Goal: Information Seeking & Learning: Learn about a topic

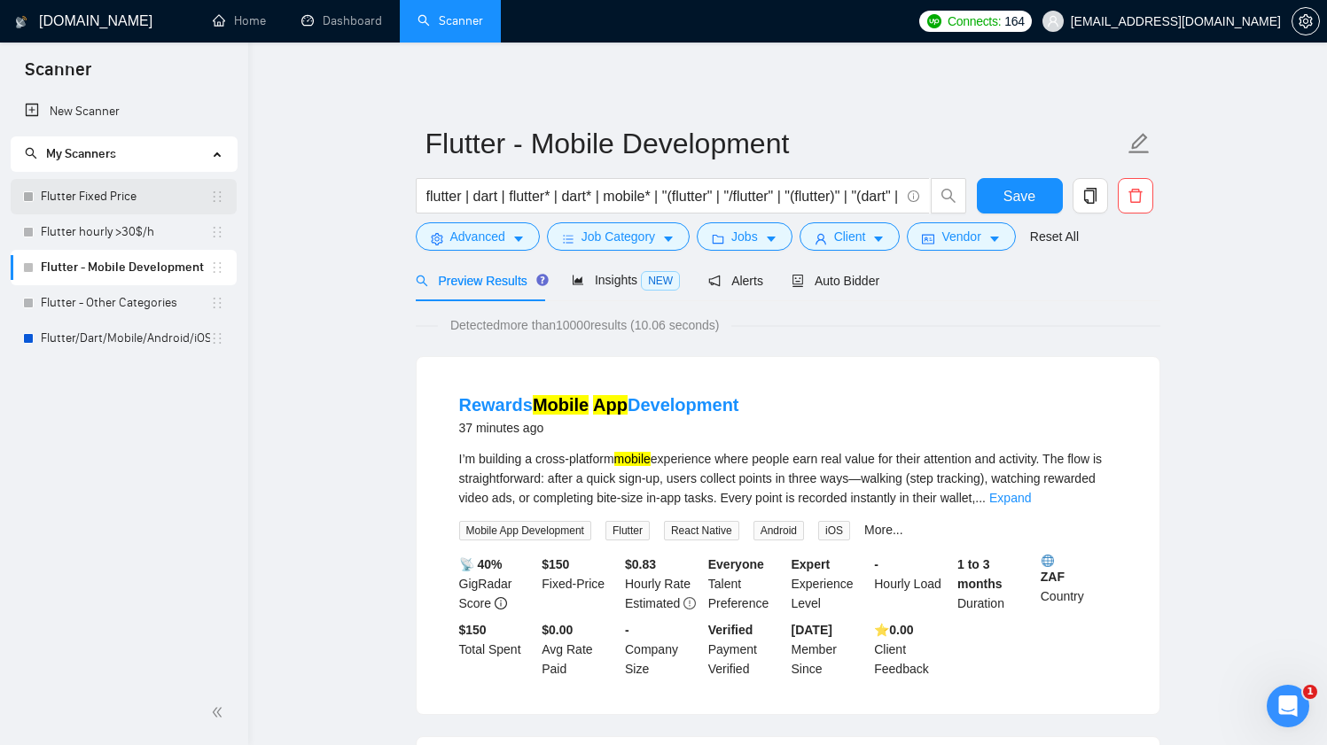
click at [125, 189] on link "Flutter Fixed Price" at bounding box center [125, 196] width 169 height 35
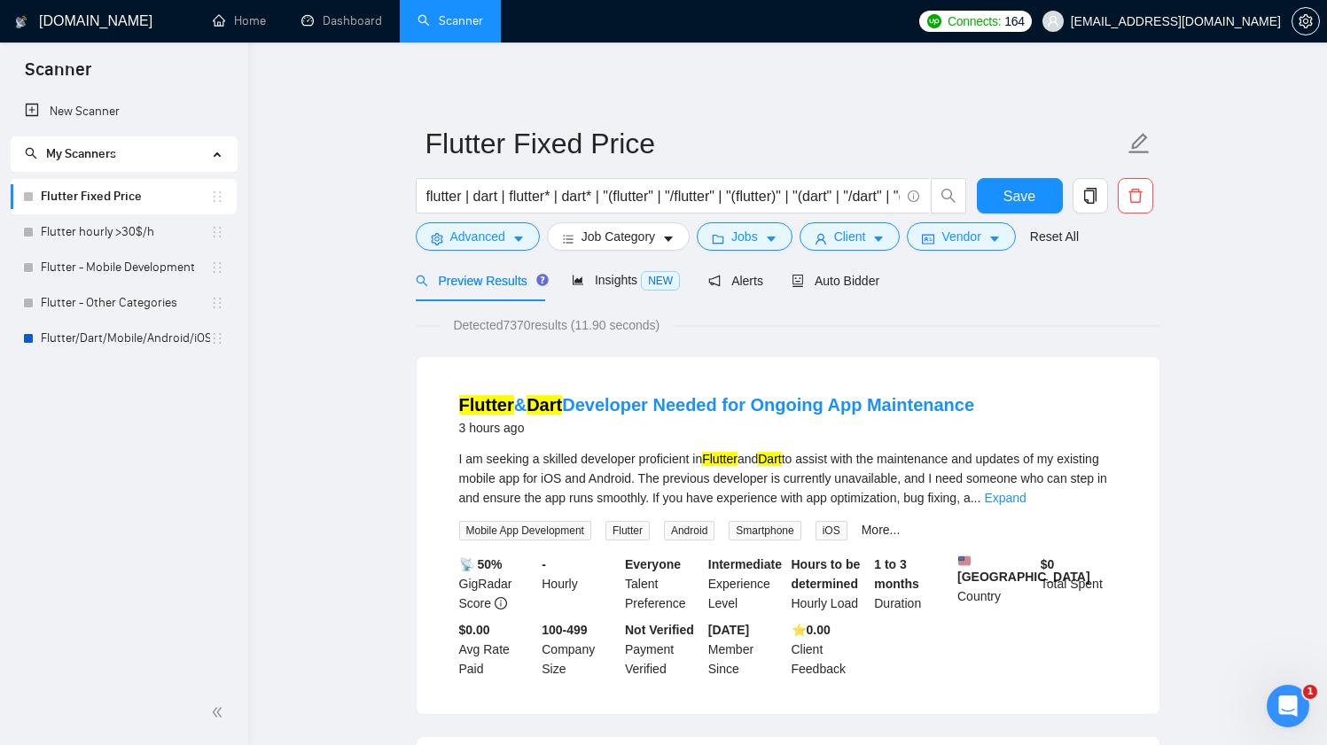
click at [112, 332] on link "Flutter/Dart/Mobile/Android/iOS/App for manual bidding" at bounding box center [125, 338] width 169 height 35
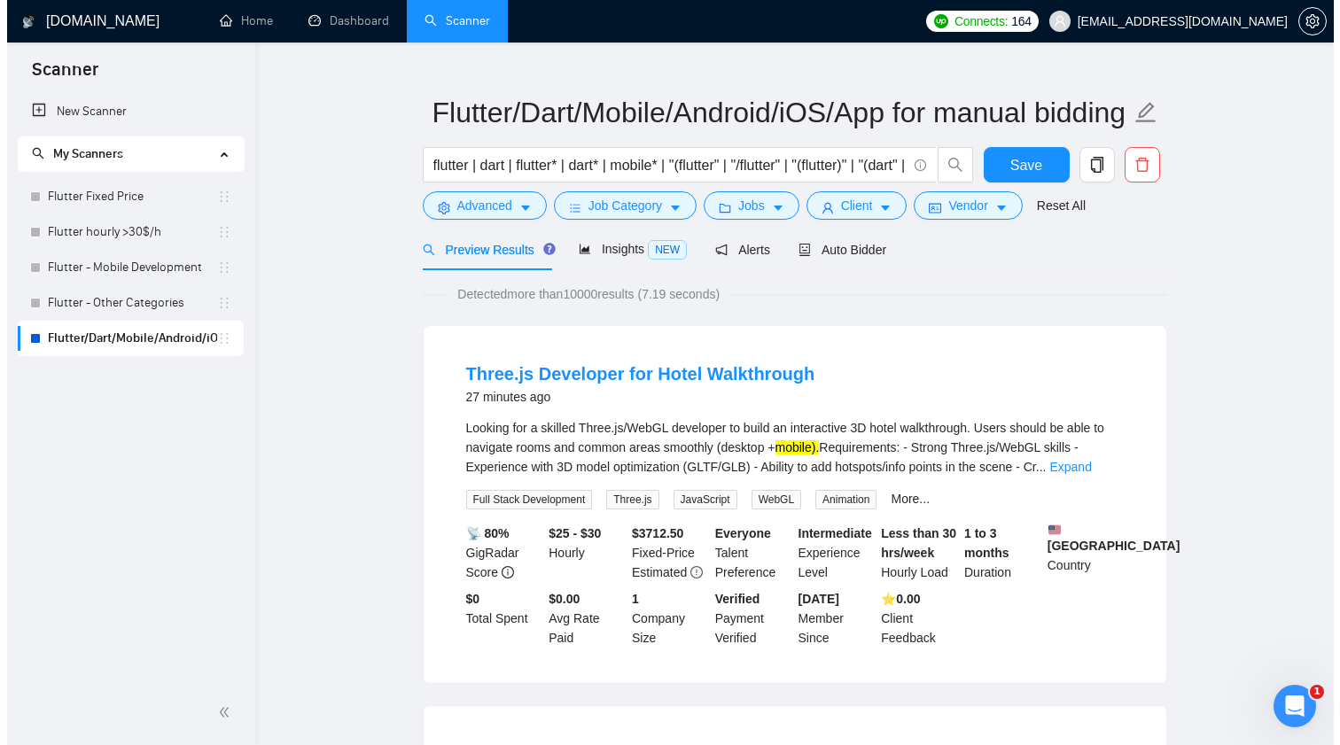
scroll to position [48, 0]
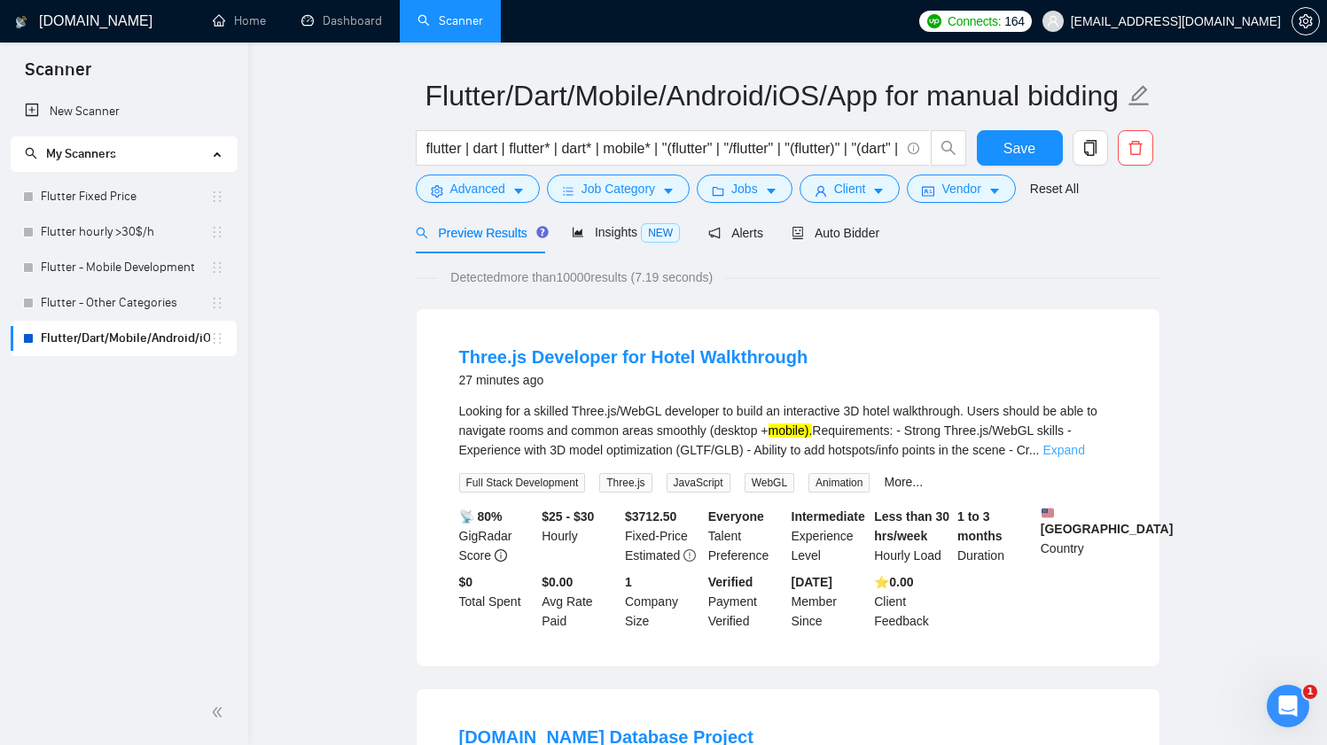
click at [1074, 454] on link "Expand" at bounding box center [1063, 450] width 42 height 14
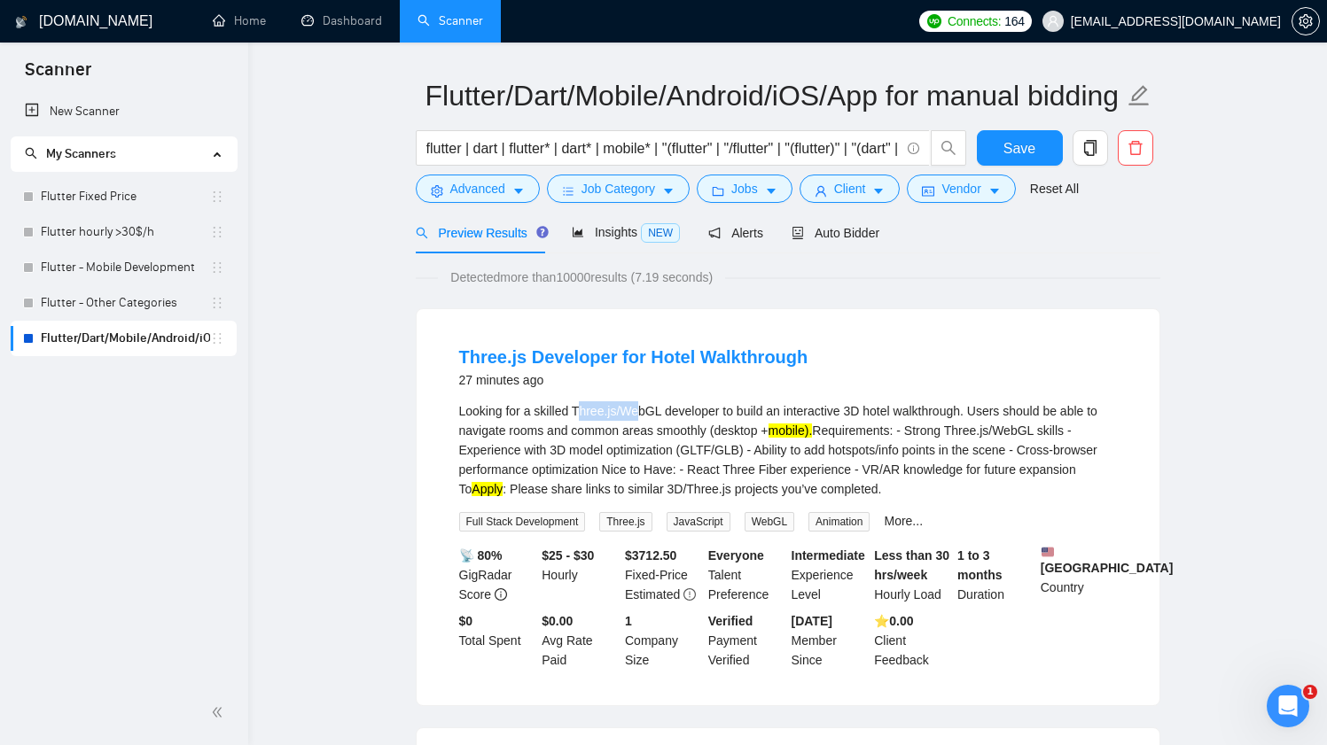
drag, startPoint x: 580, startPoint y: 412, endPoint x: 642, endPoint y: 409, distance: 61.3
click at [643, 409] on div "Looking for a skilled Three.js/WebGL developer to build an interactive 3D hotel…" at bounding box center [788, 449] width 658 height 97
click at [642, 409] on div "Looking for a skilled Three.js/WebGL developer to build an interactive 3D hotel…" at bounding box center [788, 449] width 658 height 97
drag, startPoint x: 578, startPoint y: 409, endPoint x: 666, endPoint y: 404, distance: 88.8
click at [666, 404] on div "Looking for a skilled Three.js/WebGL developer to build an interactive 3D hotel…" at bounding box center [788, 449] width 658 height 97
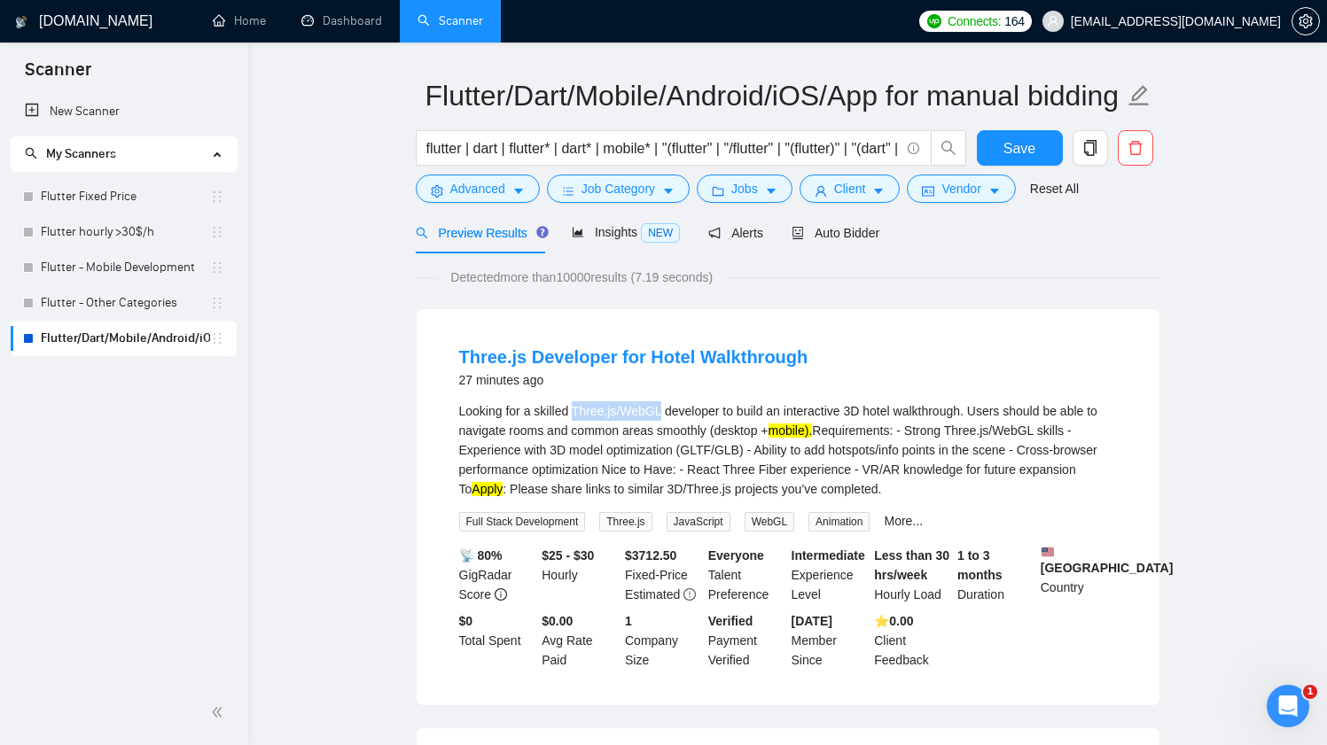
copy div "Three.js/WebGL"
click at [502, 196] on span "Advanced" at bounding box center [477, 188] width 55 height 19
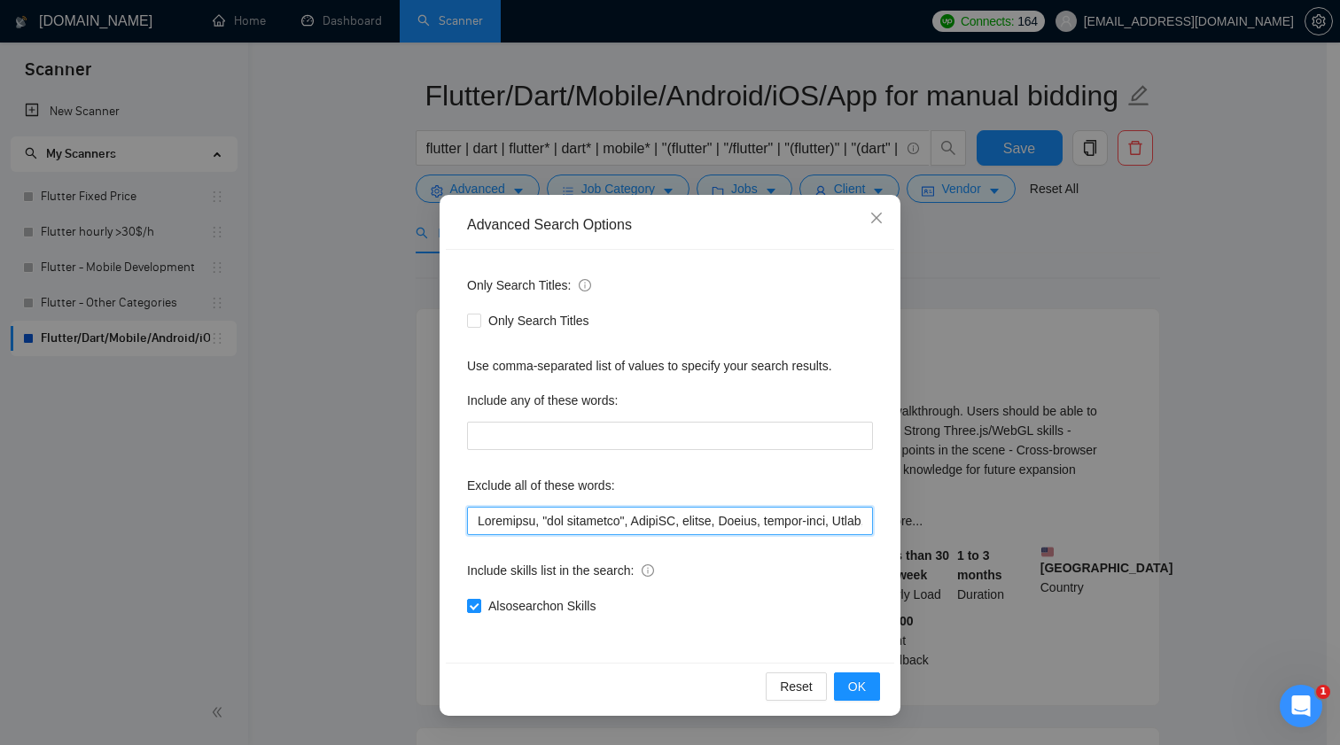
click at [583, 523] on input "text" at bounding box center [670, 521] width 406 height 28
paste input "Three.js/WebGL"
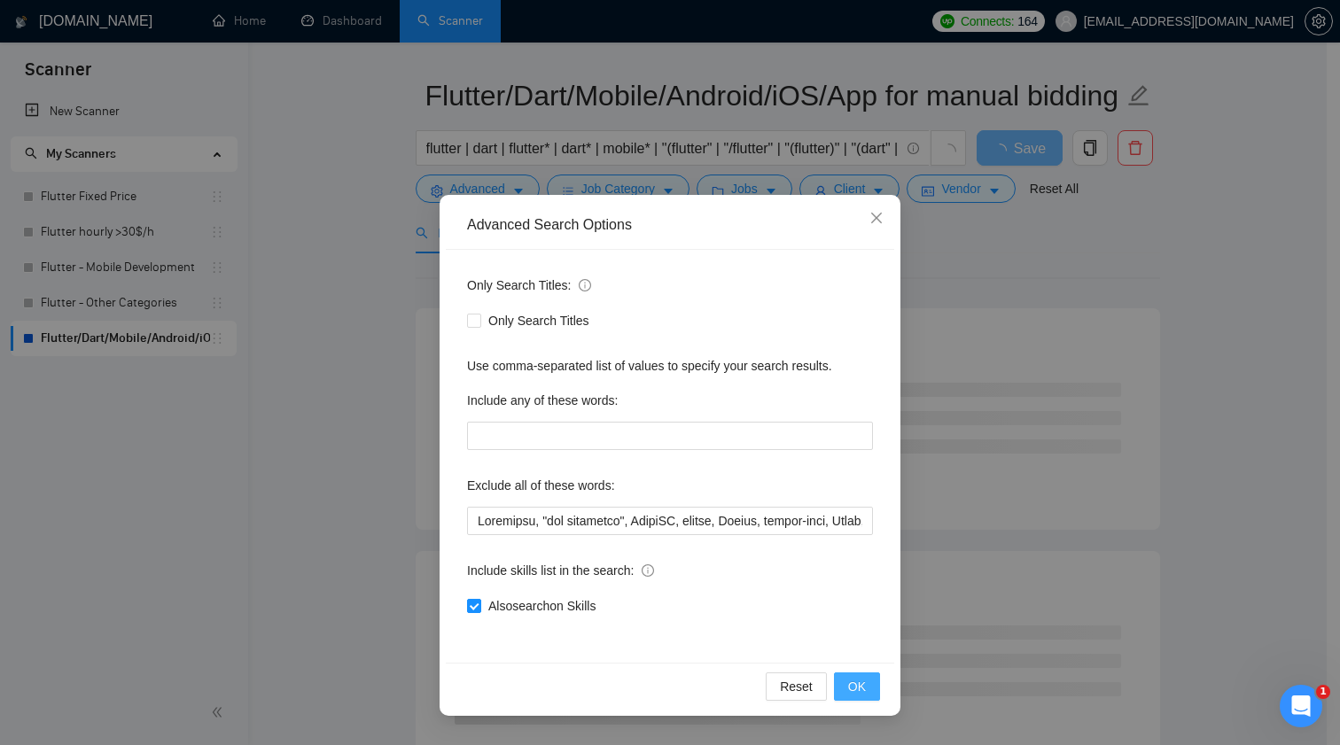
click at [853, 682] on span "OK" at bounding box center [857, 686] width 18 height 19
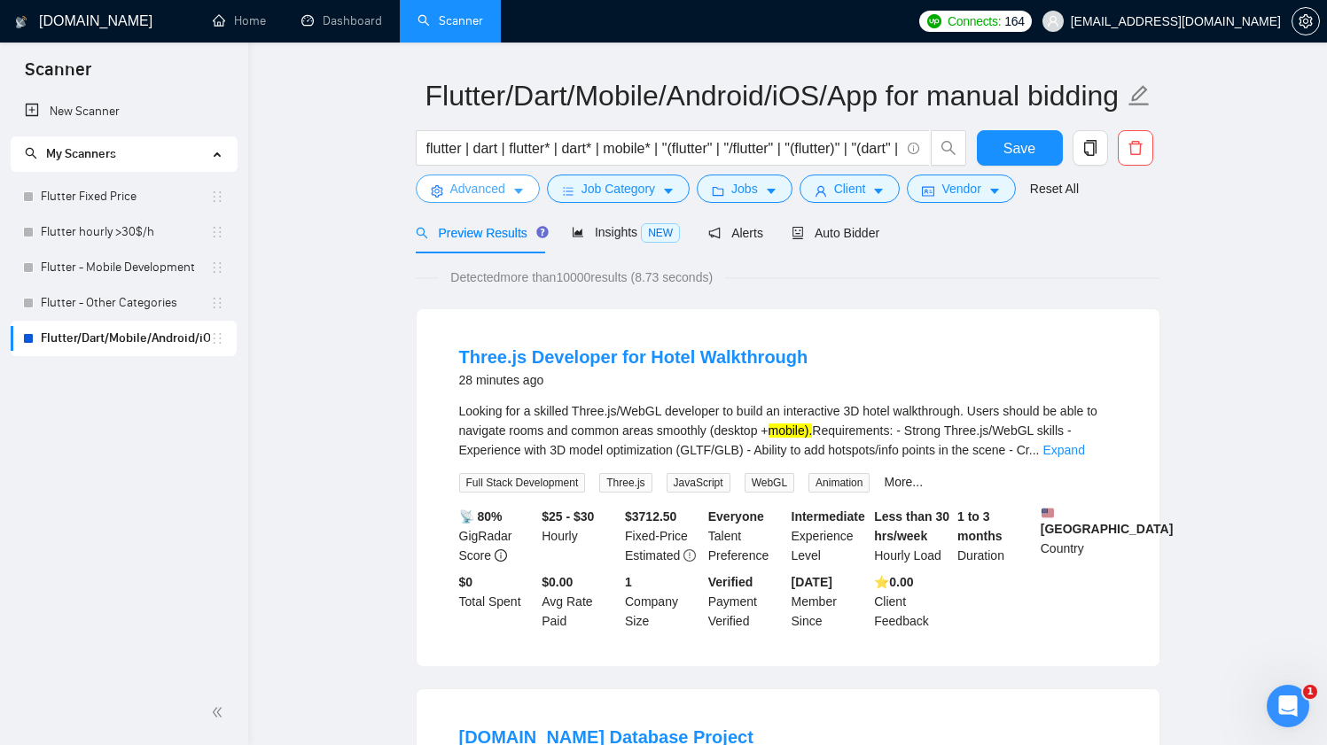
click at [485, 185] on span "Advanced" at bounding box center [477, 188] width 55 height 19
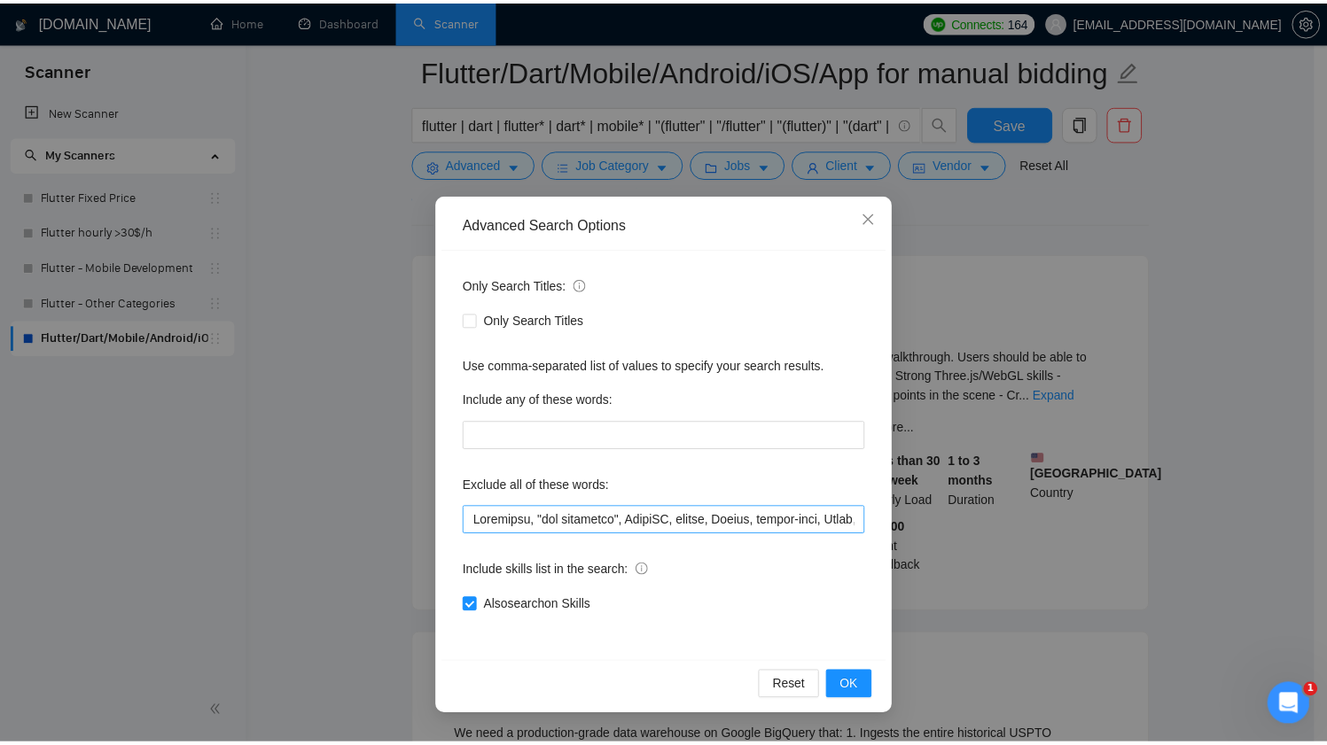
scroll to position [138, 0]
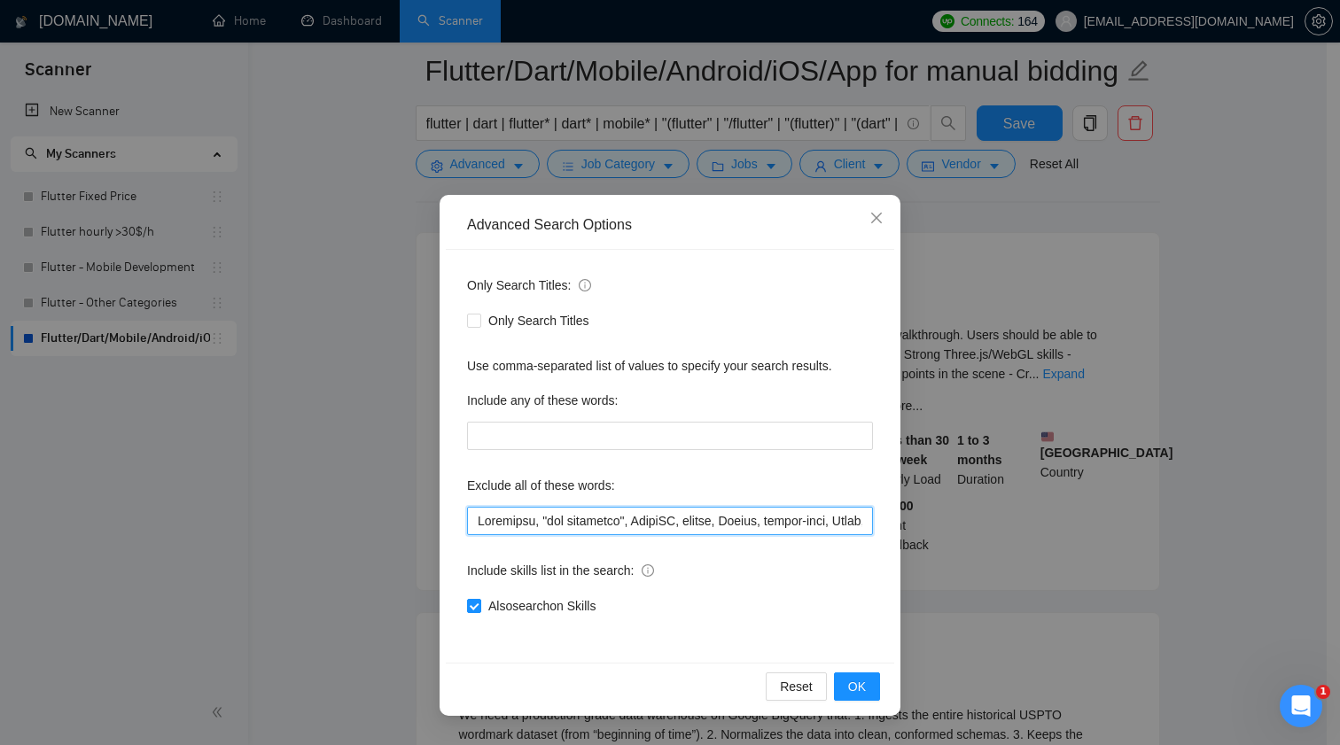
click at [643, 524] on input "text" at bounding box center [670, 521] width 406 height 28
click at [873, 229] on span "Close" at bounding box center [877, 219] width 48 height 48
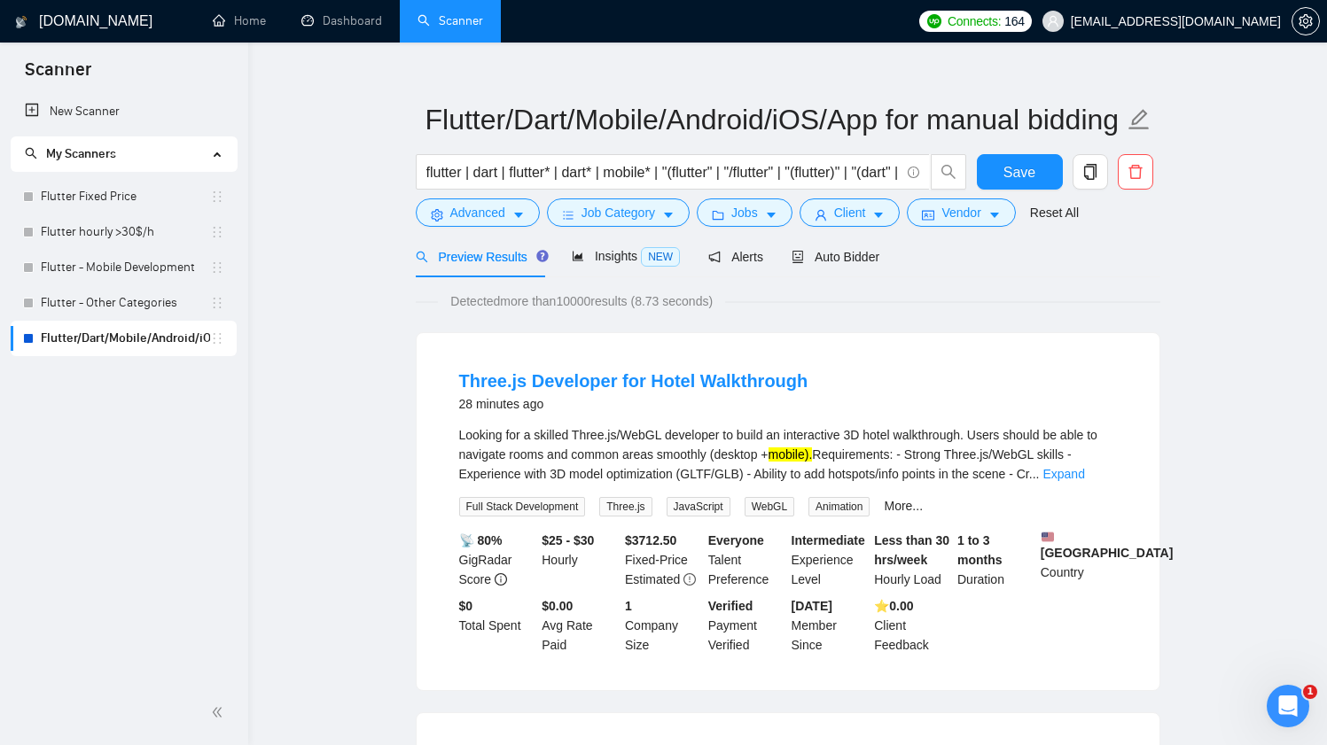
scroll to position [19, 0]
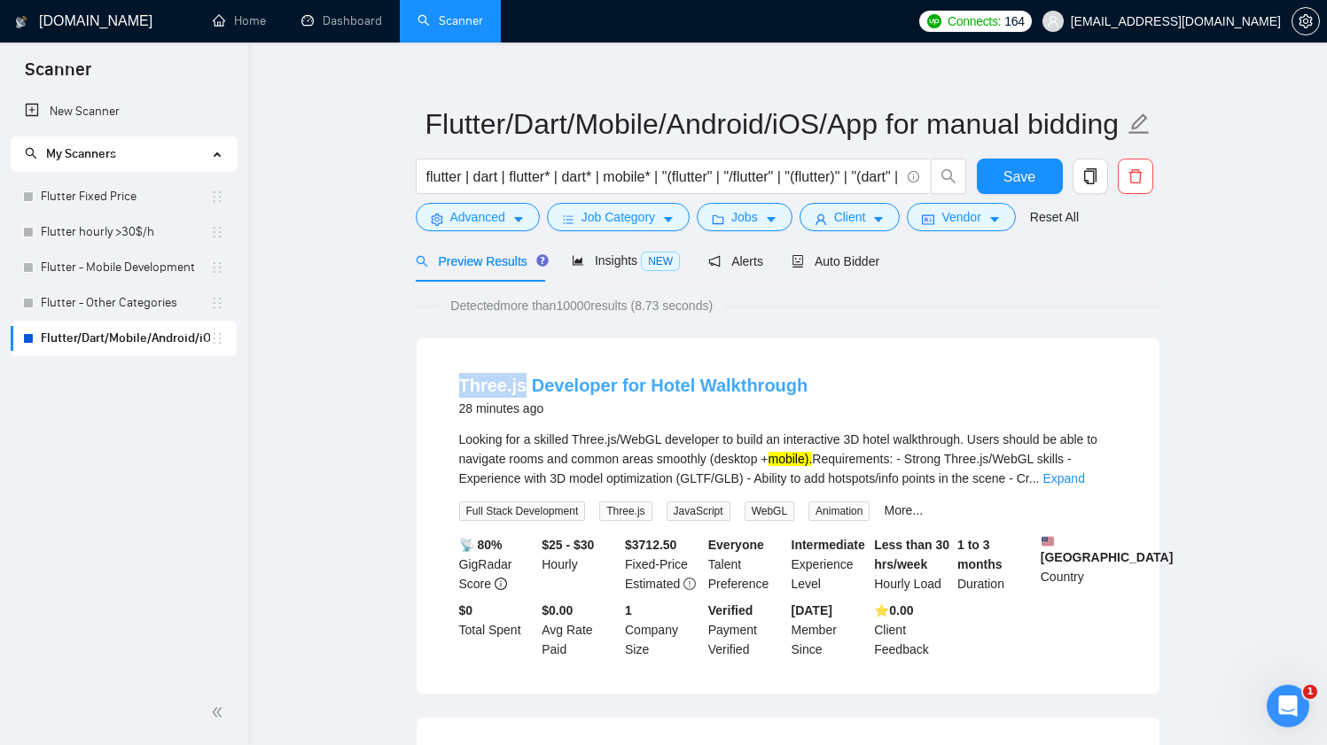
drag, startPoint x: 442, startPoint y: 385, endPoint x: 523, endPoint y: 383, distance: 80.7
click at [523, 383] on li "Three.js Developer for Hotel Walkthrough 28 minutes ago Looking for a skilled T…" at bounding box center [788, 516] width 700 height 315
copy link "Three.js"
click at [471, 222] on span "Advanced" at bounding box center [477, 216] width 55 height 19
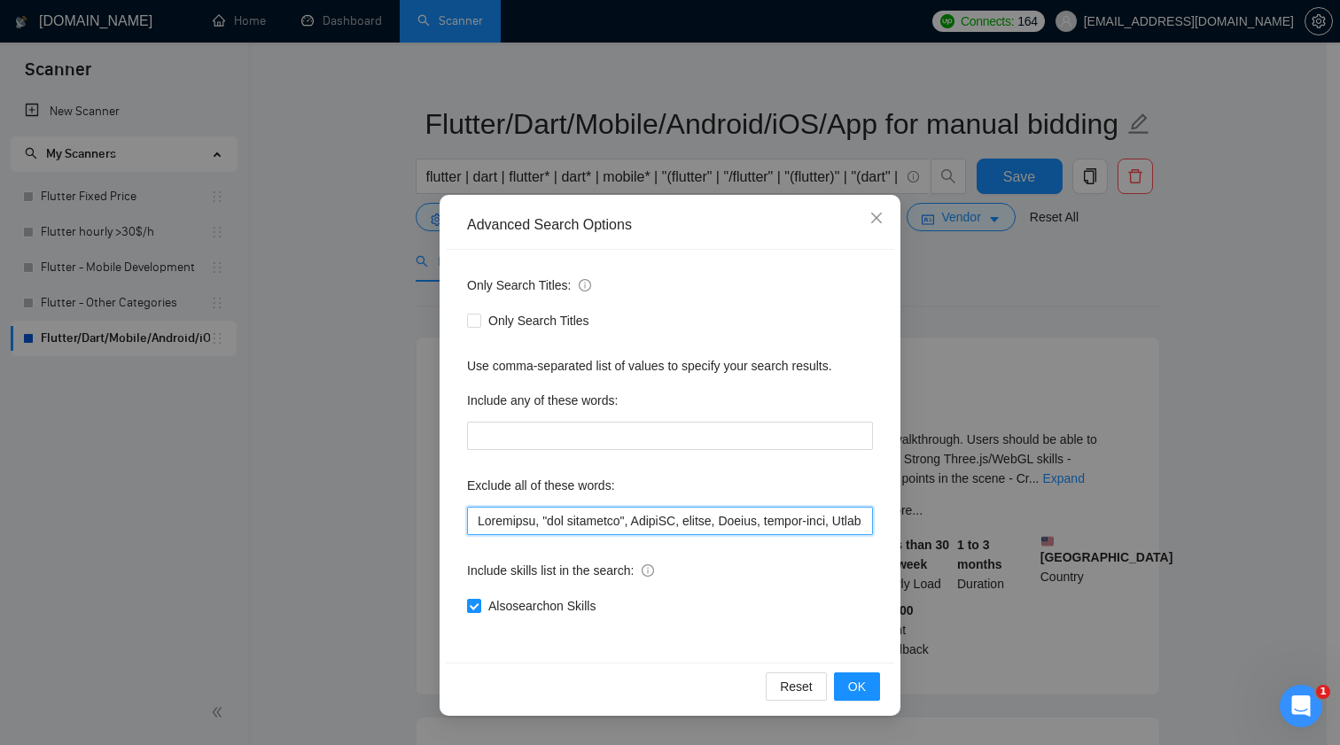
click at [569, 510] on input "text" at bounding box center [670, 521] width 406 height 28
paste input "Three.js"
click at [876, 677] on button "OK" at bounding box center [857, 687] width 46 height 28
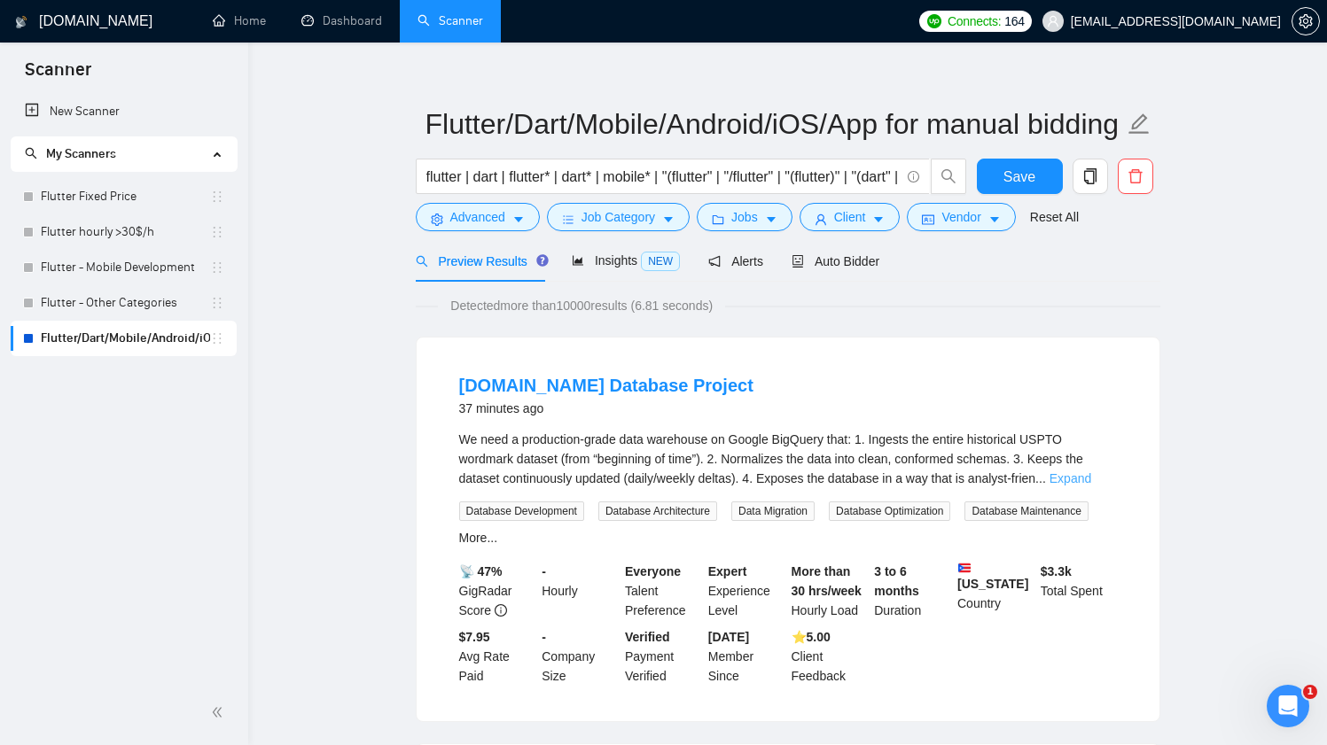
click at [1091, 480] on link "Expand" at bounding box center [1070, 478] width 42 height 14
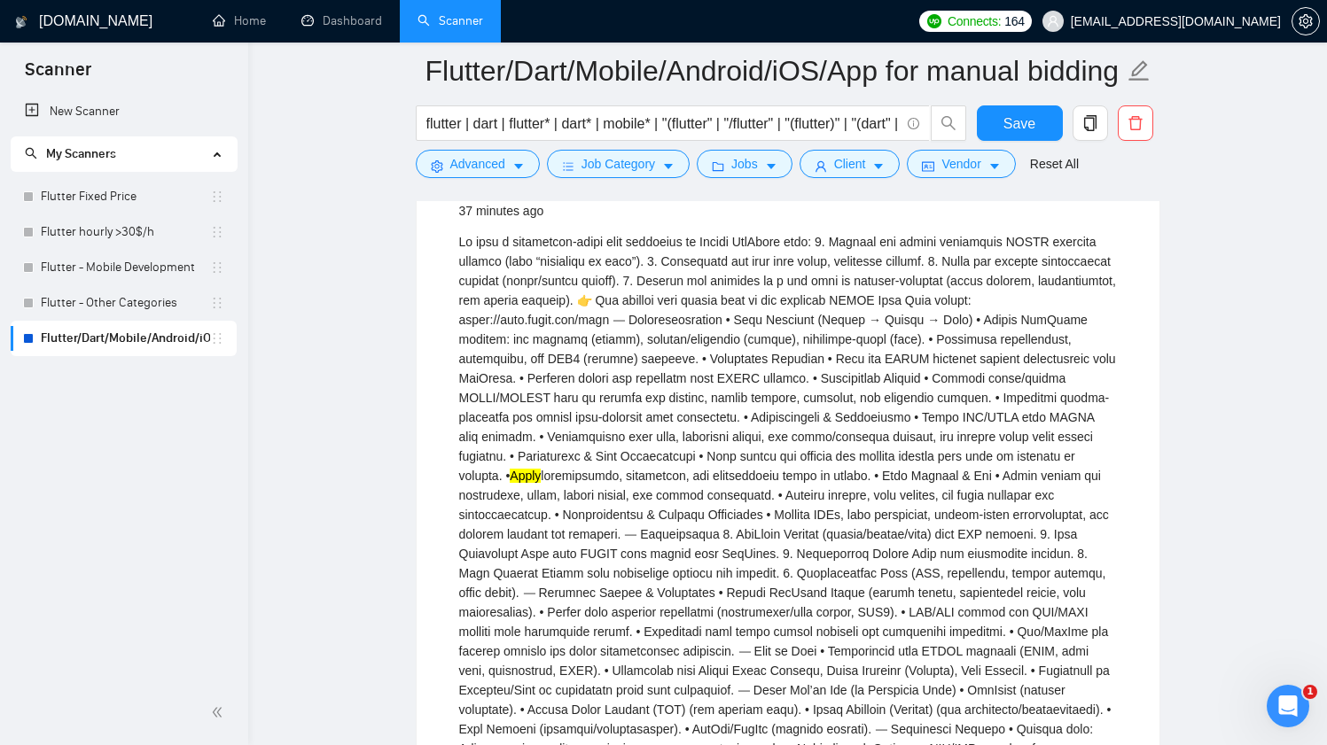
scroll to position [231, 0]
click at [819, 243] on div "Apply" at bounding box center [788, 505] width 658 height 546
copy div "BigQuery"
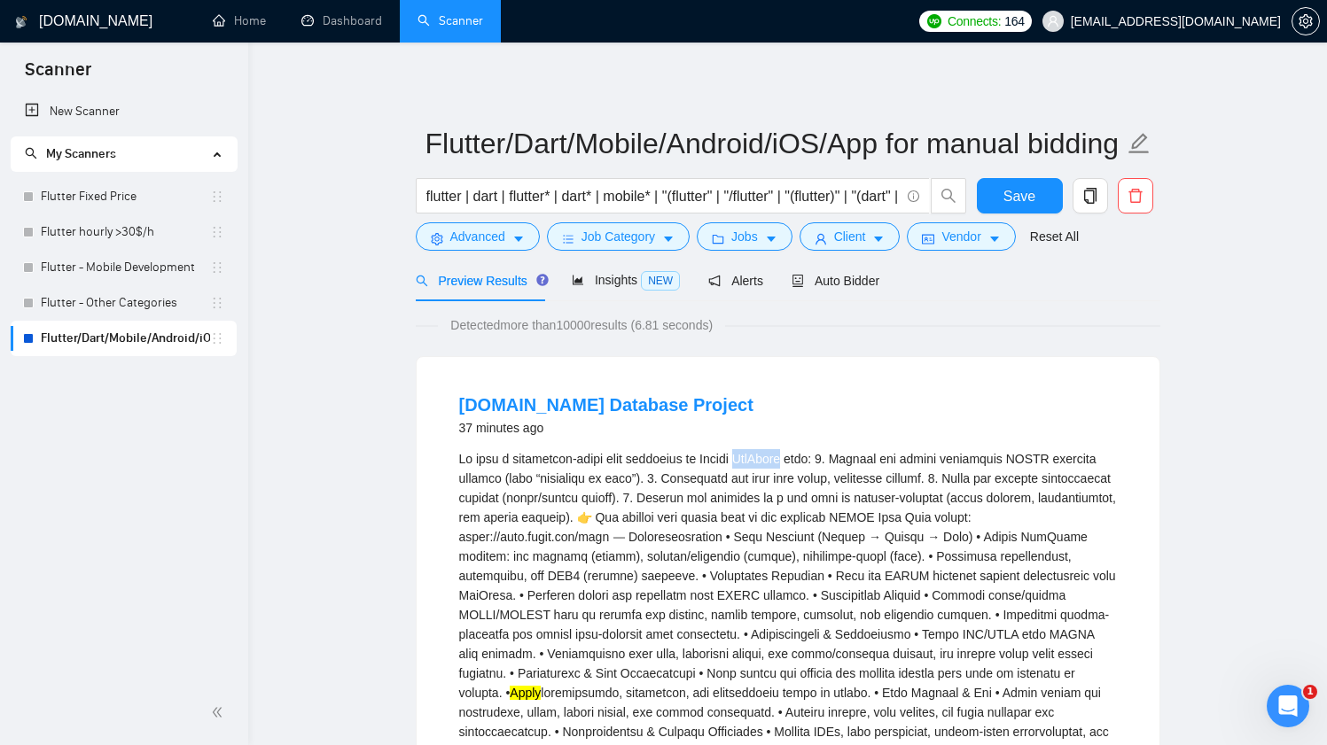
scroll to position [0, 0]
click at [487, 232] on span "Advanced" at bounding box center [477, 236] width 55 height 19
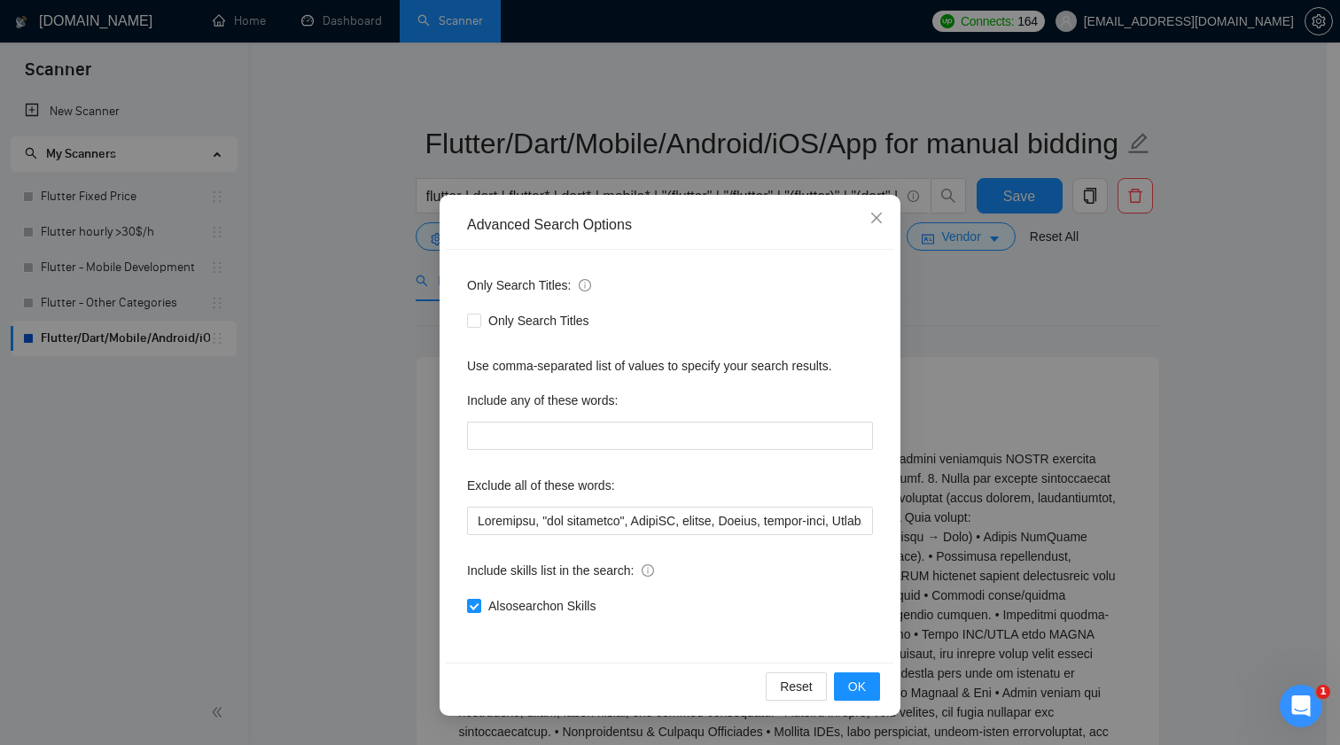
click at [627, 505] on div "Exclude all of these words:" at bounding box center [670, 488] width 406 height 35
click at [627, 518] on input "text" at bounding box center [670, 521] width 406 height 28
paste input "BigQuery"
click at [854, 680] on span "OK" at bounding box center [857, 686] width 18 height 19
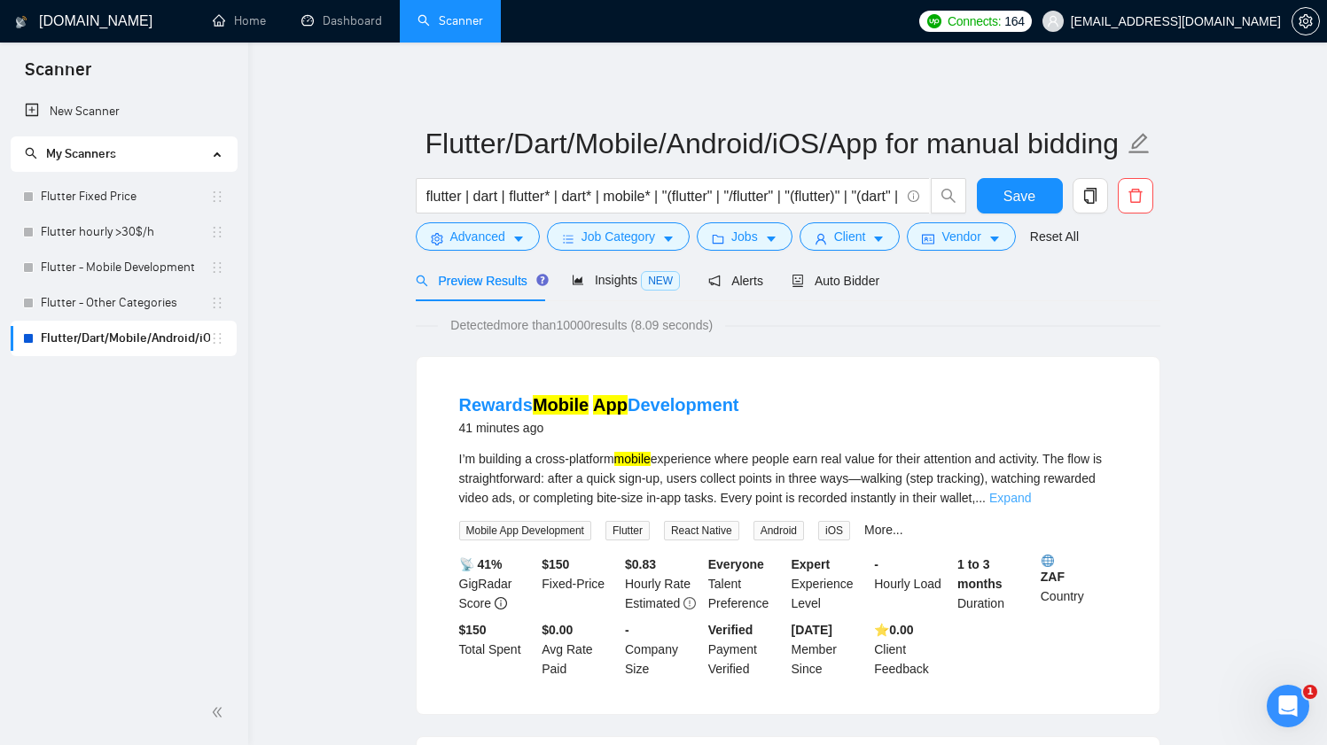
click at [1031, 498] on link "Expand" at bounding box center [1010, 498] width 42 height 14
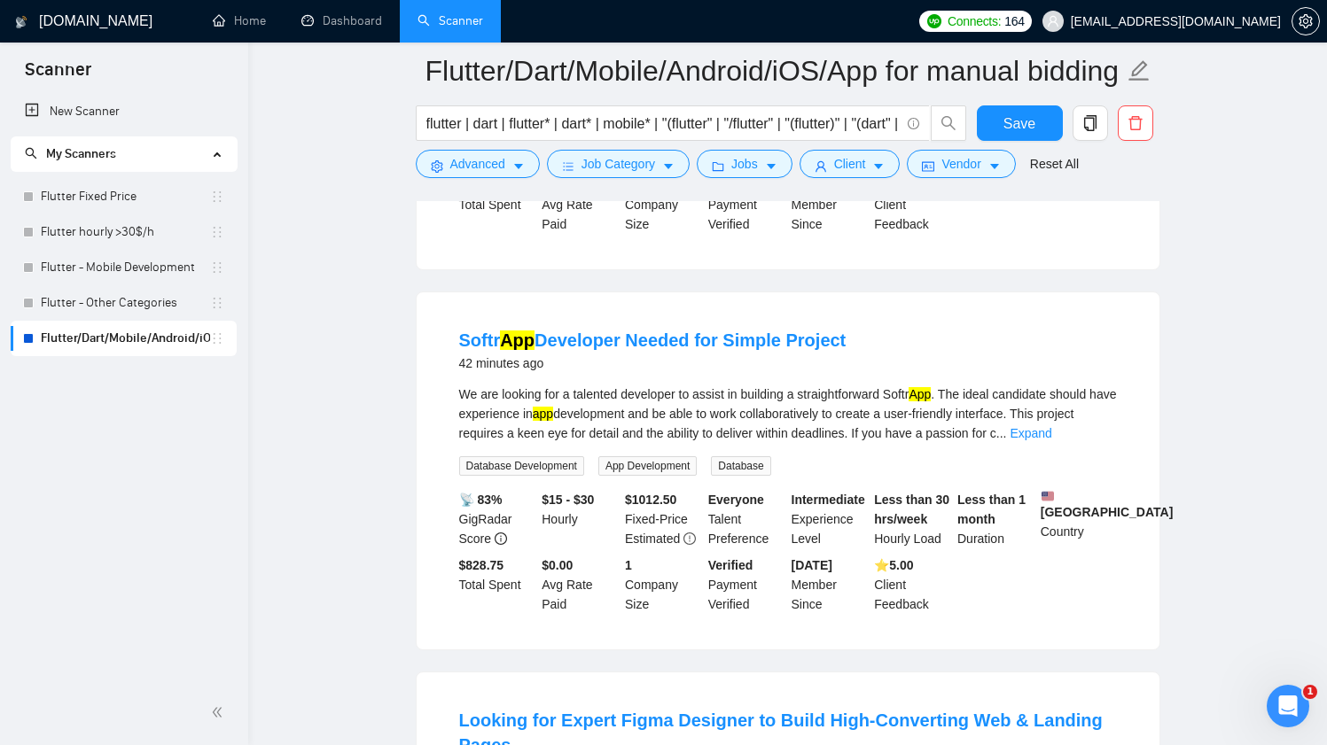
scroll to position [704, 0]
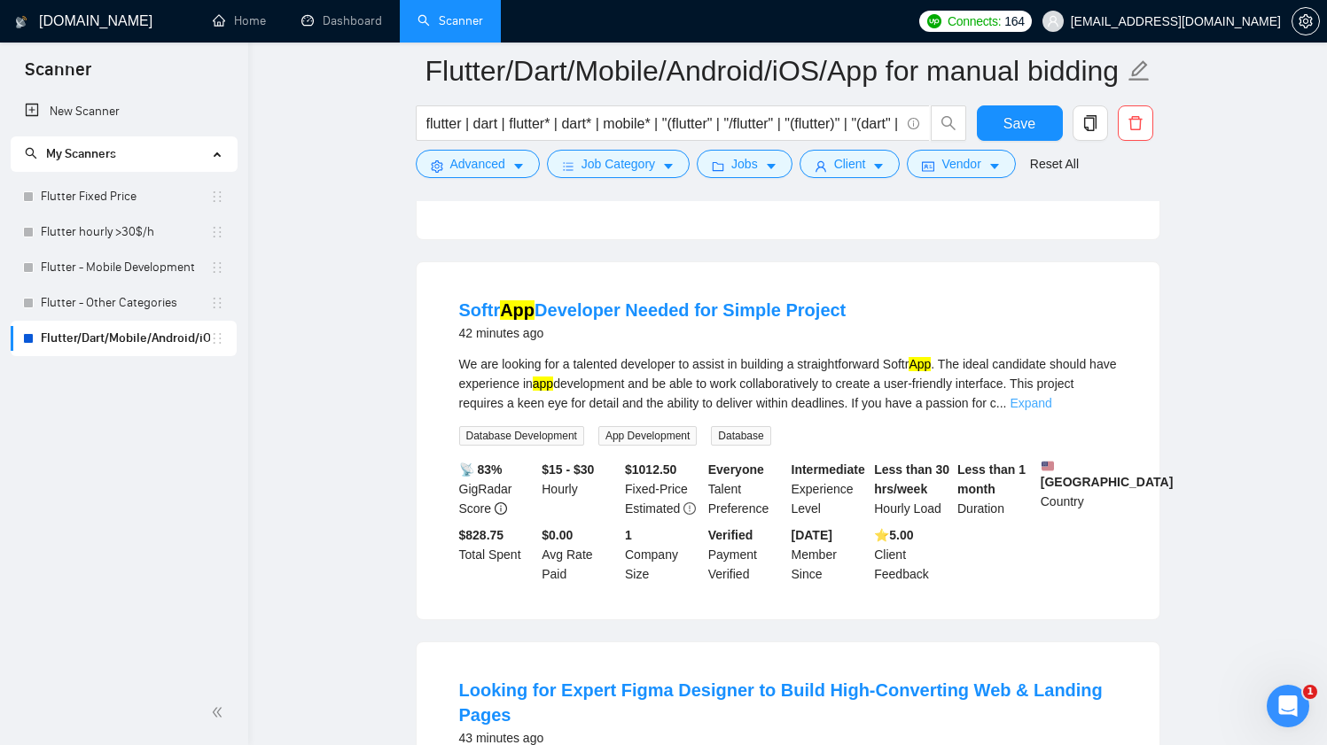
click at [1051, 401] on link "Expand" at bounding box center [1030, 403] width 42 height 14
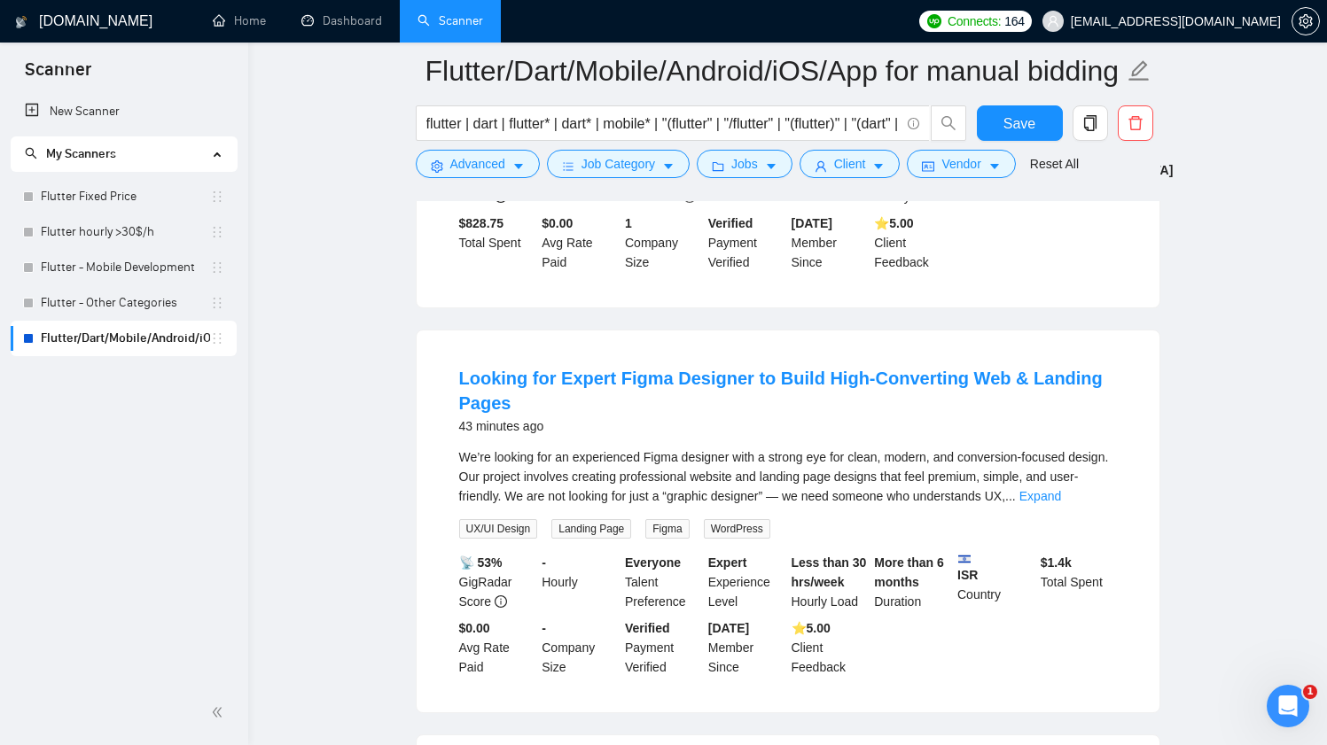
scroll to position [1080, 0]
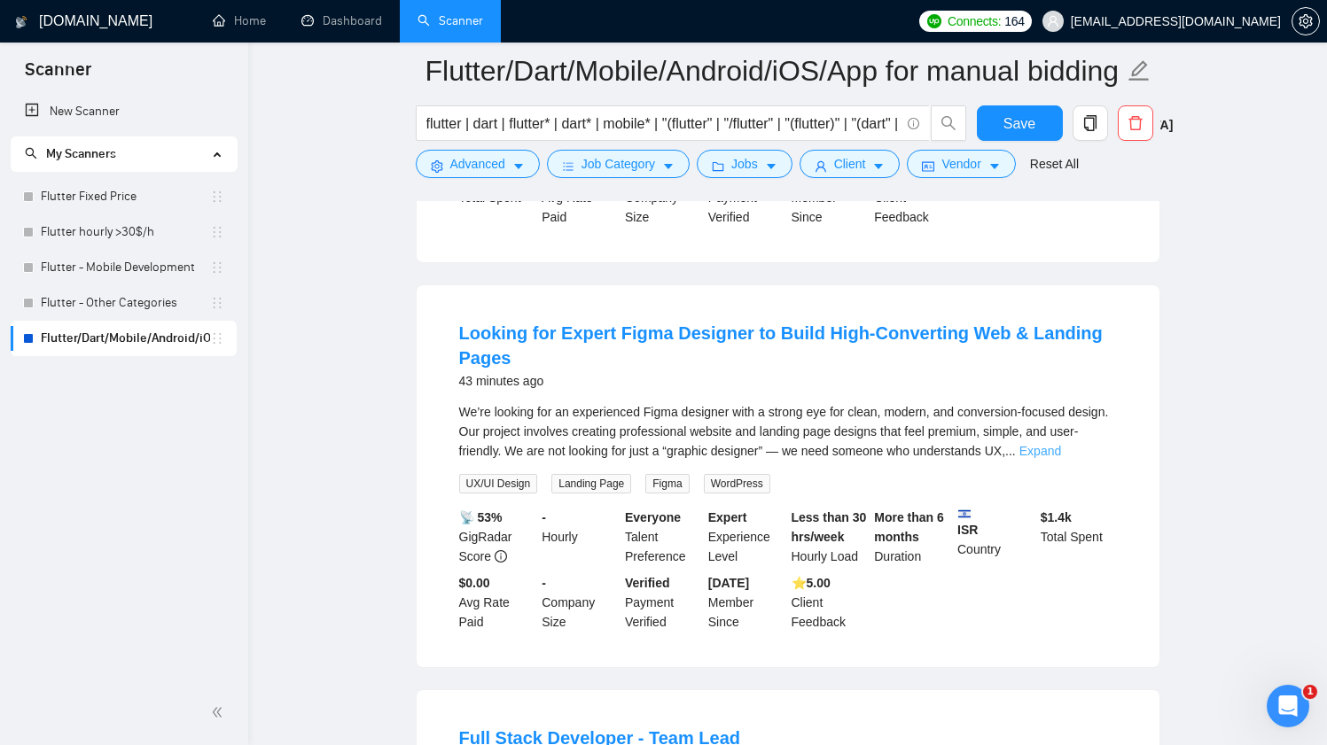
click at [1061, 446] on link "Expand" at bounding box center [1040, 451] width 42 height 14
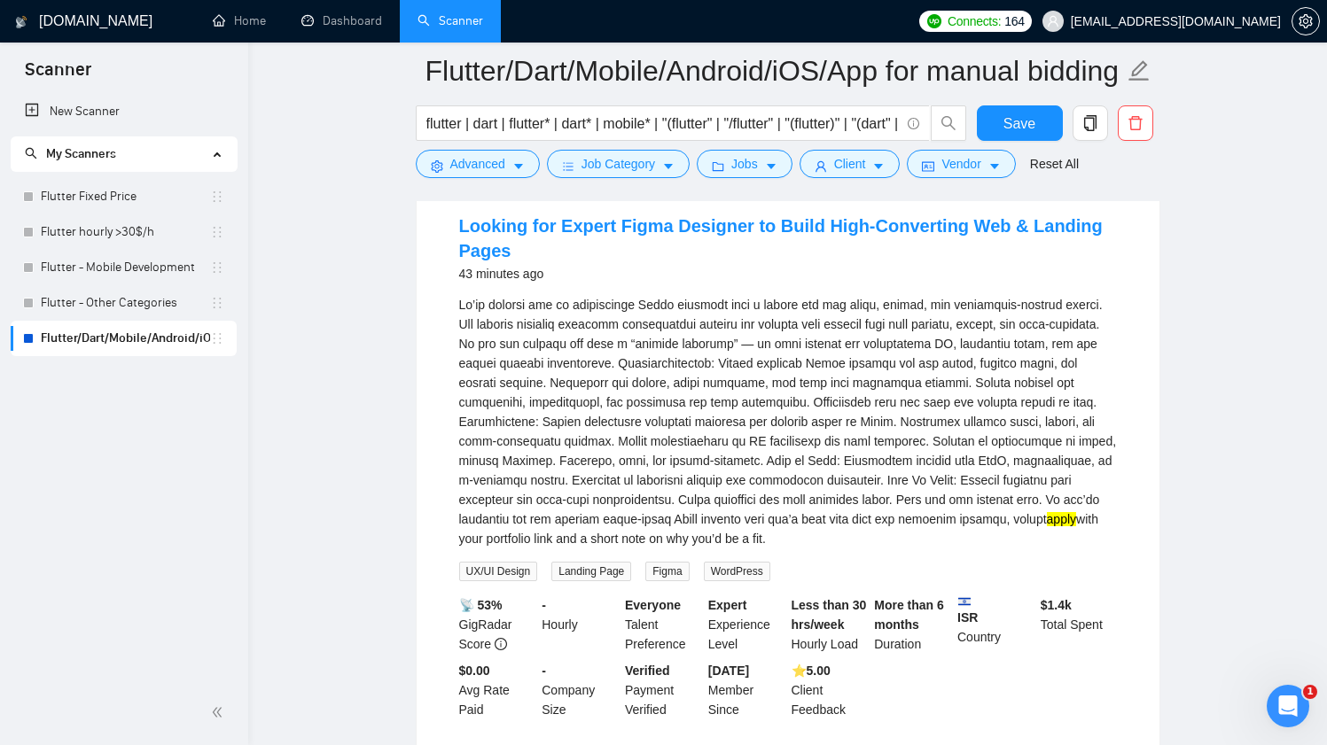
scroll to position [1204, 0]
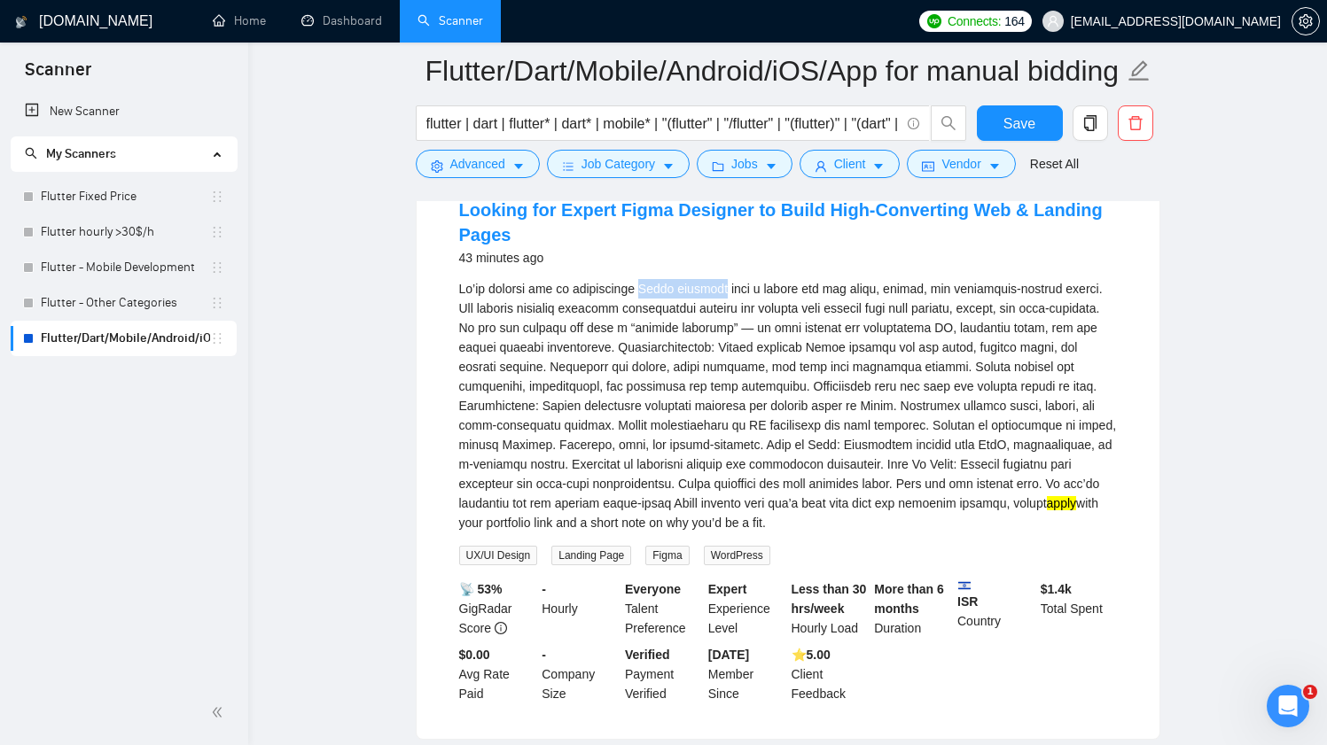
drag, startPoint x: 651, startPoint y: 289, endPoint x: 736, endPoint y: 280, distance: 86.4
click at [736, 280] on div "apply with your portfolio link and a short note on why you’d be a fit." at bounding box center [788, 405] width 658 height 253
copy div "Figma designer"
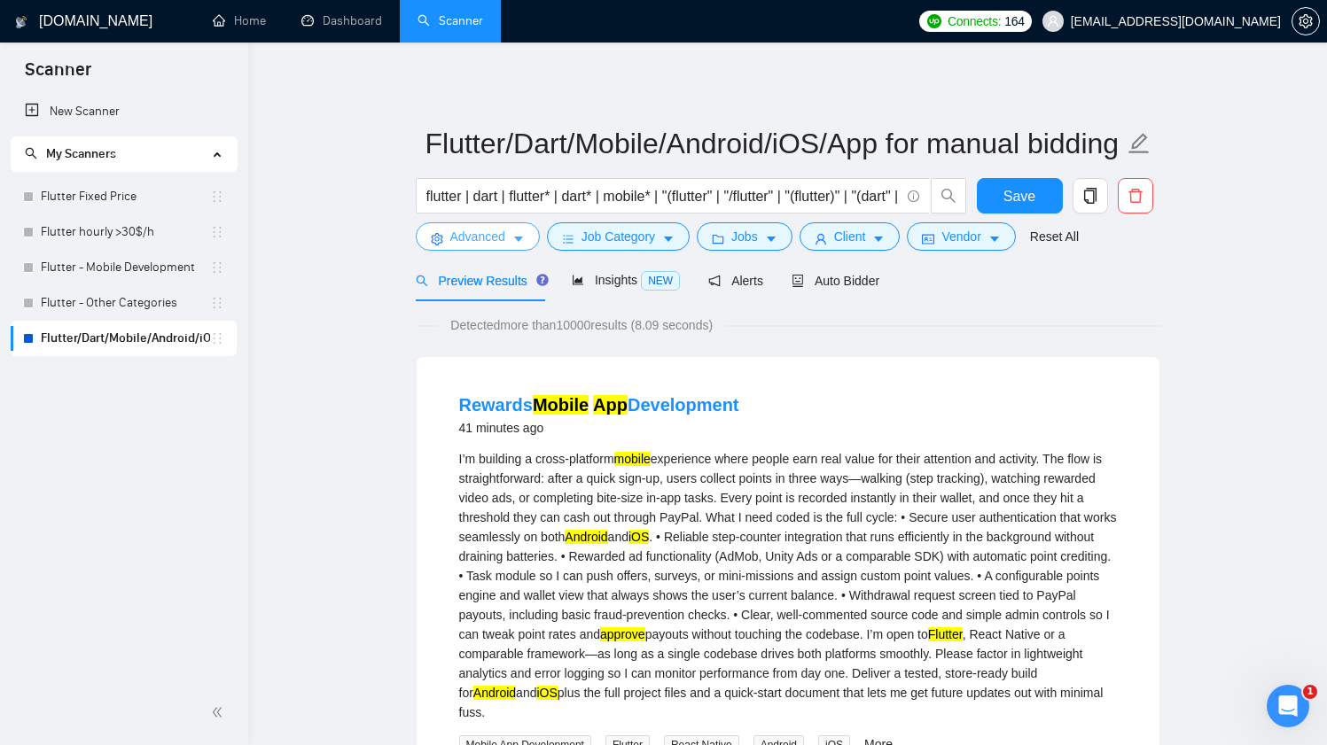
scroll to position [0, 0]
click at [492, 239] on span "Advanced" at bounding box center [477, 236] width 55 height 19
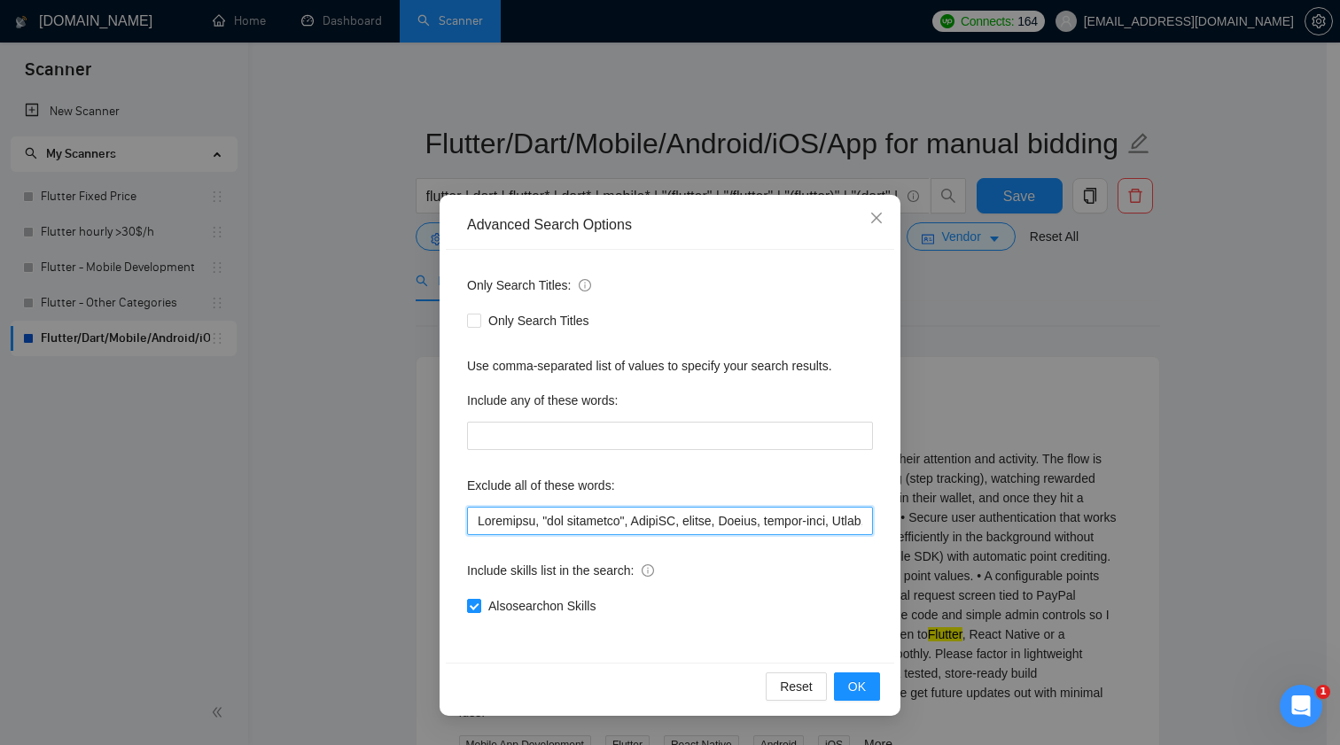
click at [613, 527] on input "text" at bounding box center [670, 521] width 406 height 28
paste input "Figma designer"
click at [845, 694] on button "OK" at bounding box center [857, 687] width 46 height 28
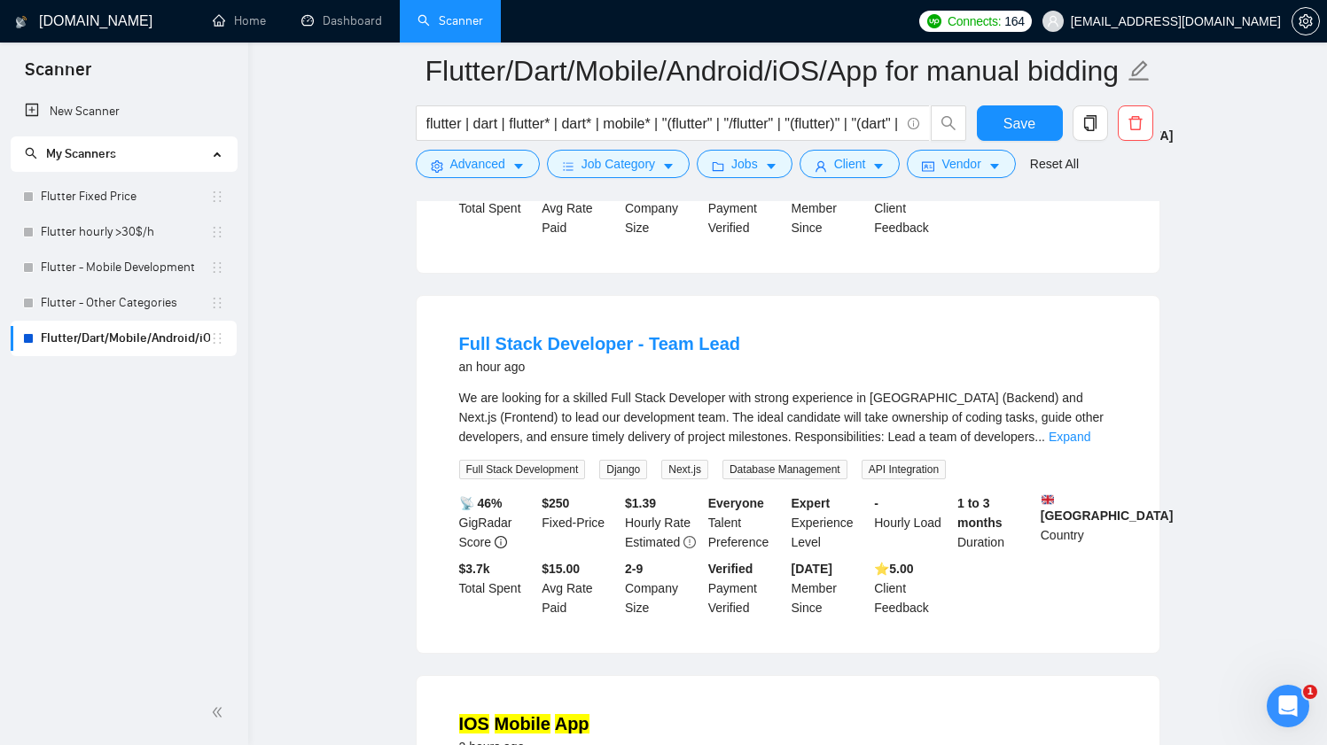
scroll to position [837, 0]
click at [1076, 440] on link "Expand" at bounding box center [1069, 436] width 42 height 14
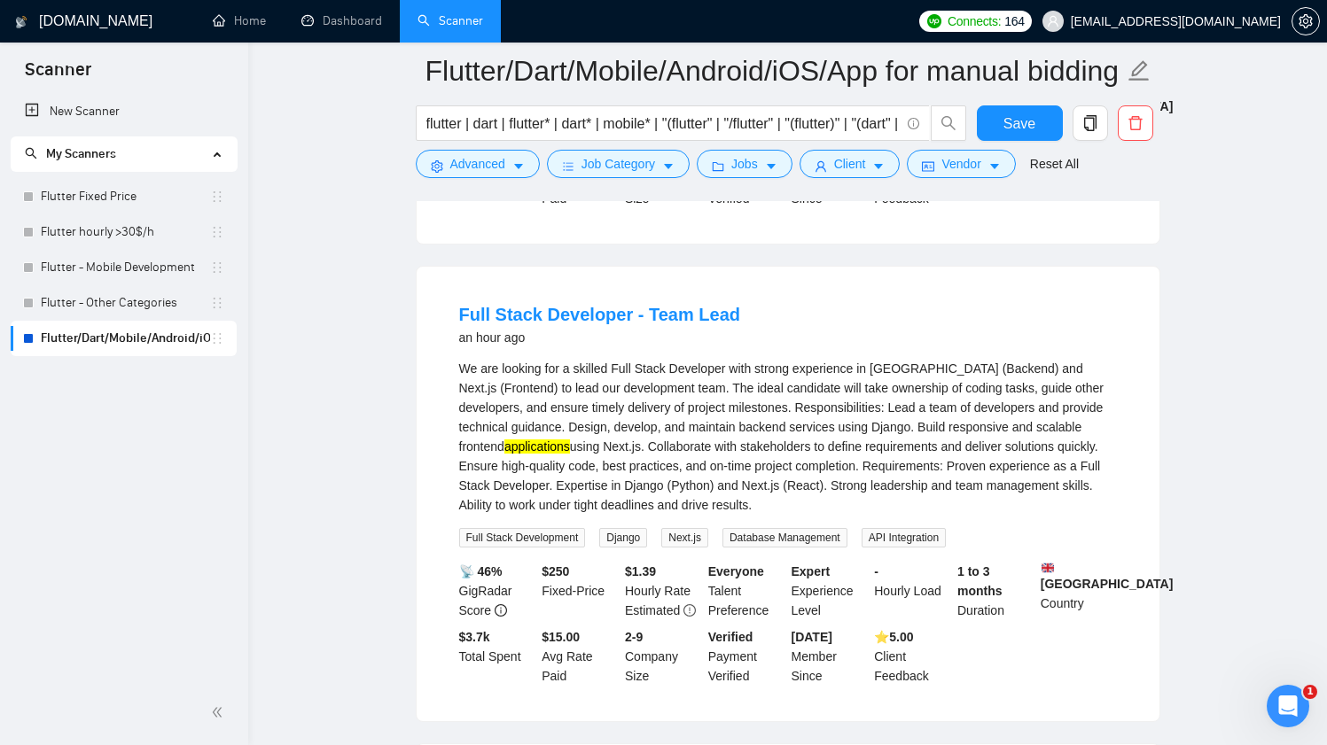
scroll to position [872, 0]
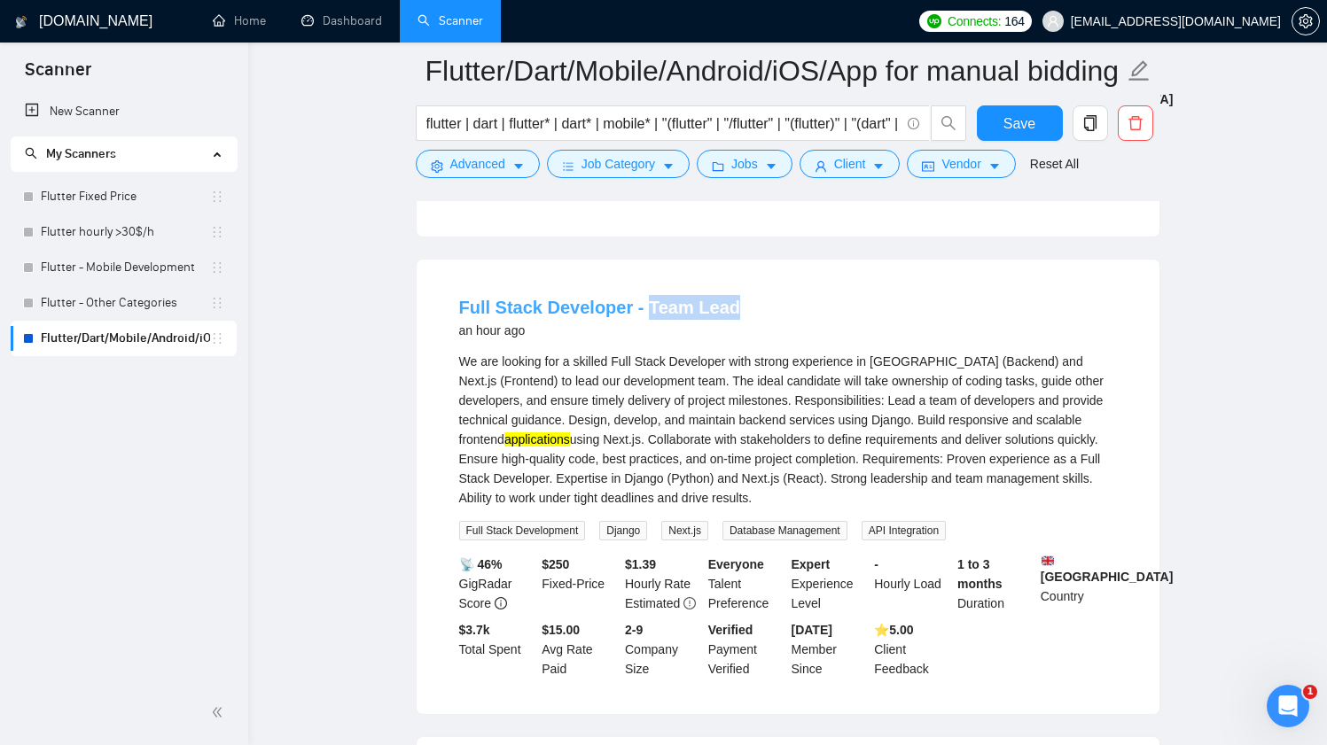
drag, startPoint x: 759, startPoint y: 308, endPoint x: 643, endPoint y: 312, distance: 115.3
click at [643, 312] on div "Full Stack Developer - Team Lead an hour ago" at bounding box center [788, 318] width 658 height 46
copy link "Team Lead"
click at [510, 168] on button "Advanced" at bounding box center [478, 164] width 124 height 28
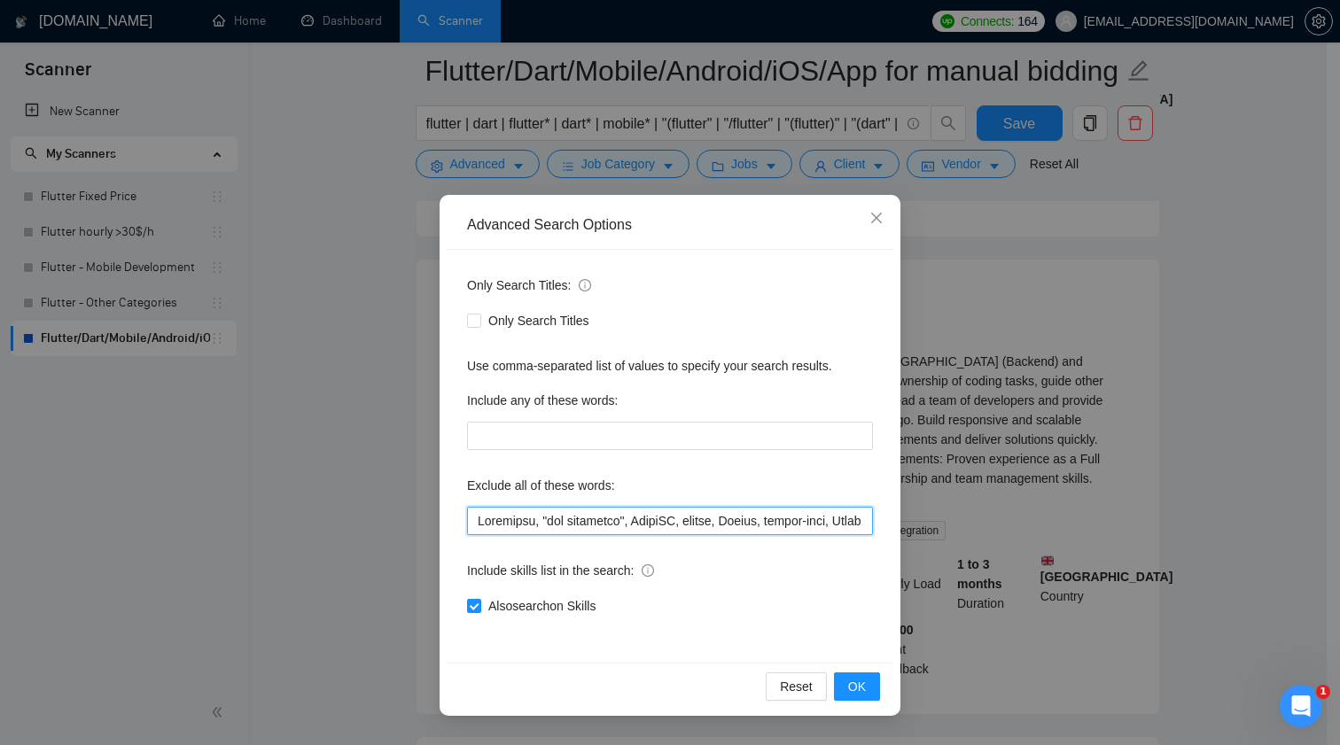
click at [643, 521] on input "text" at bounding box center [670, 521] width 406 height 28
paste input "Team Lead"
click at [858, 677] on span "OK" at bounding box center [857, 686] width 18 height 19
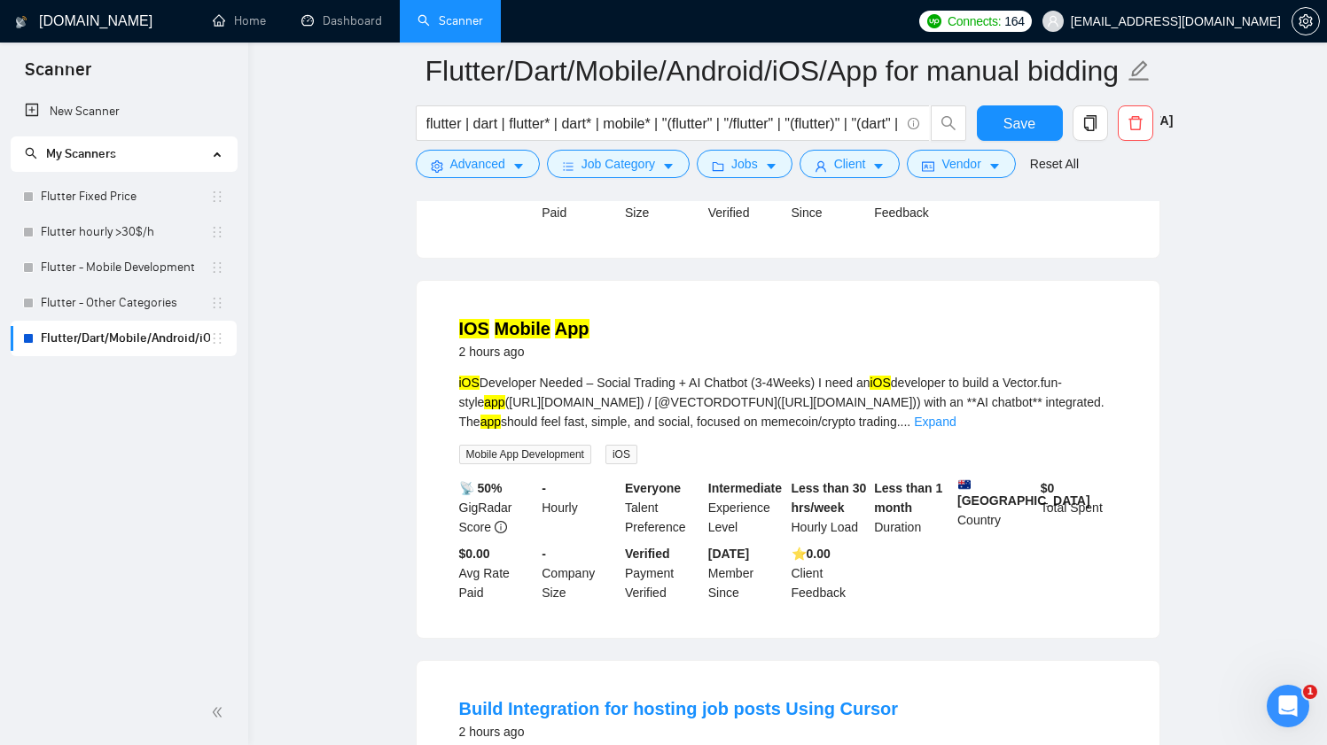
scroll to position [854, 0]
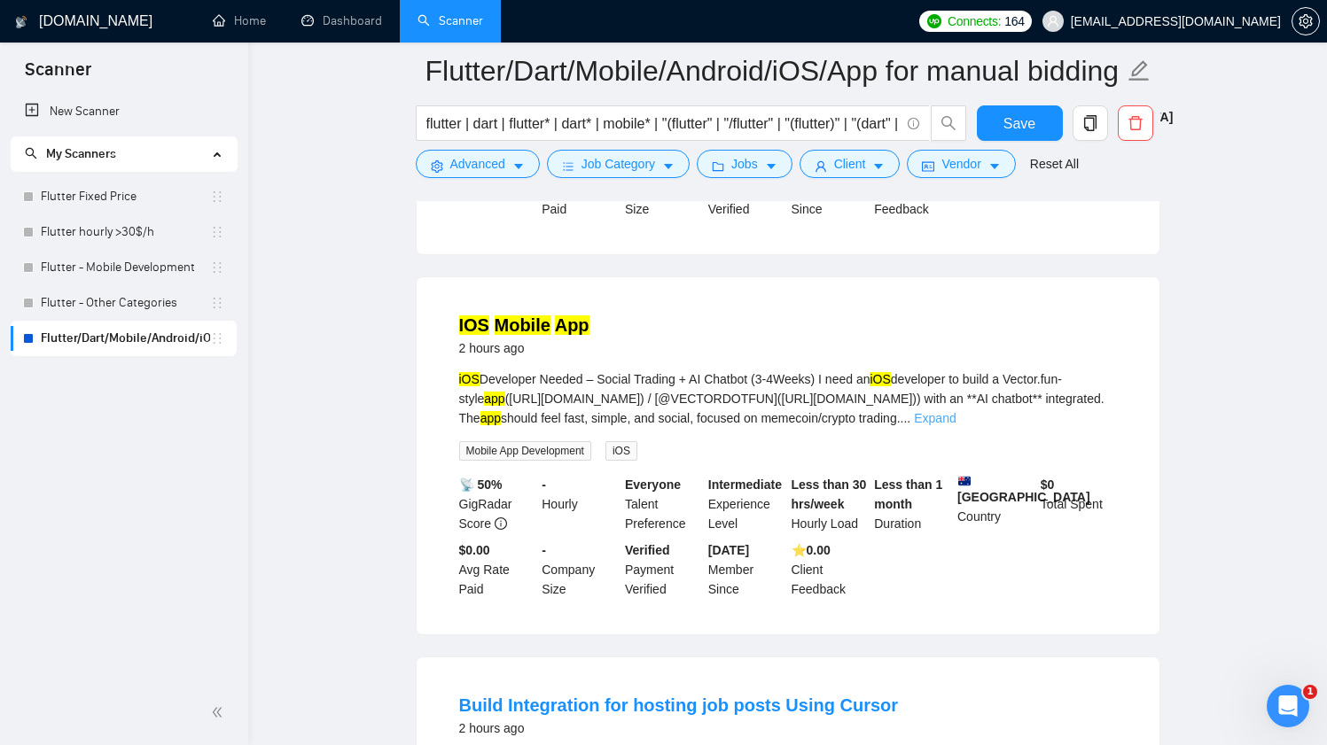
click at [955, 424] on link "Expand" at bounding box center [935, 418] width 42 height 14
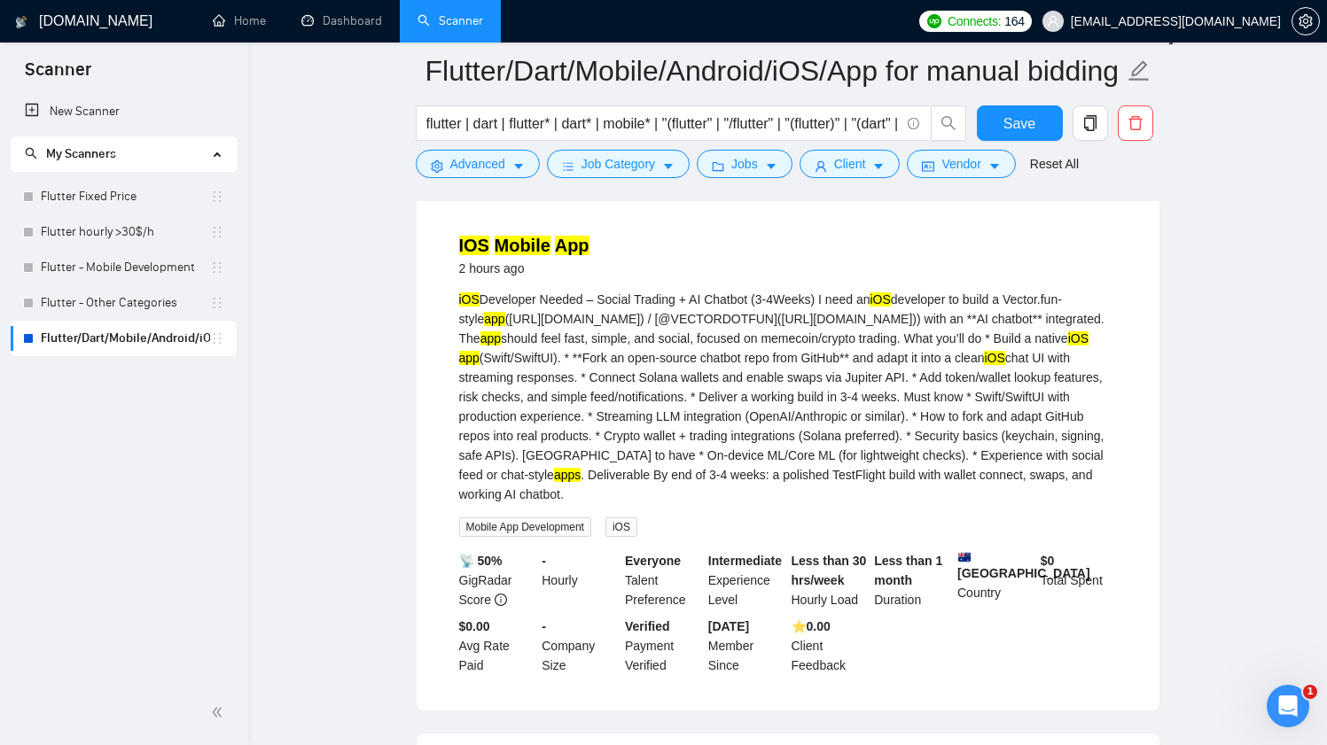
scroll to position [941, 0]
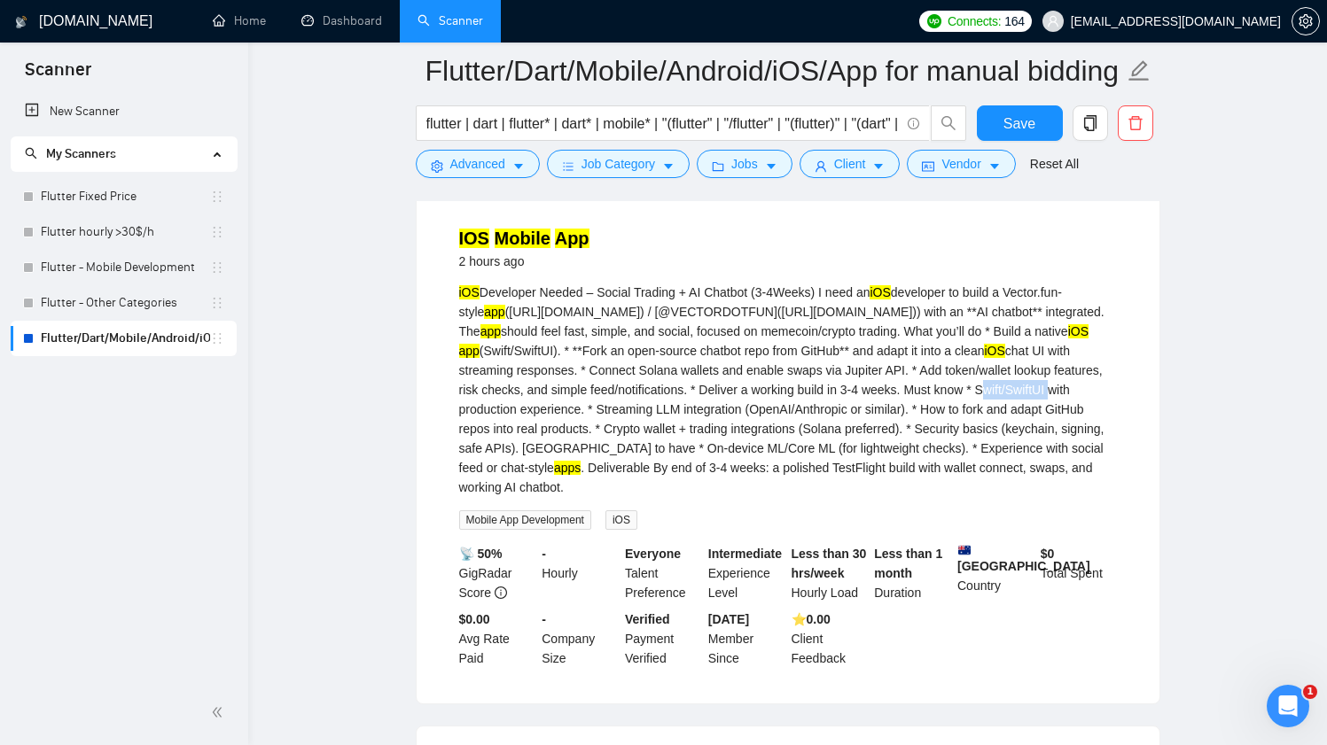
drag, startPoint x: 534, startPoint y: 410, endPoint x: 608, endPoint y: 408, distance: 74.5
click at [608, 408] on div "iOS Developer Needed – Social Trading + AI Chatbot (3-4Weeks) I need an iOS dev…" at bounding box center [788, 390] width 658 height 214
copy div "Swift/SwiftUI"
click at [479, 173] on span "Advanced" at bounding box center [477, 163] width 55 height 19
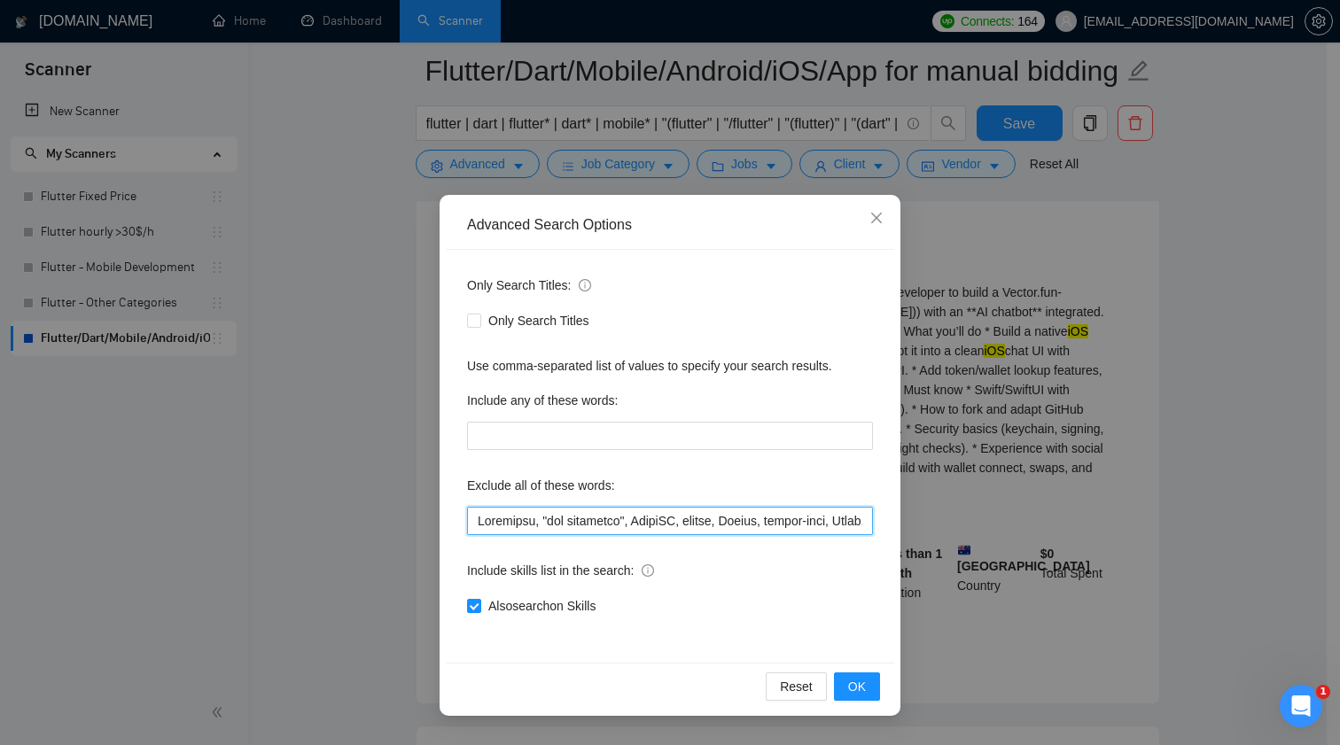
click at [670, 522] on input "text" at bounding box center [670, 521] width 406 height 28
paste input "Swift/SwiftUI"
click at [869, 691] on button "OK" at bounding box center [857, 687] width 46 height 28
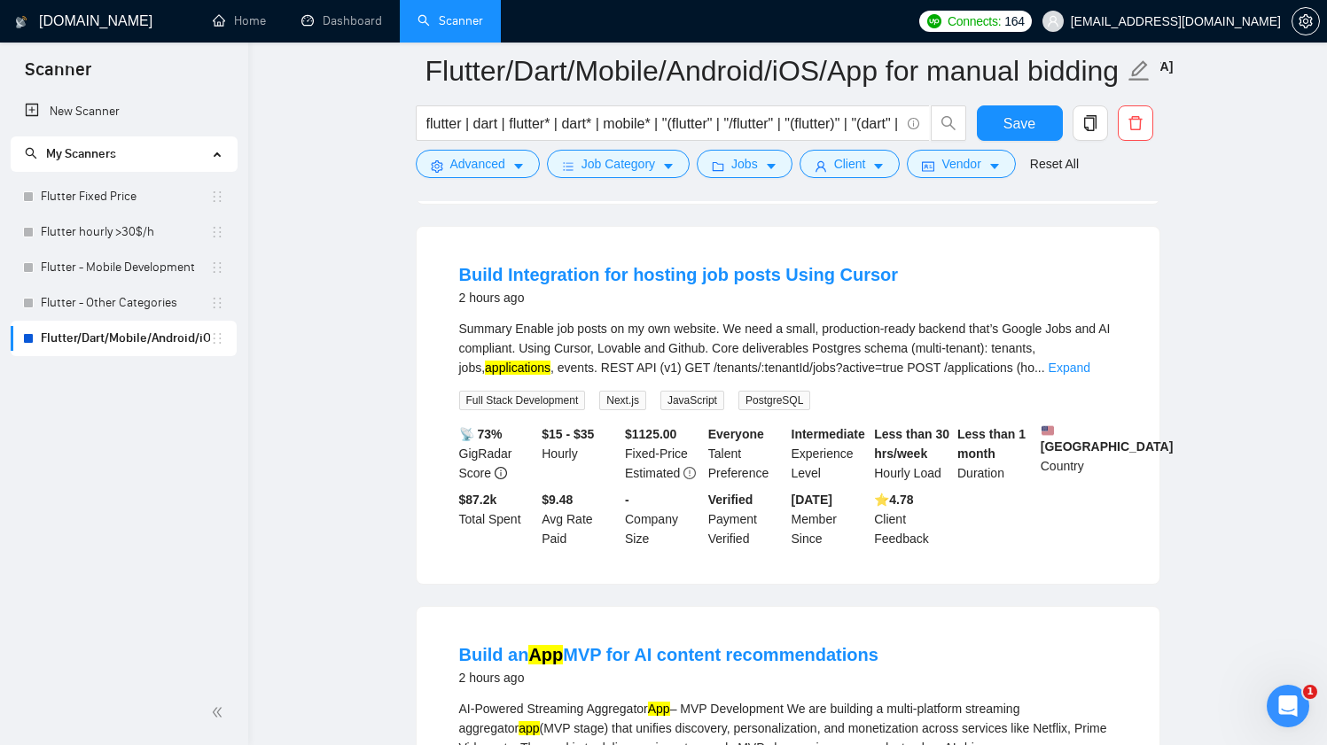
scroll to position [909, 0]
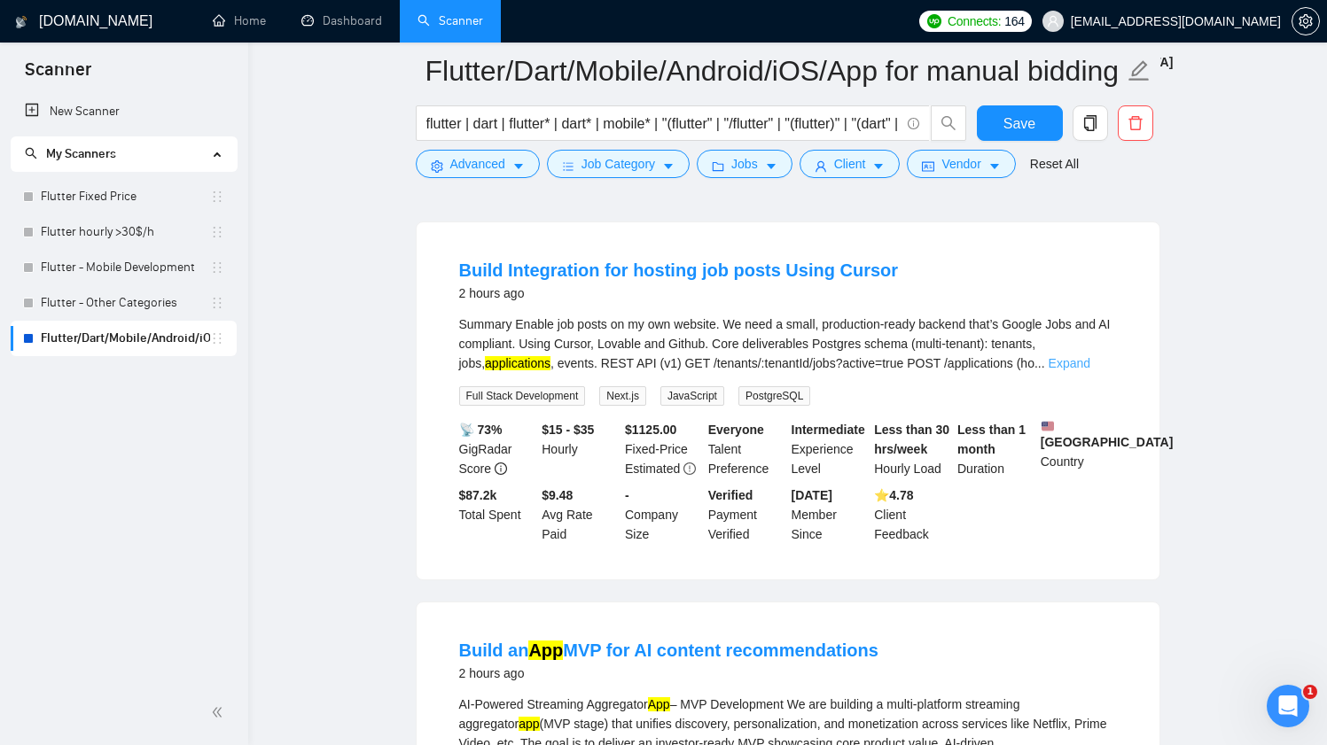
click at [1090, 364] on link "Expand" at bounding box center [1069, 363] width 42 height 14
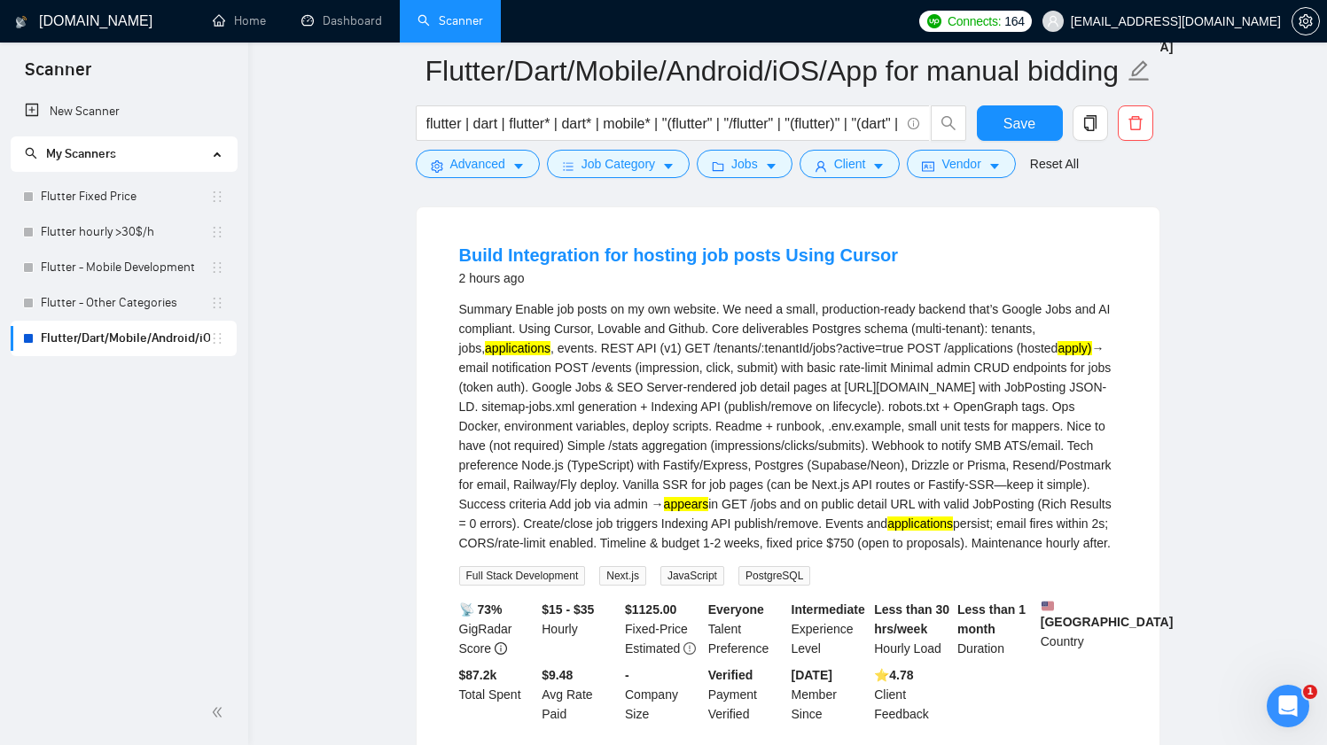
scroll to position [924, 0]
drag, startPoint x: 861, startPoint y: 324, endPoint x: 962, endPoint y: 331, distance: 100.3
click at [962, 331] on div "Summary Enable job posts on my own website. We need a small, production-ready b…" at bounding box center [788, 426] width 658 height 253
copy div "Postgres schema"
click at [483, 143] on div "flutter | dart | flutter* | dart* | mobile* | "(flutter" | "/flutter" | "(flutt…" at bounding box center [691, 127] width 558 height 44
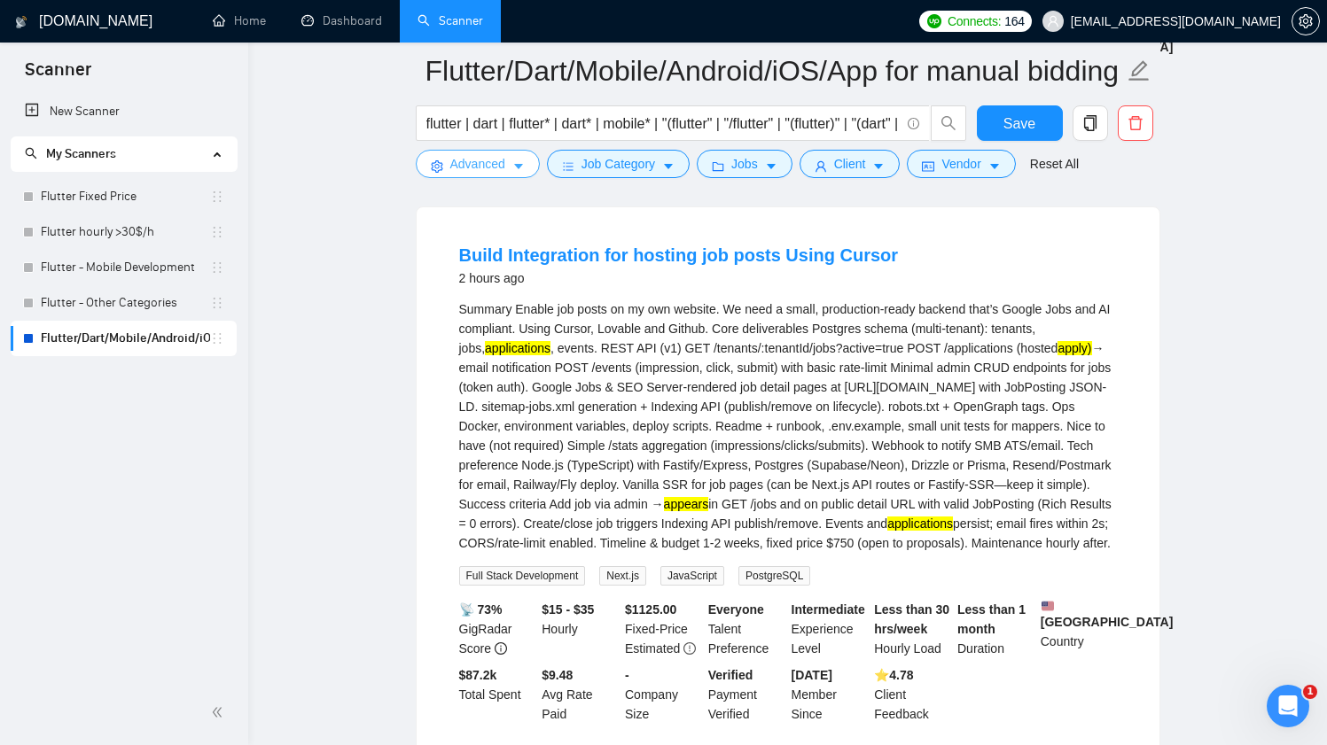
click at [483, 163] on span "Advanced" at bounding box center [477, 163] width 55 height 19
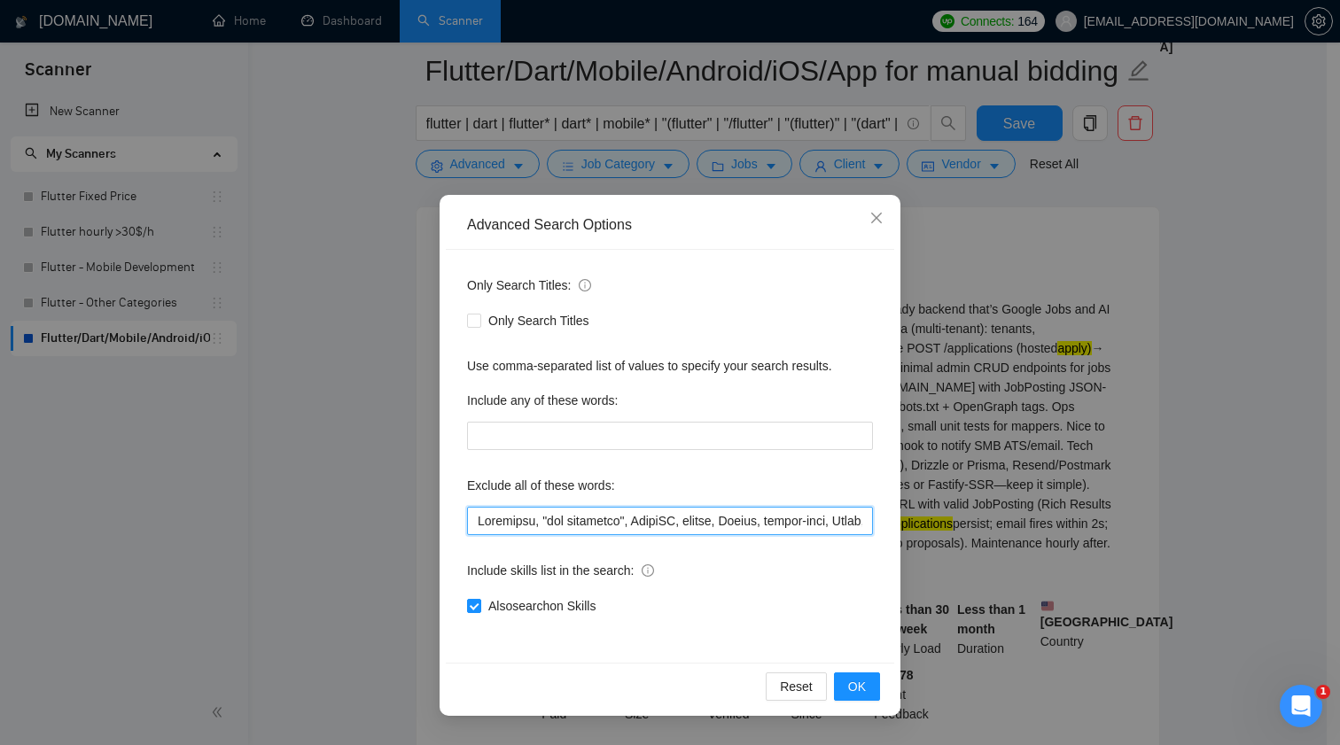
click at [682, 508] on input "text" at bounding box center [670, 521] width 406 height 28
click at [682, 524] on input "text" at bounding box center [670, 521] width 406 height 28
paste input "Postgres schema"
click at [869, 682] on button "OK" at bounding box center [857, 687] width 46 height 28
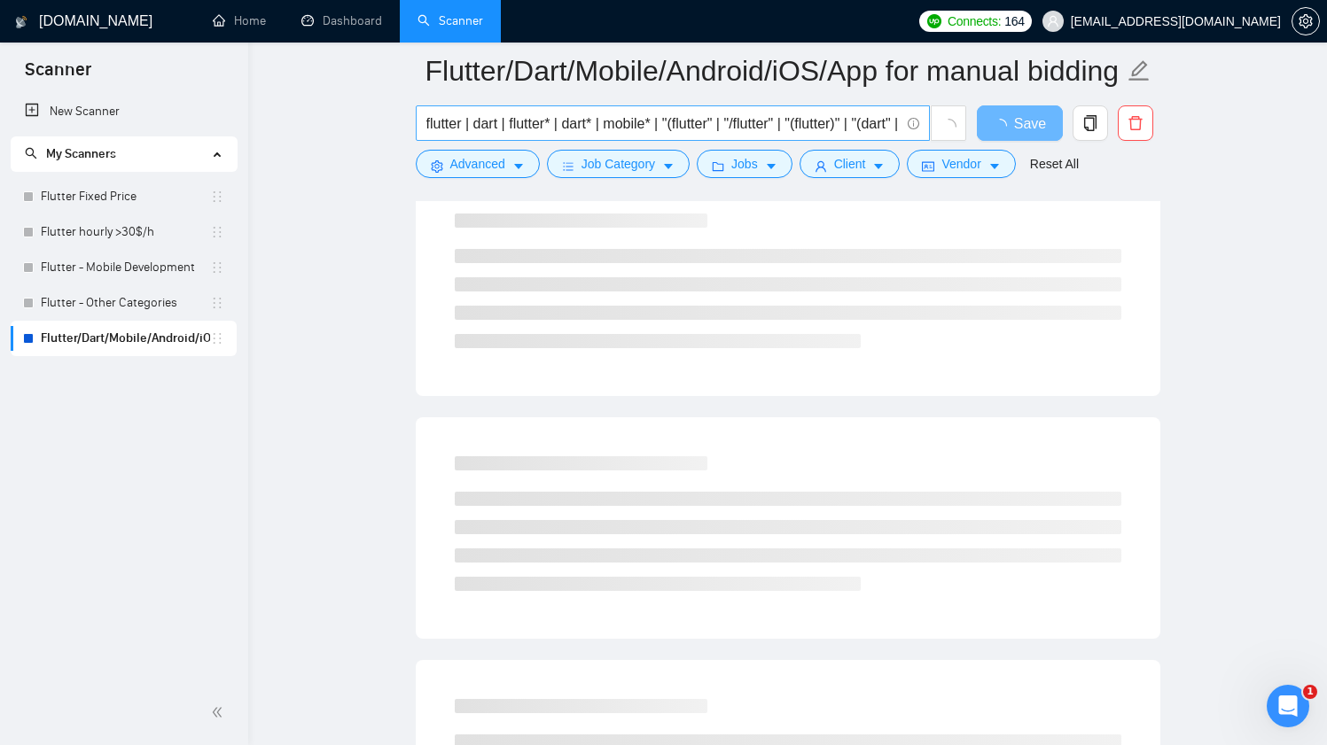
click at [643, 129] on input "flutter | dart | flutter* | dart* | mobile* | "(flutter" | "/flutter" | "(flutt…" at bounding box center [662, 124] width 473 height 22
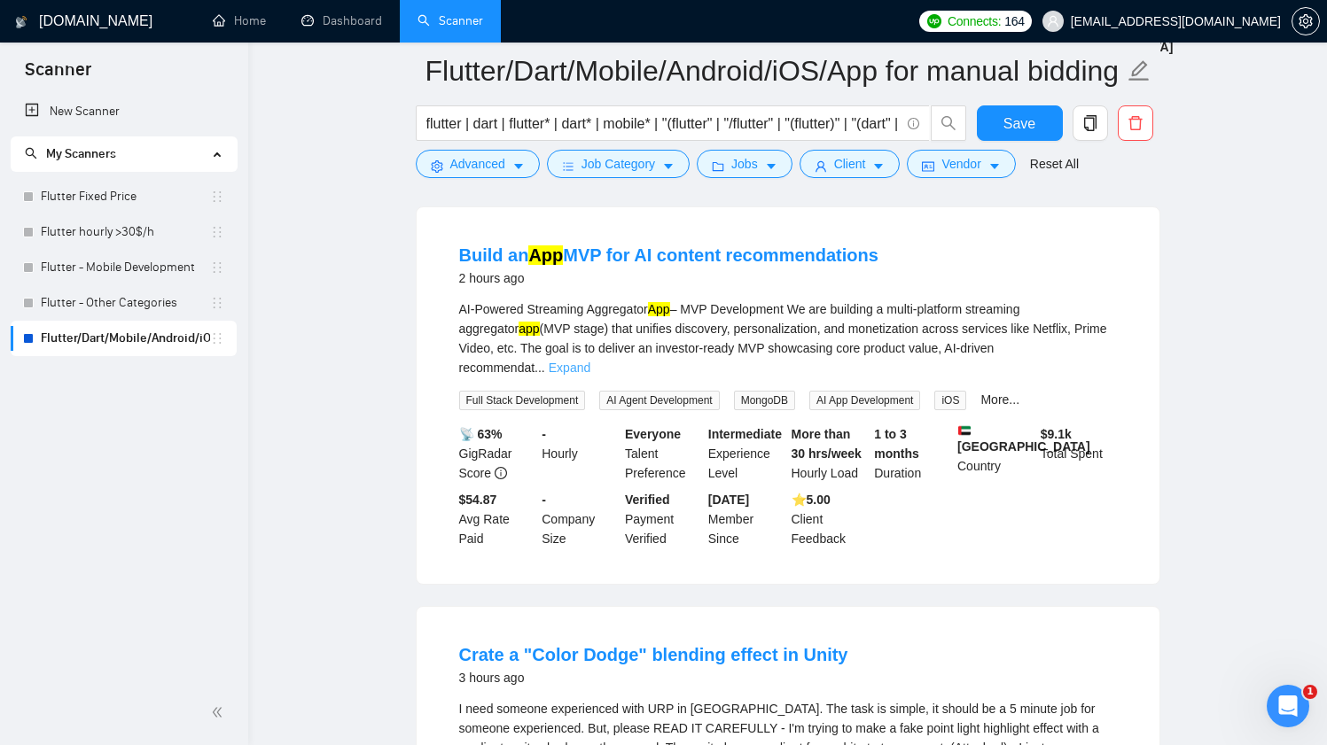
click at [590, 361] on link "Expand" at bounding box center [570, 368] width 42 height 14
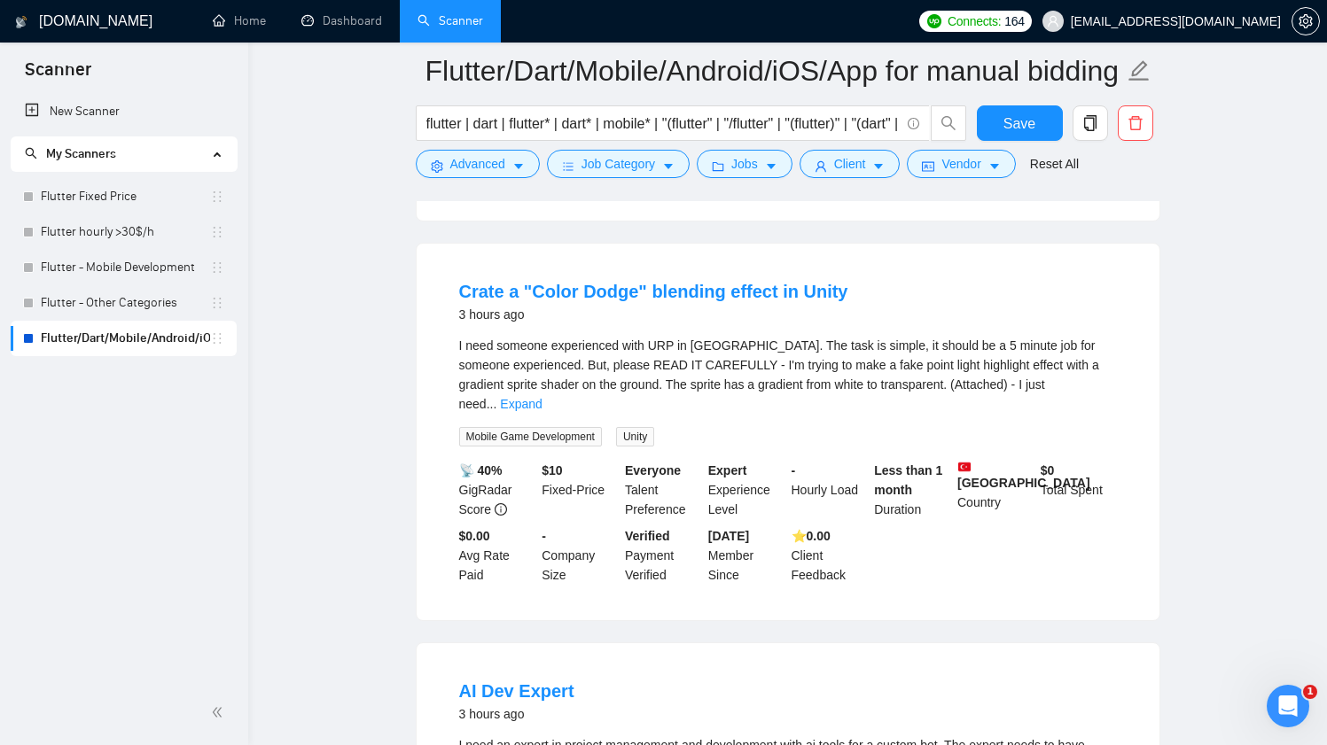
scroll to position [1495, 0]
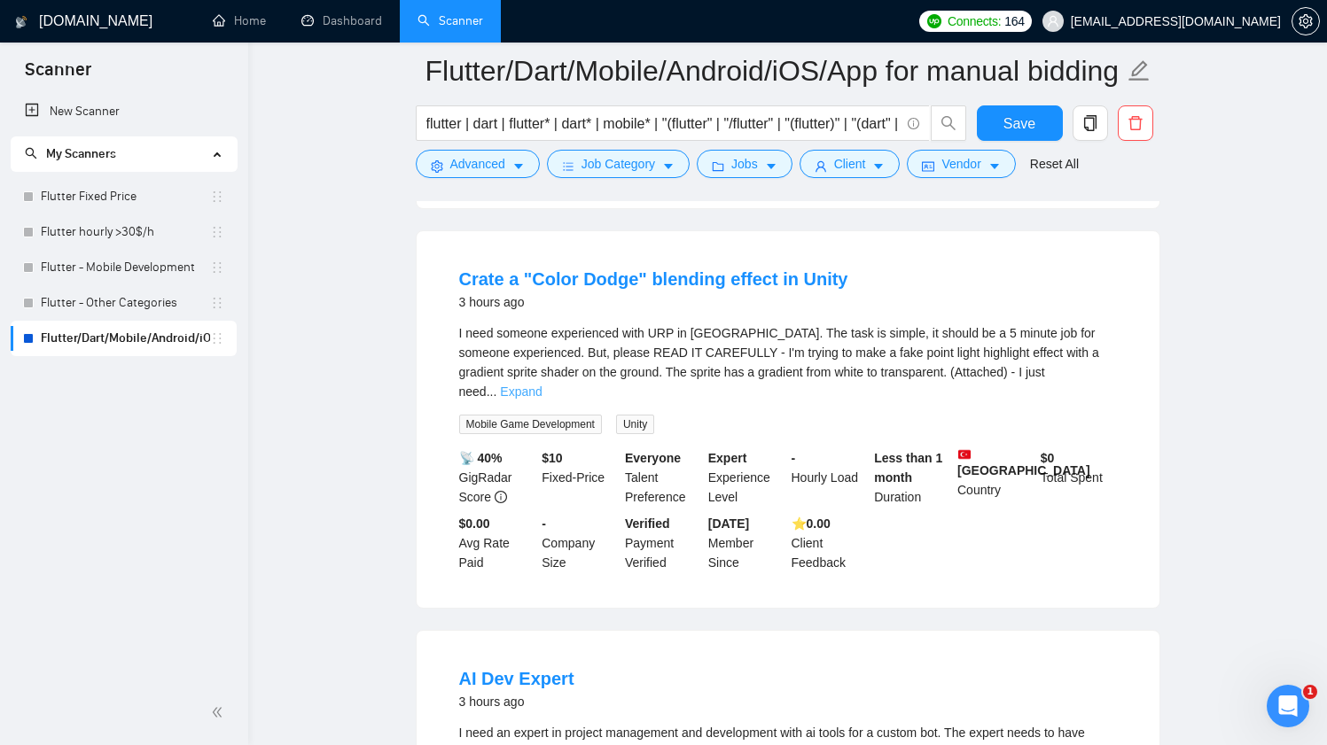
click at [542, 399] on link "Expand" at bounding box center [521, 392] width 42 height 14
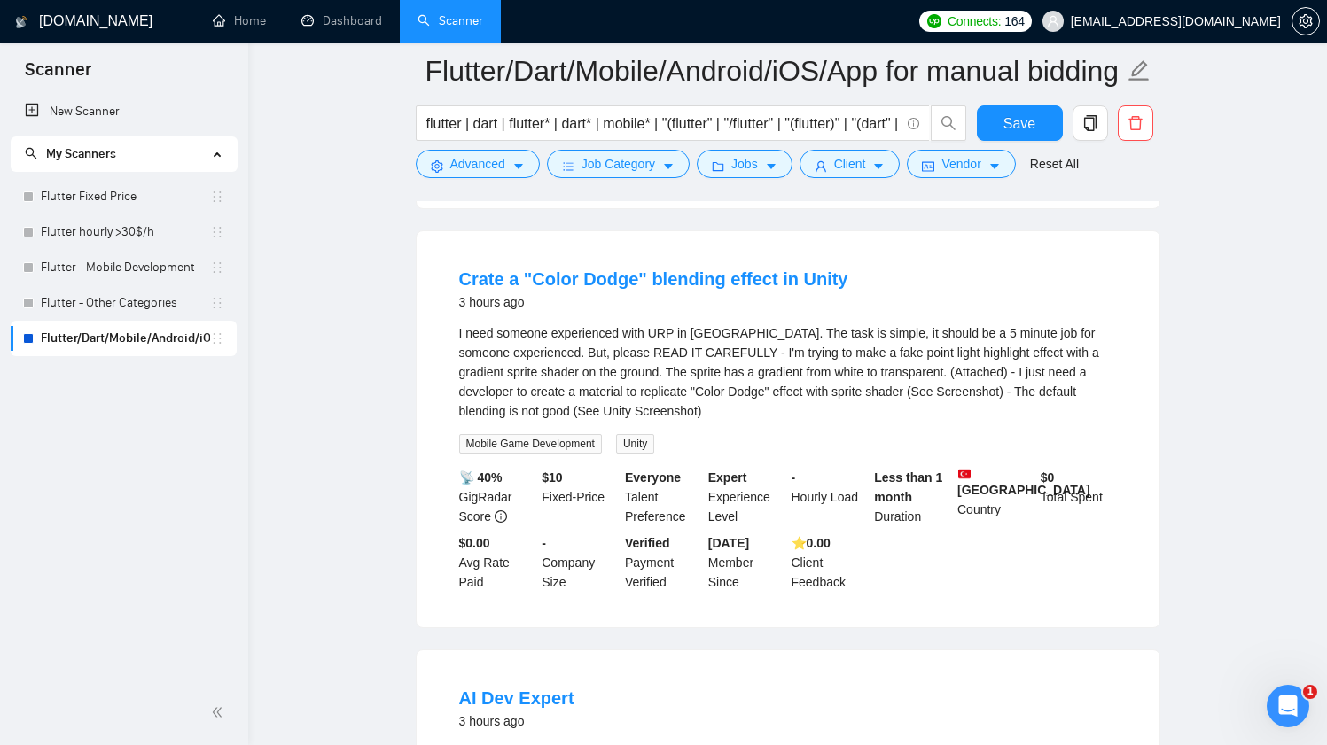
click at [705, 370] on div "I need someone experienced with URP in [GEOGRAPHIC_DATA]. The task is simple, i…" at bounding box center [788, 371] width 658 height 97
copy div "Unity"
click at [505, 166] on span "Advanced" at bounding box center [477, 163] width 55 height 19
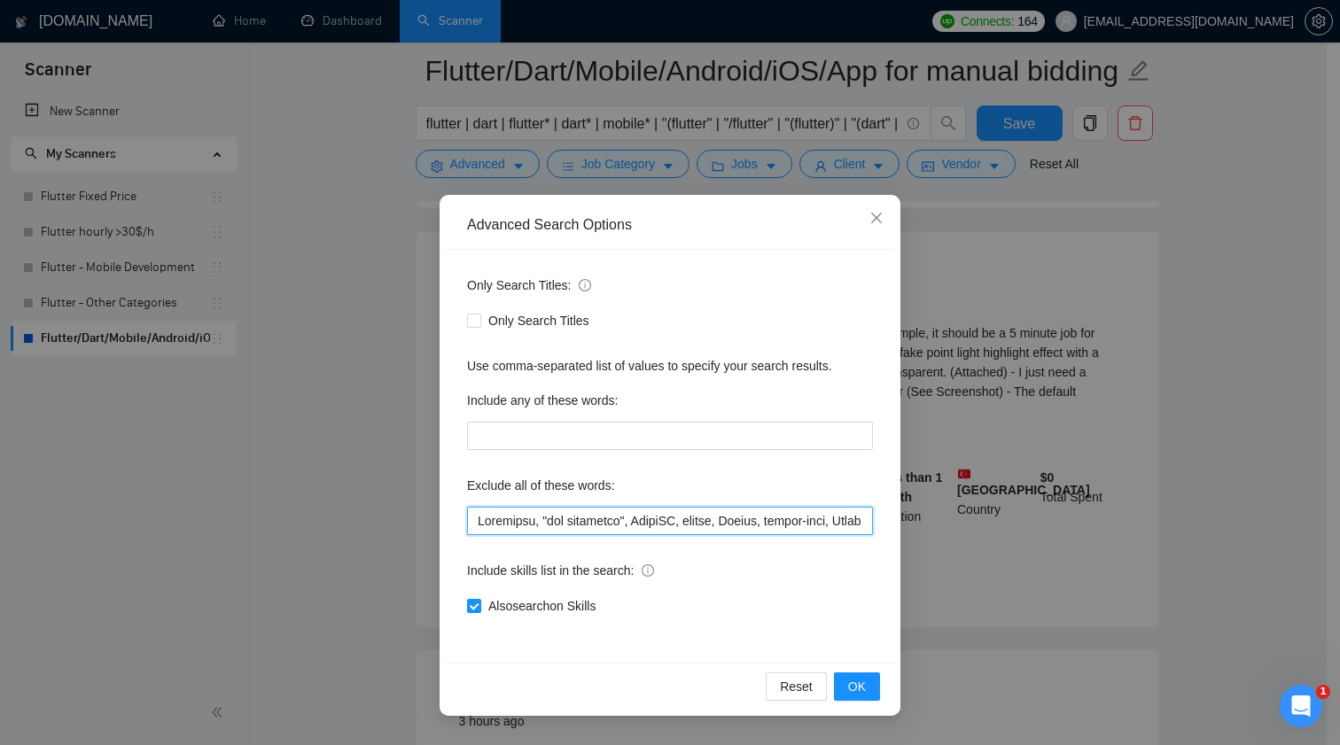
click at [680, 525] on input "text" at bounding box center [670, 521] width 406 height 28
paste input "Unity"
click at [858, 690] on span "OK" at bounding box center [857, 686] width 18 height 19
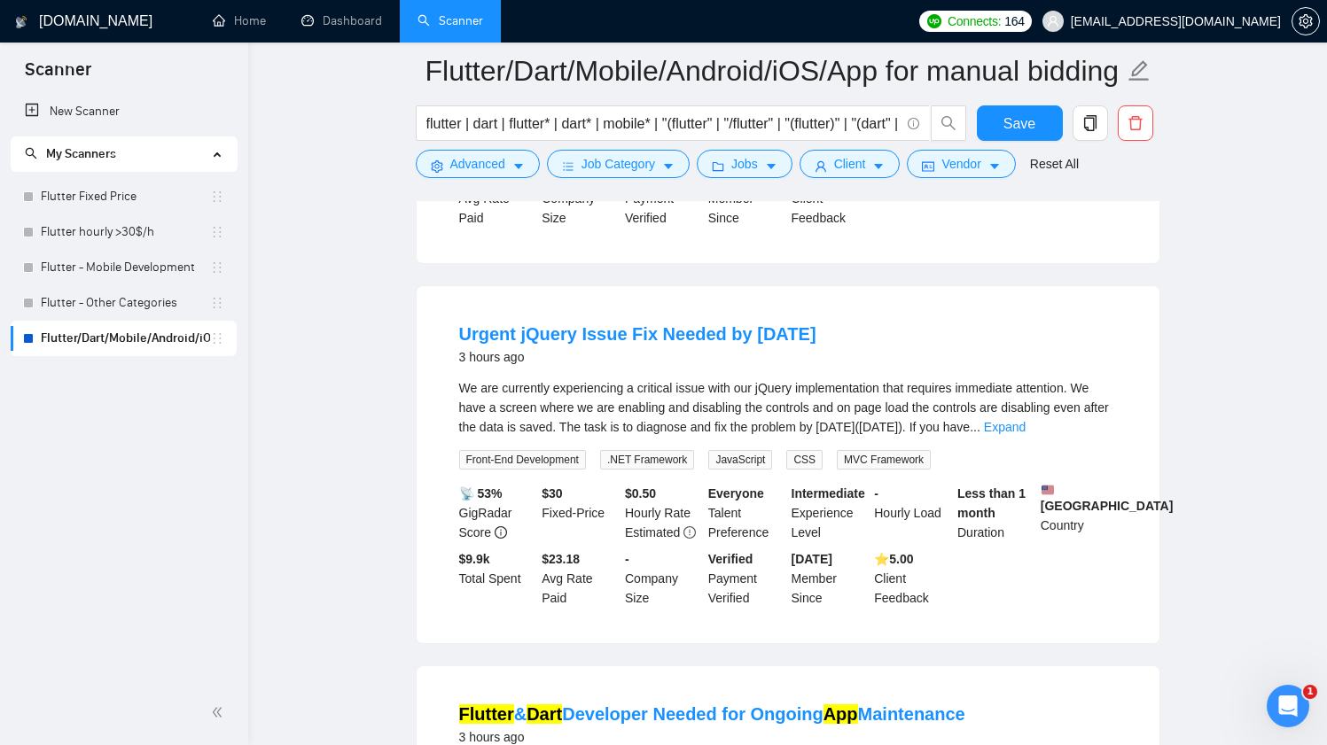
scroll to position [1226, 0]
click at [783, 416] on div "We are currently experiencing a critical issue with our jQuery implementation t…" at bounding box center [788, 407] width 658 height 58
copy div "jQuery"
click at [482, 165] on span "Advanced" at bounding box center [477, 163] width 55 height 19
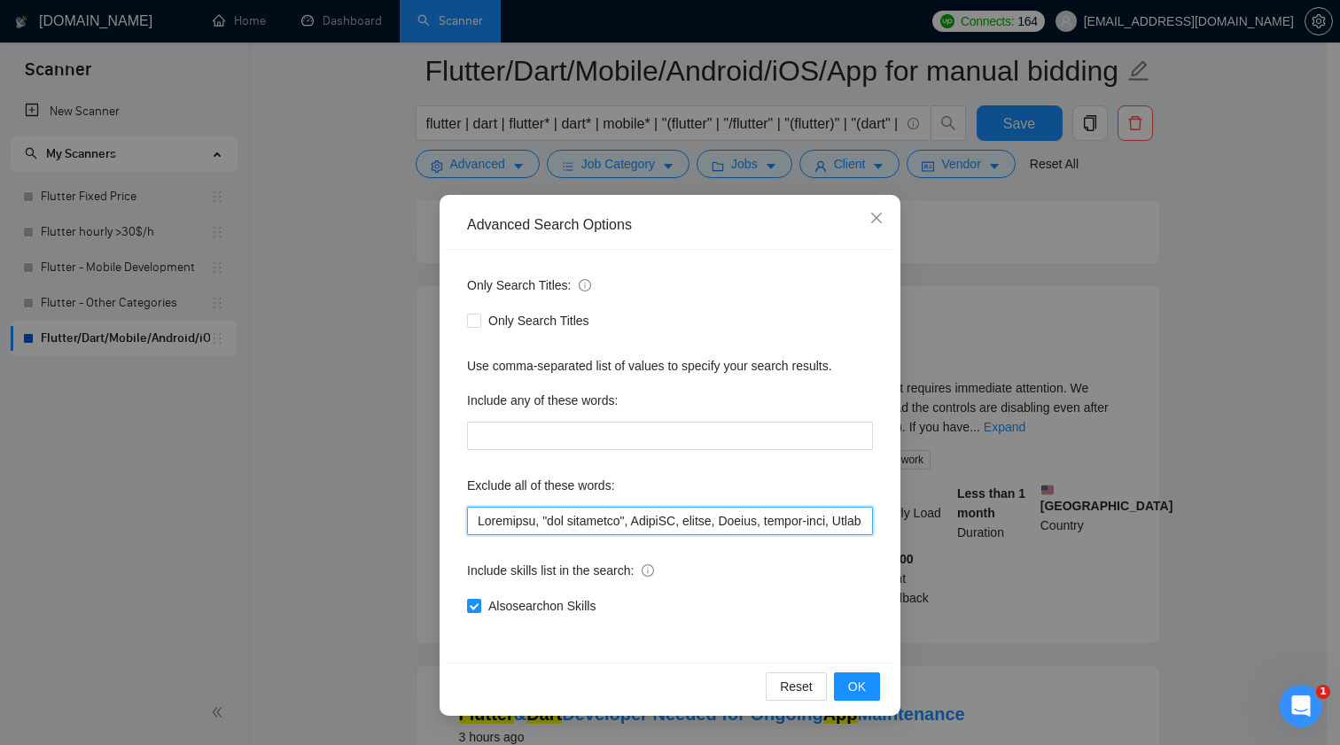
click at [684, 518] on input "text" at bounding box center [670, 521] width 406 height 28
paste input "jQuery"
click at [860, 690] on span "OK" at bounding box center [857, 686] width 18 height 19
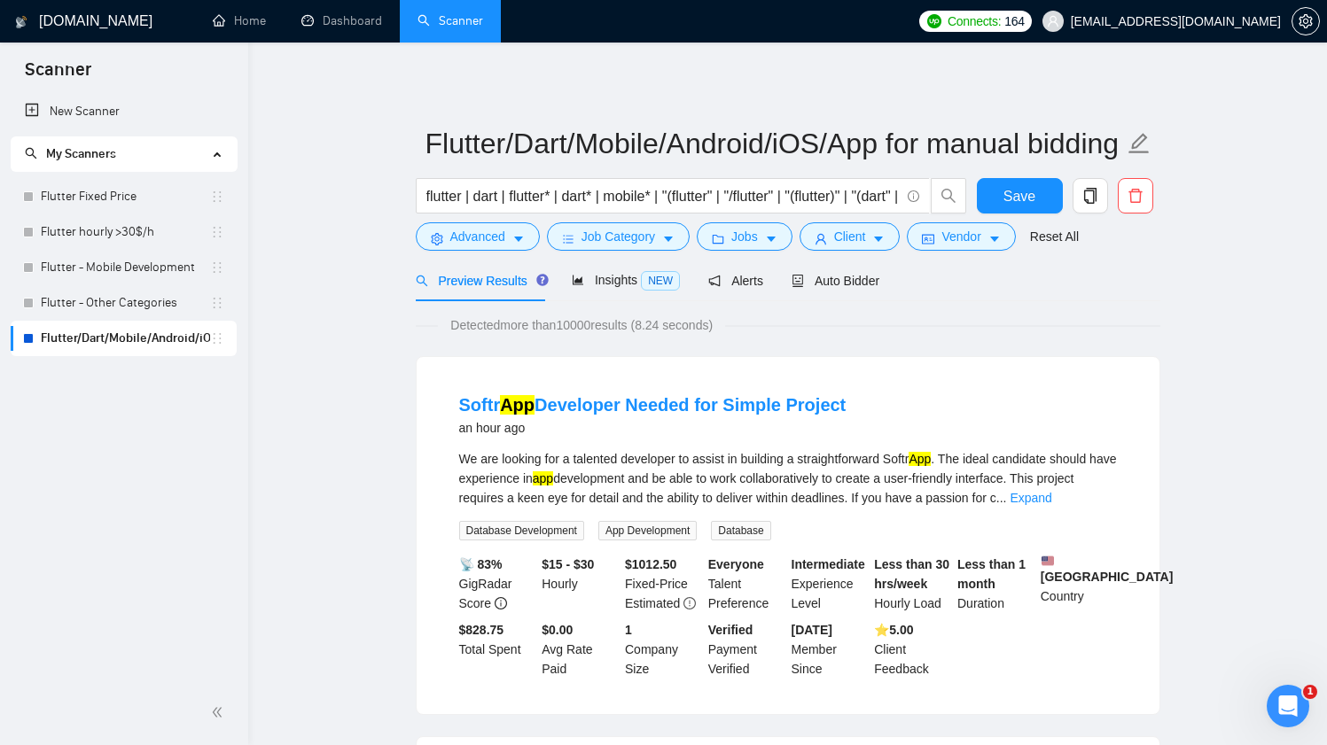
scroll to position [0, 0]
click at [643, 274] on span "Insights NEW" at bounding box center [626, 280] width 108 height 14
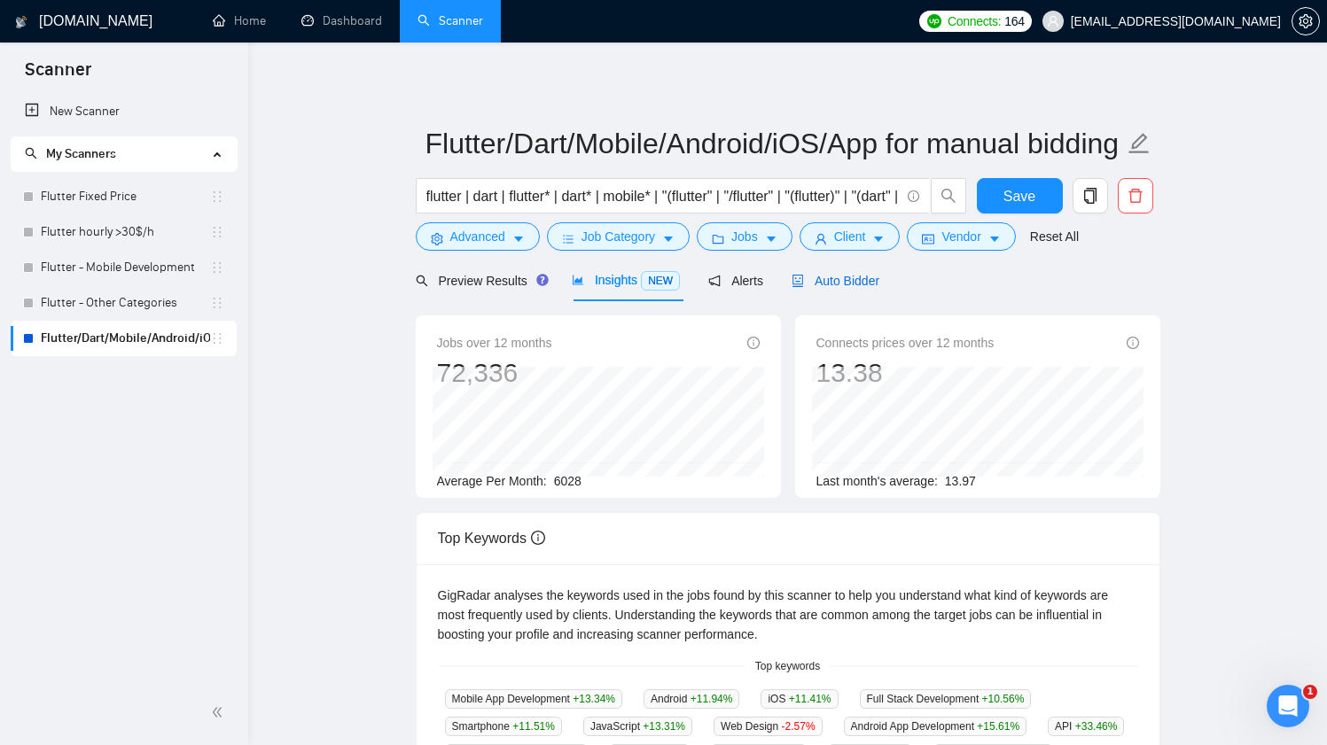
click at [847, 286] on span "Auto Bidder" at bounding box center [835, 281] width 88 height 14
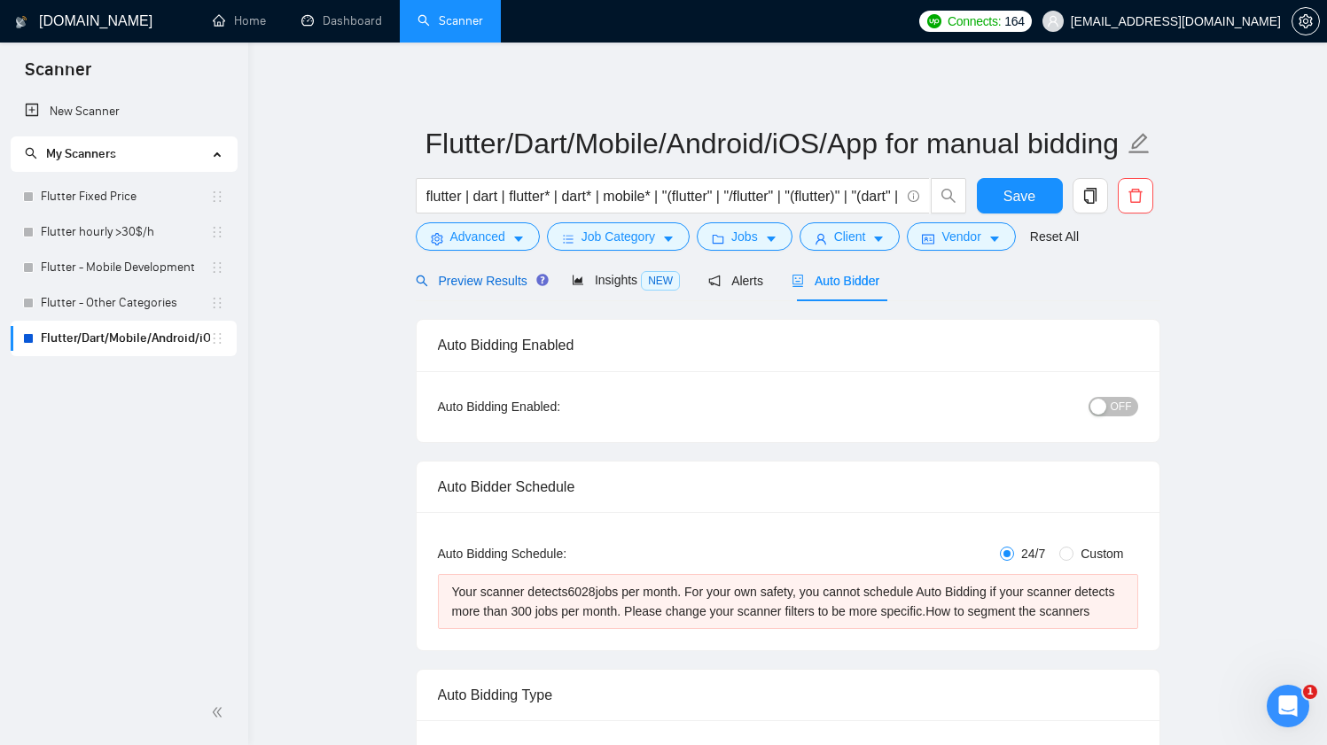
click at [530, 289] on div "Preview Results" at bounding box center [480, 280] width 128 height 19
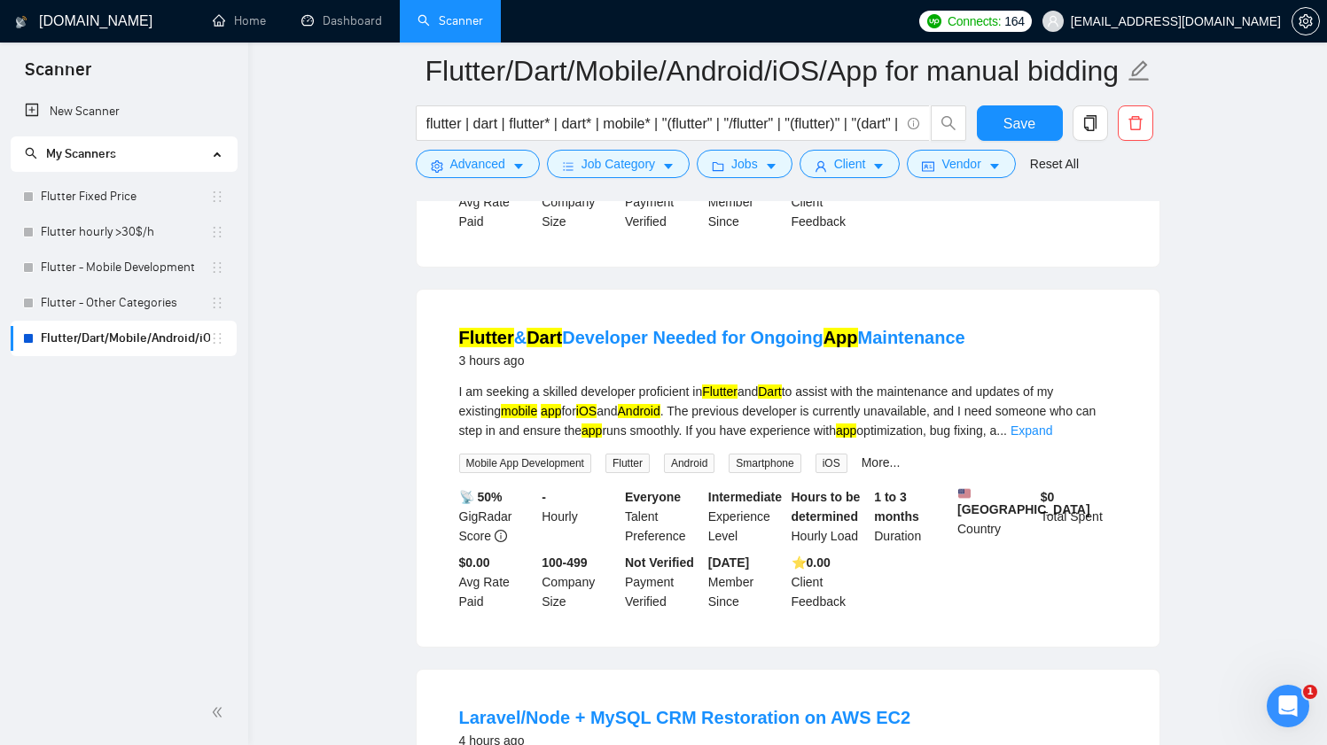
scroll to position [1229, 0]
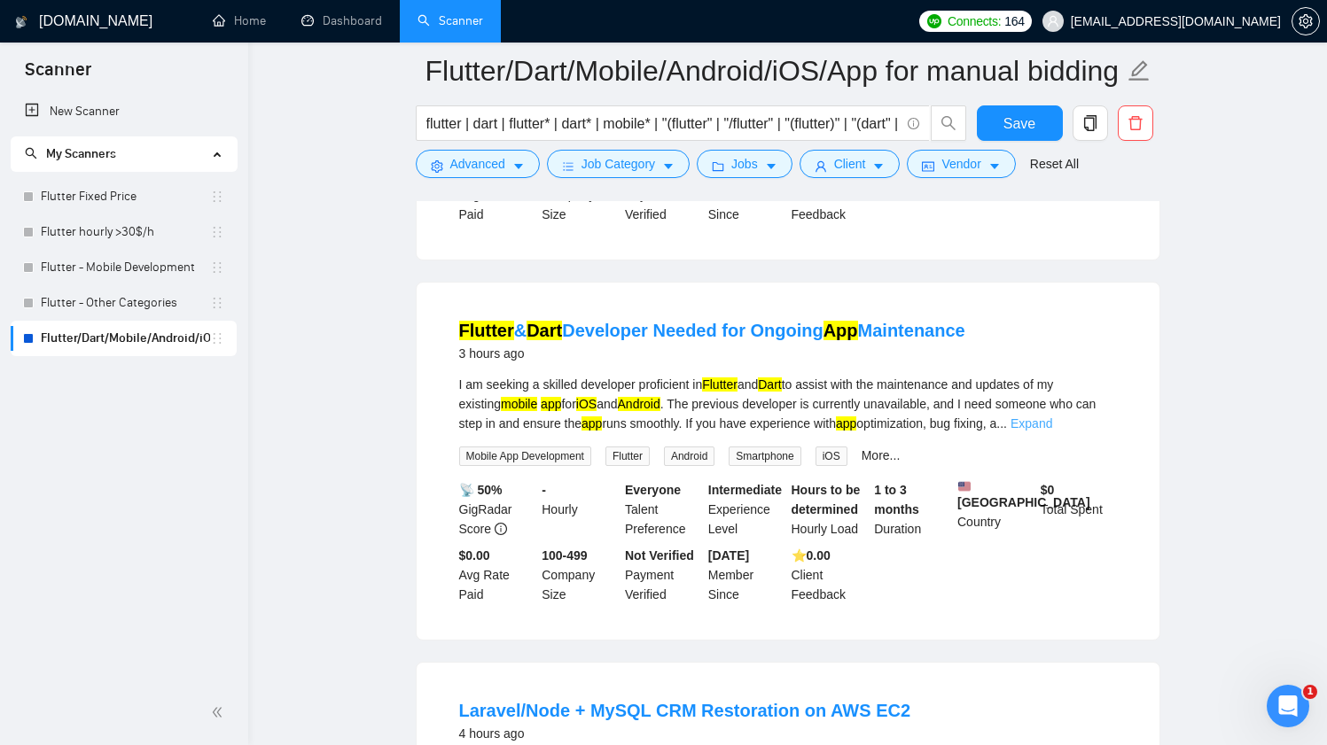
click at [1052, 431] on link "Expand" at bounding box center [1031, 424] width 42 height 14
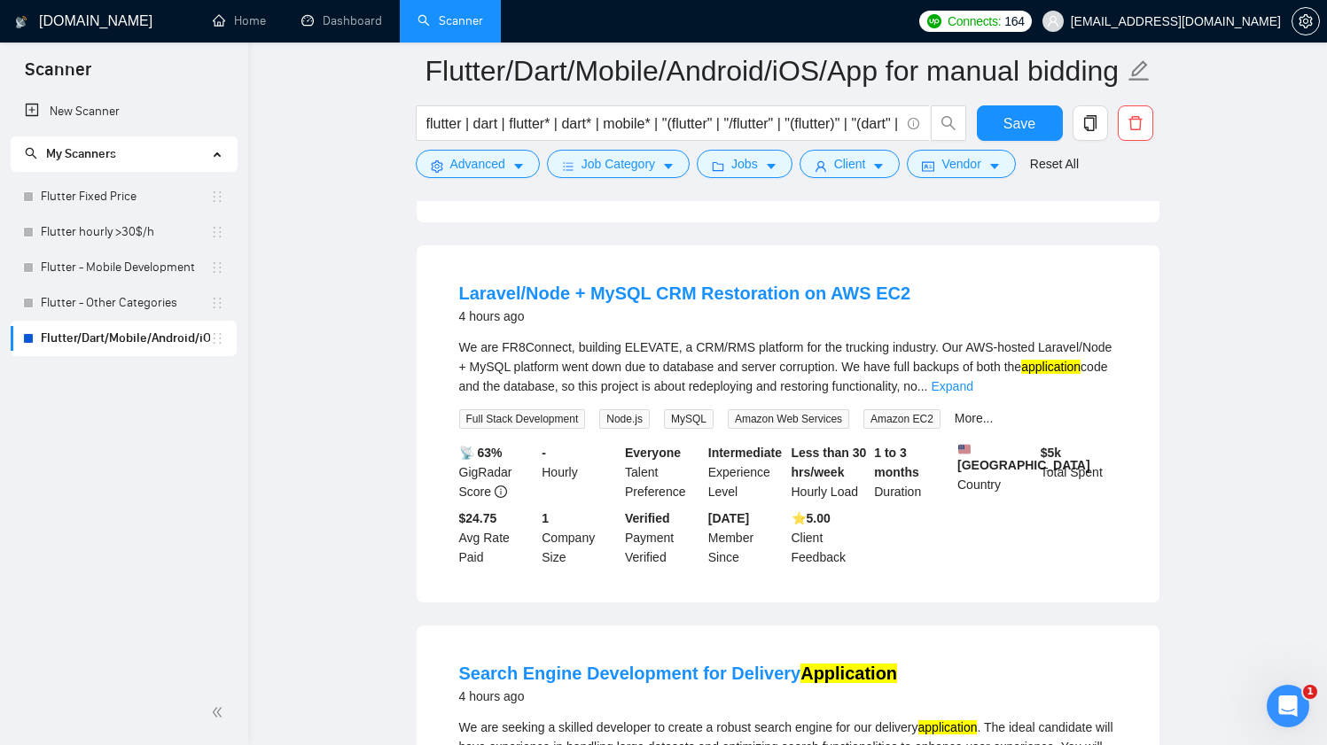
scroll to position [1799, 0]
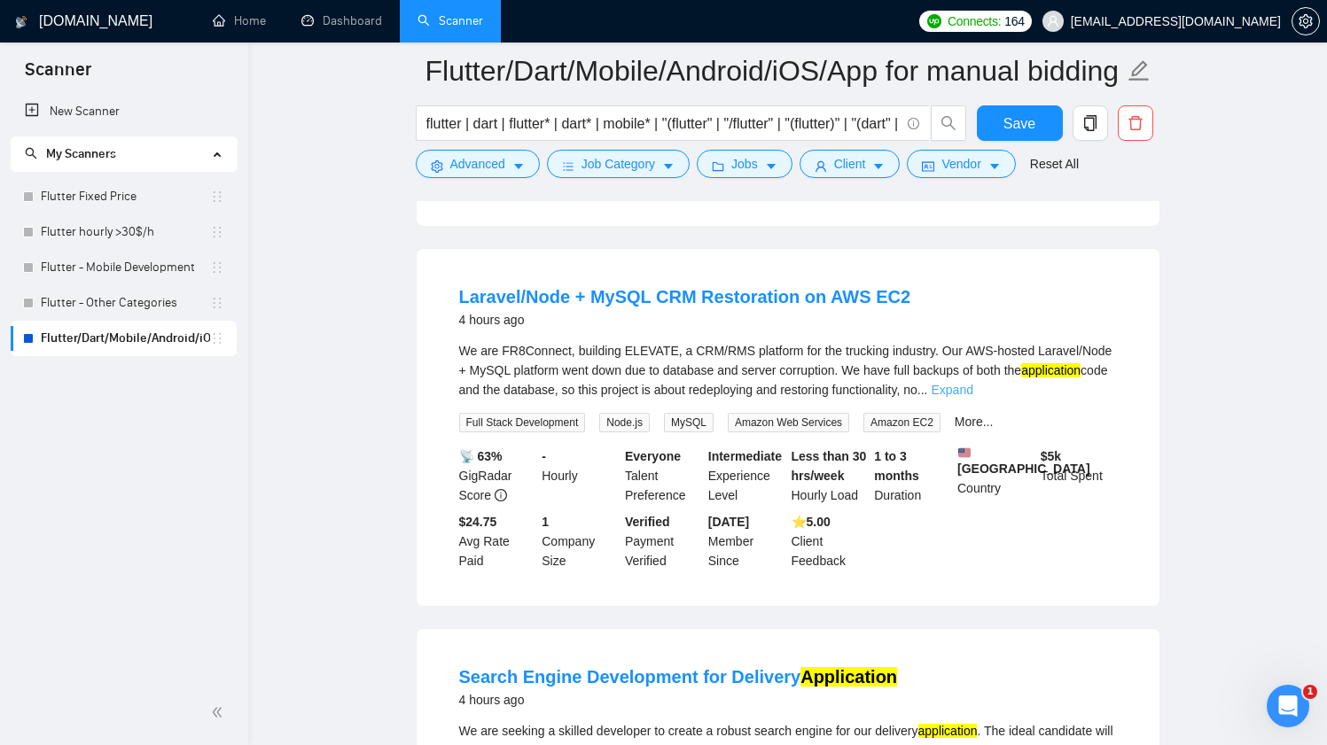
click at [972, 397] on link "Expand" at bounding box center [952, 390] width 42 height 14
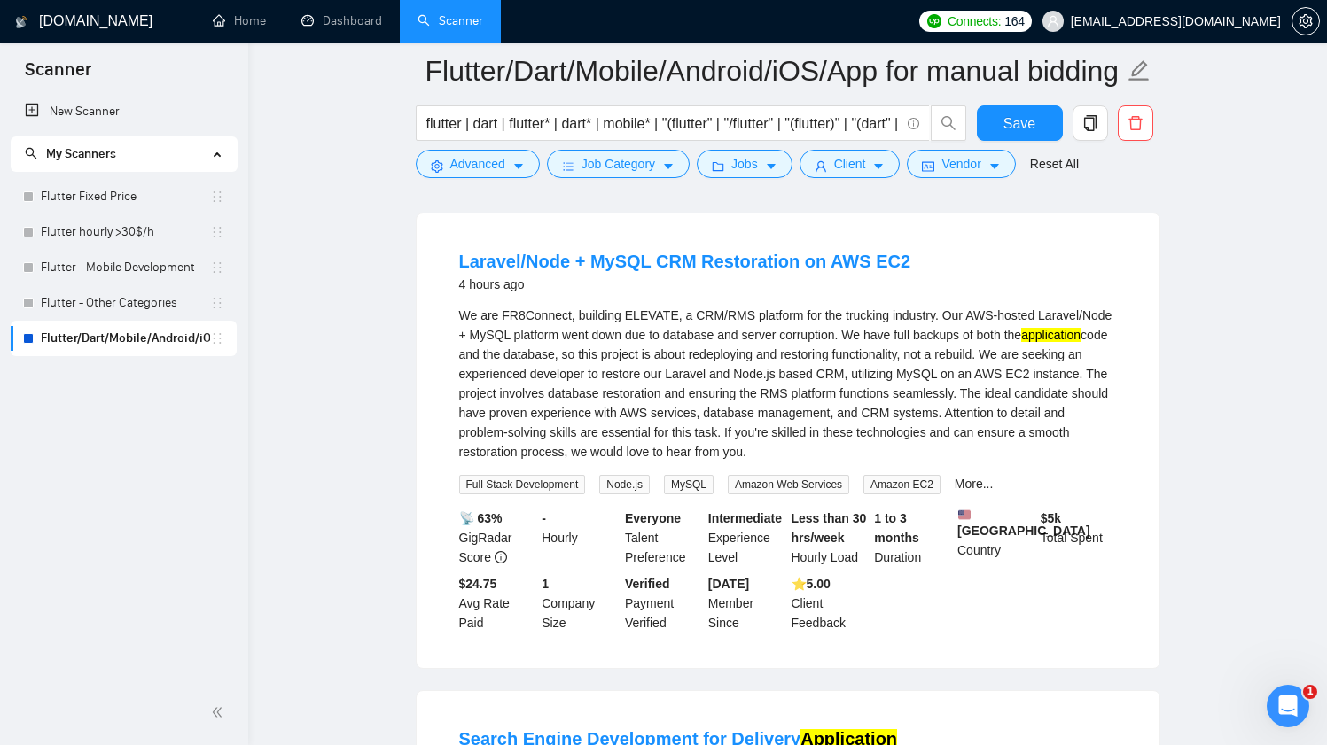
scroll to position [1835, 0]
drag, startPoint x: 697, startPoint y: 356, endPoint x: 753, endPoint y: 353, distance: 56.8
click at [753, 353] on div "We are FR8Connect, building ELEVATE, a CRM/RMS platform for the trucking indust…" at bounding box center [788, 383] width 658 height 156
copy div "CRM/RMS"
click at [508, 171] on button "Advanced" at bounding box center [478, 164] width 124 height 28
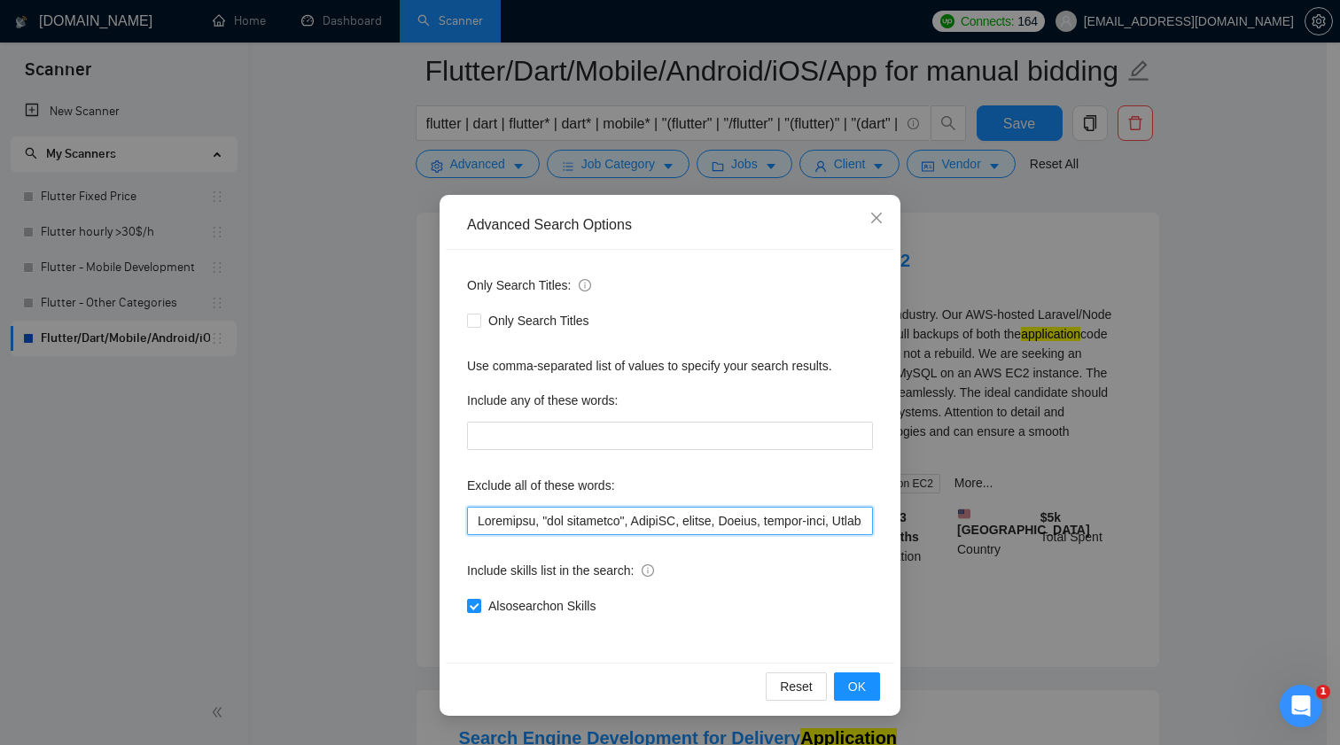
click at [674, 514] on input "text" at bounding box center [670, 521] width 406 height 28
paste input "CRM/RMS"
click at [861, 691] on span "OK" at bounding box center [857, 686] width 18 height 19
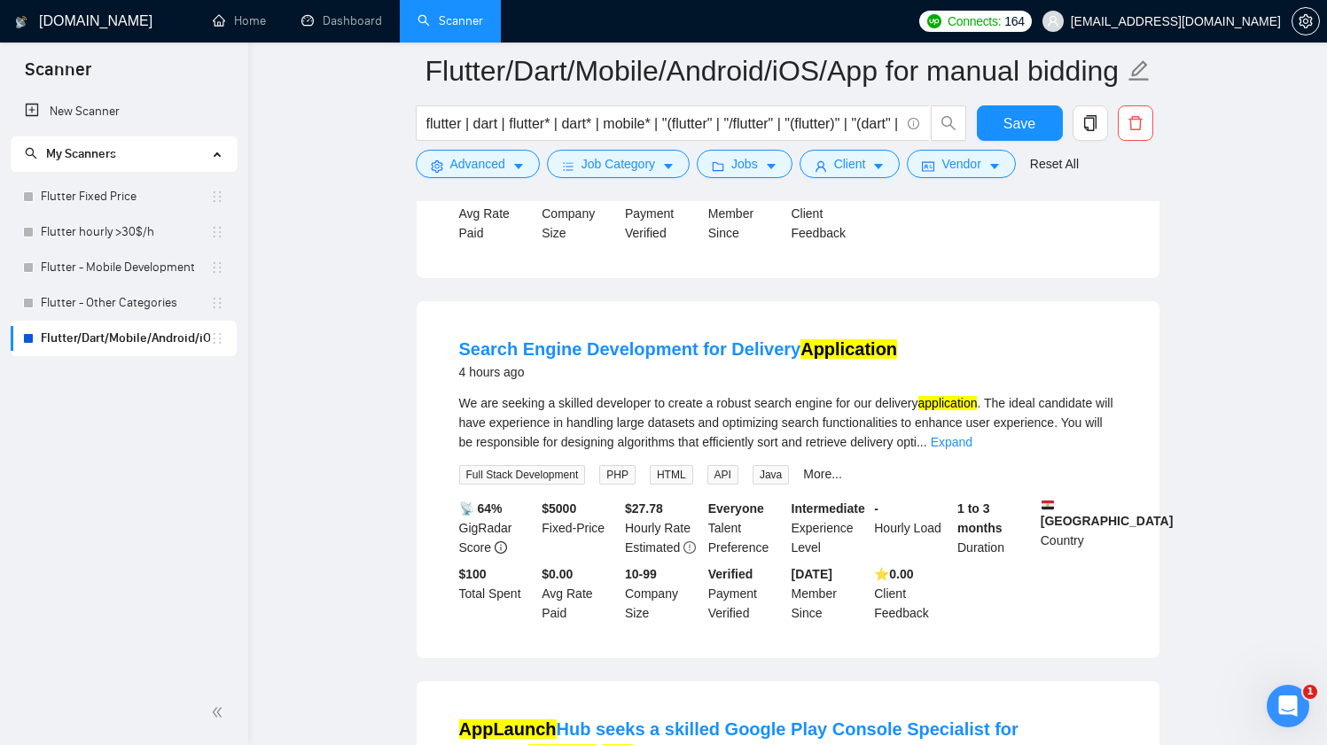
scroll to position [1600, 0]
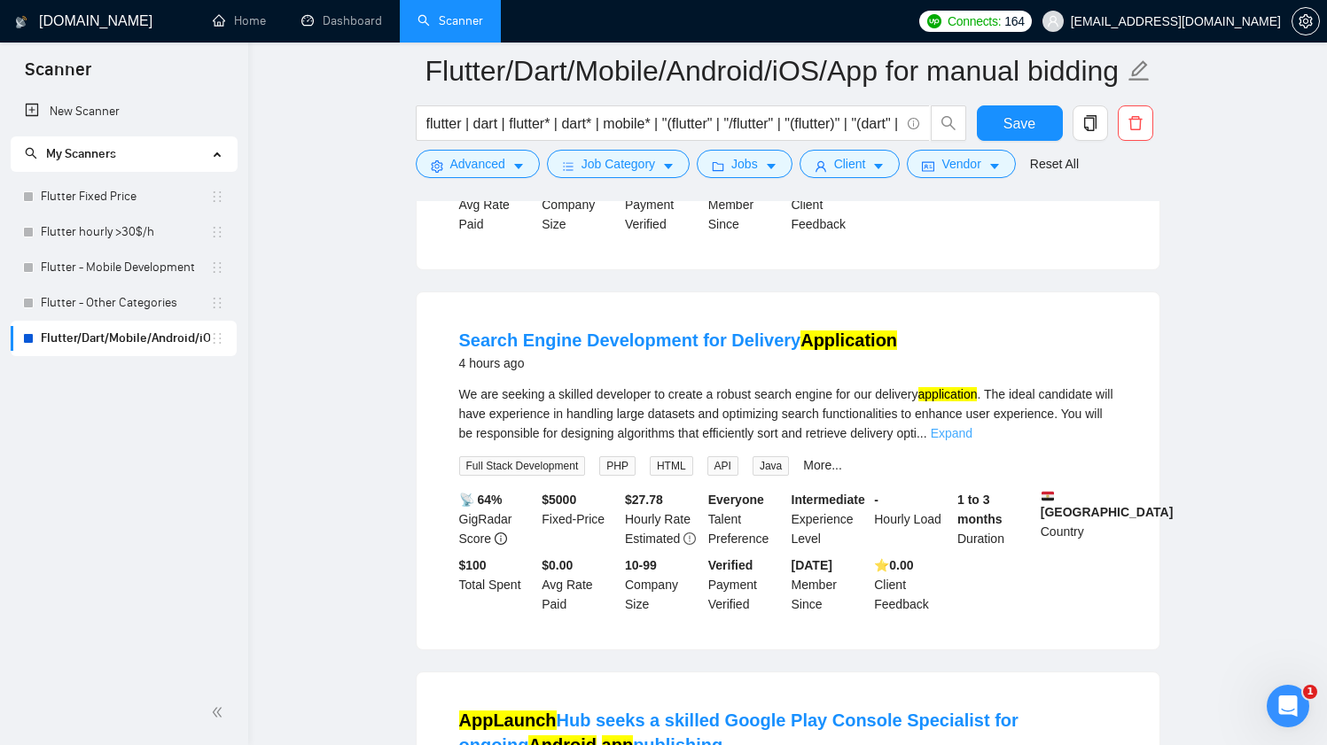
click at [972, 440] on link "Expand" at bounding box center [952, 433] width 42 height 14
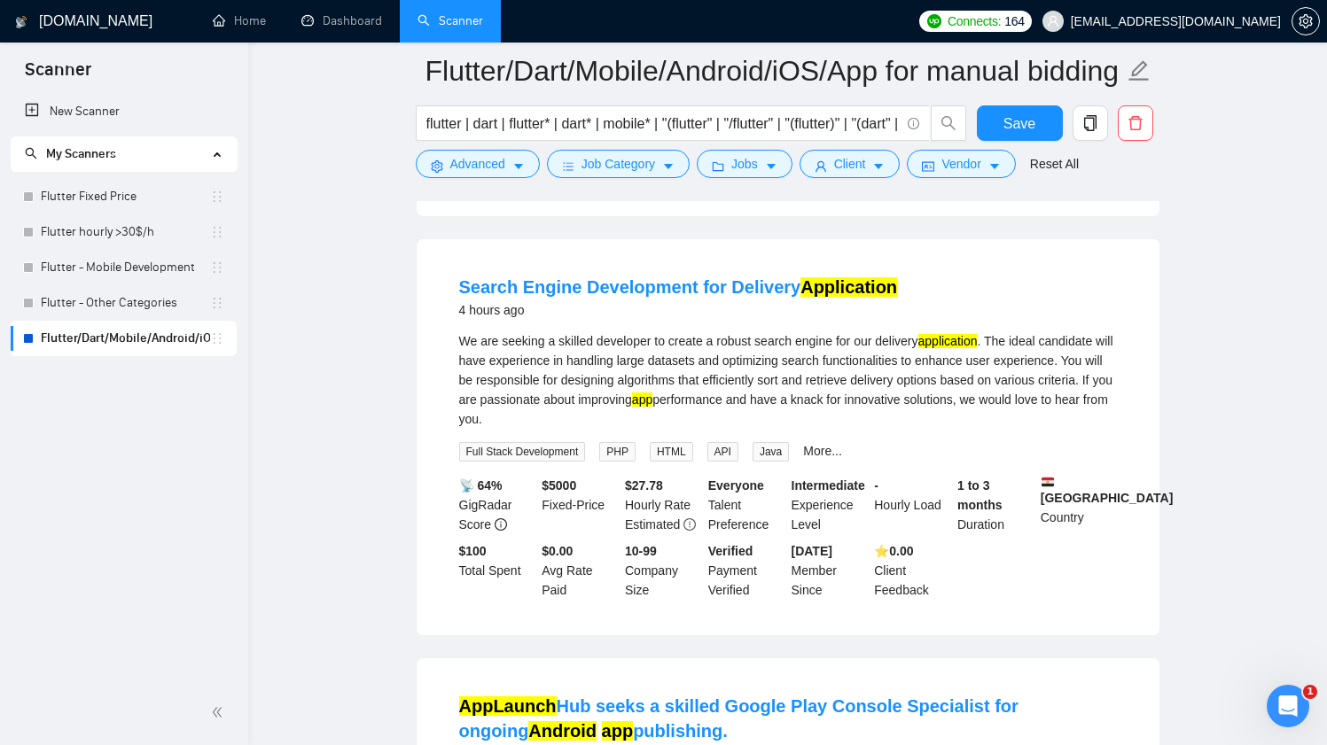
scroll to position [1658, 0]
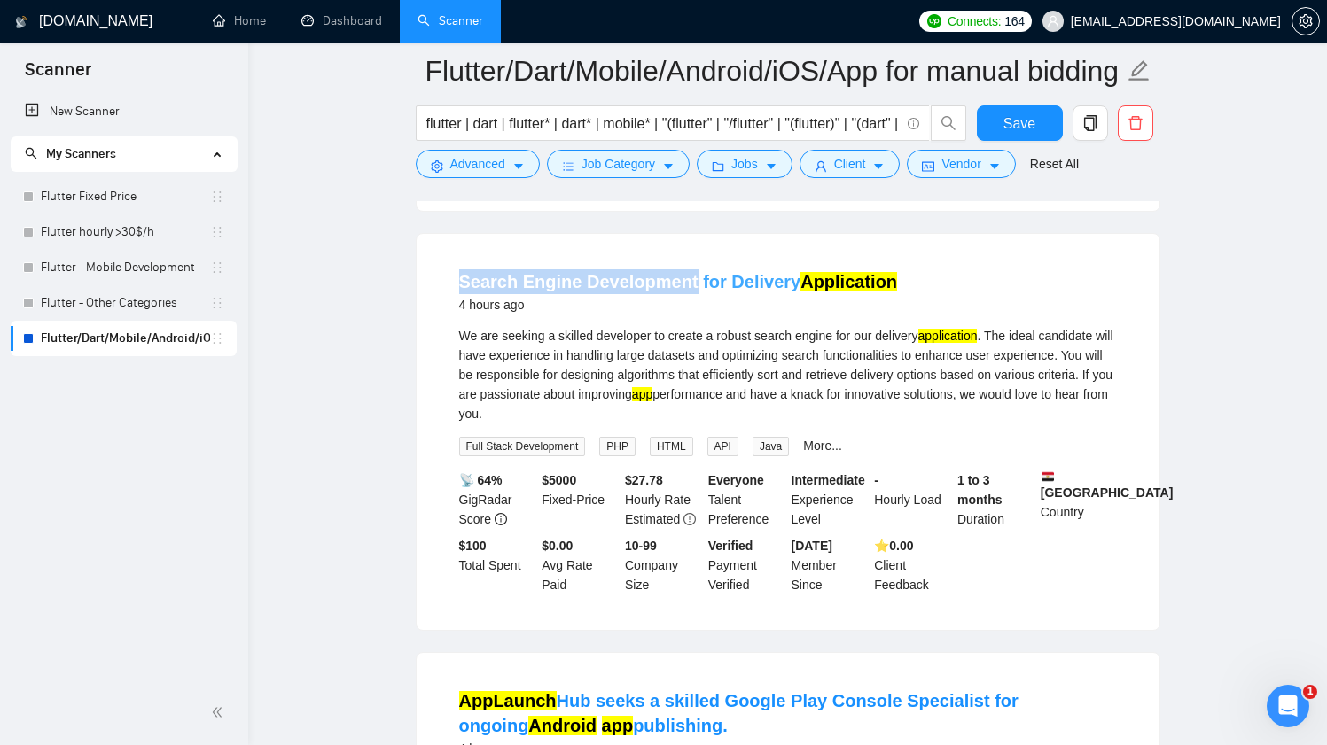
drag, startPoint x: 446, startPoint y: 317, endPoint x: 689, endPoint y: 329, distance: 243.1
click at [689, 329] on li "Search Engine Development for Delivery Application 4 hours ago We are seeking a…" at bounding box center [788, 432] width 700 height 354
click at [487, 173] on span "Advanced" at bounding box center [477, 163] width 55 height 19
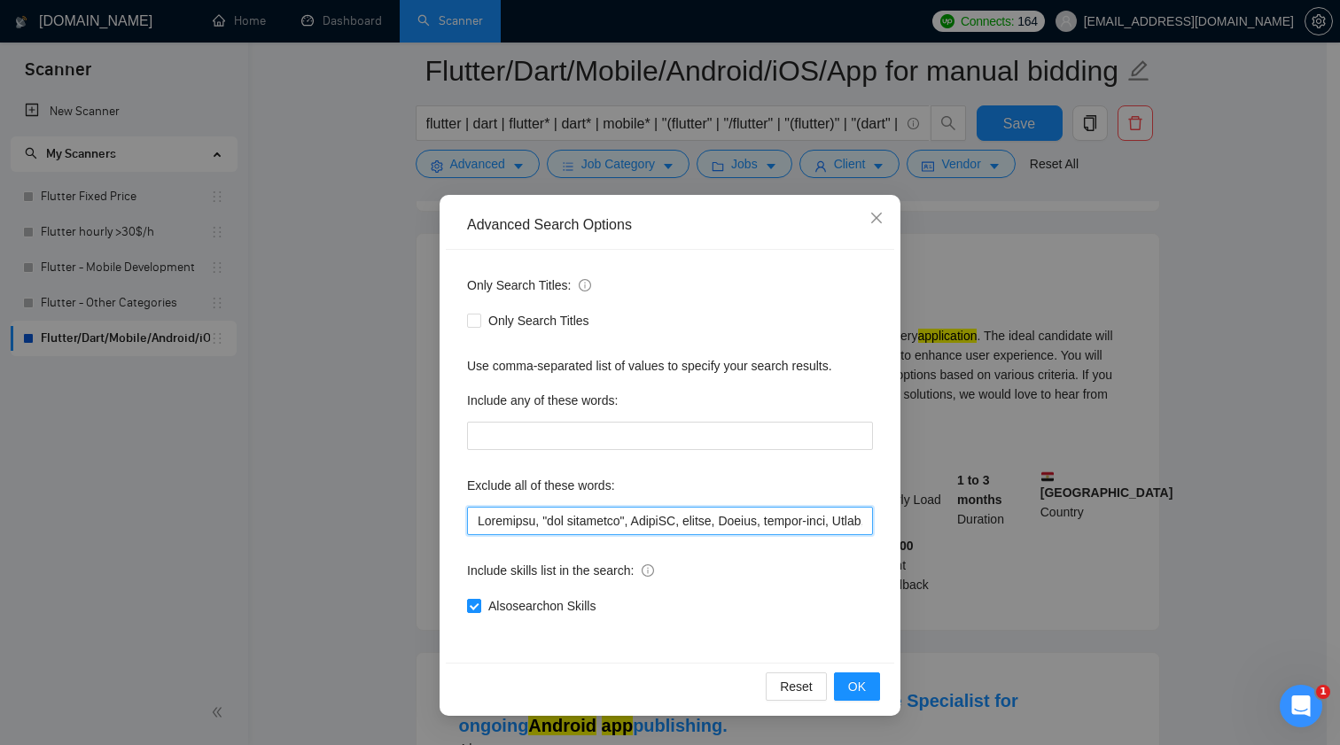
click at [644, 513] on input "text" at bounding box center [670, 521] width 406 height 28
paste input "Search Engine Development"
click at [864, 679] on span "OK" at bounding box center [857, 686] width 18 height 19
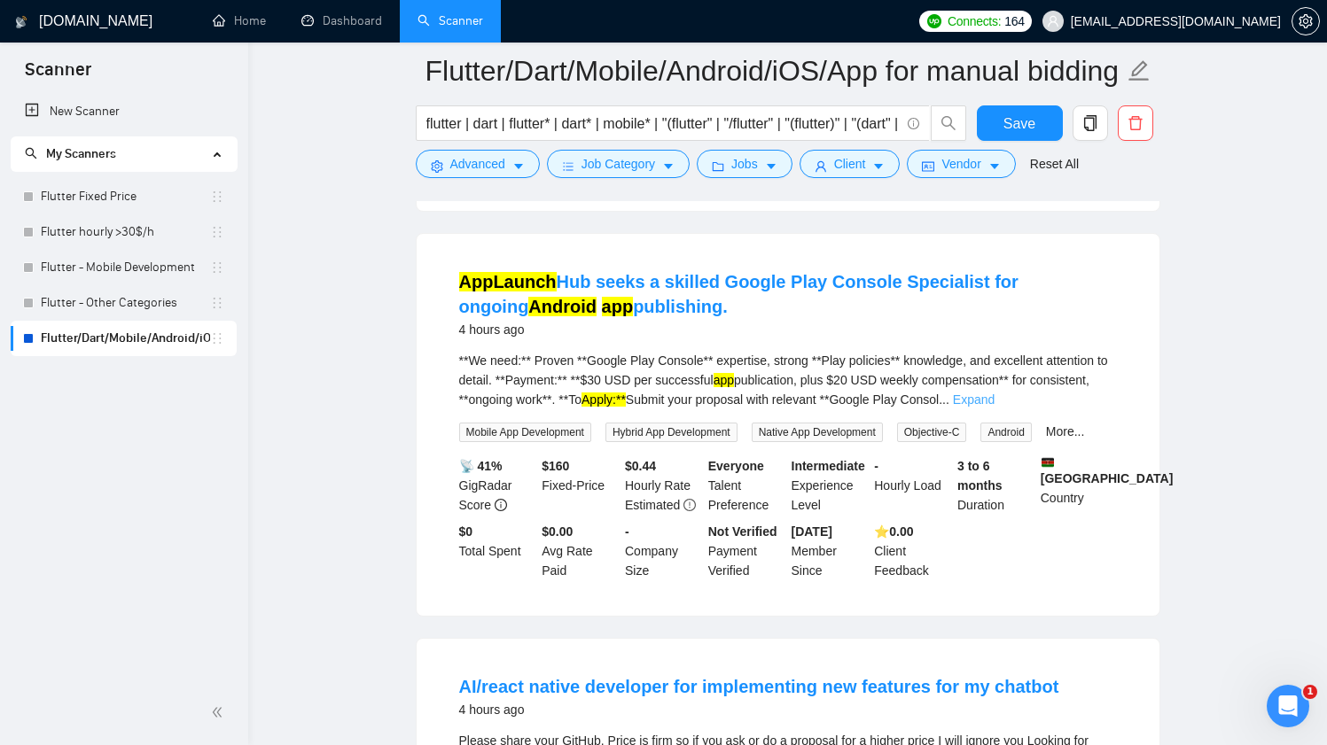
click at [994, 407] on link "Expand" at bounding box center [974, 400] width 42 height 14
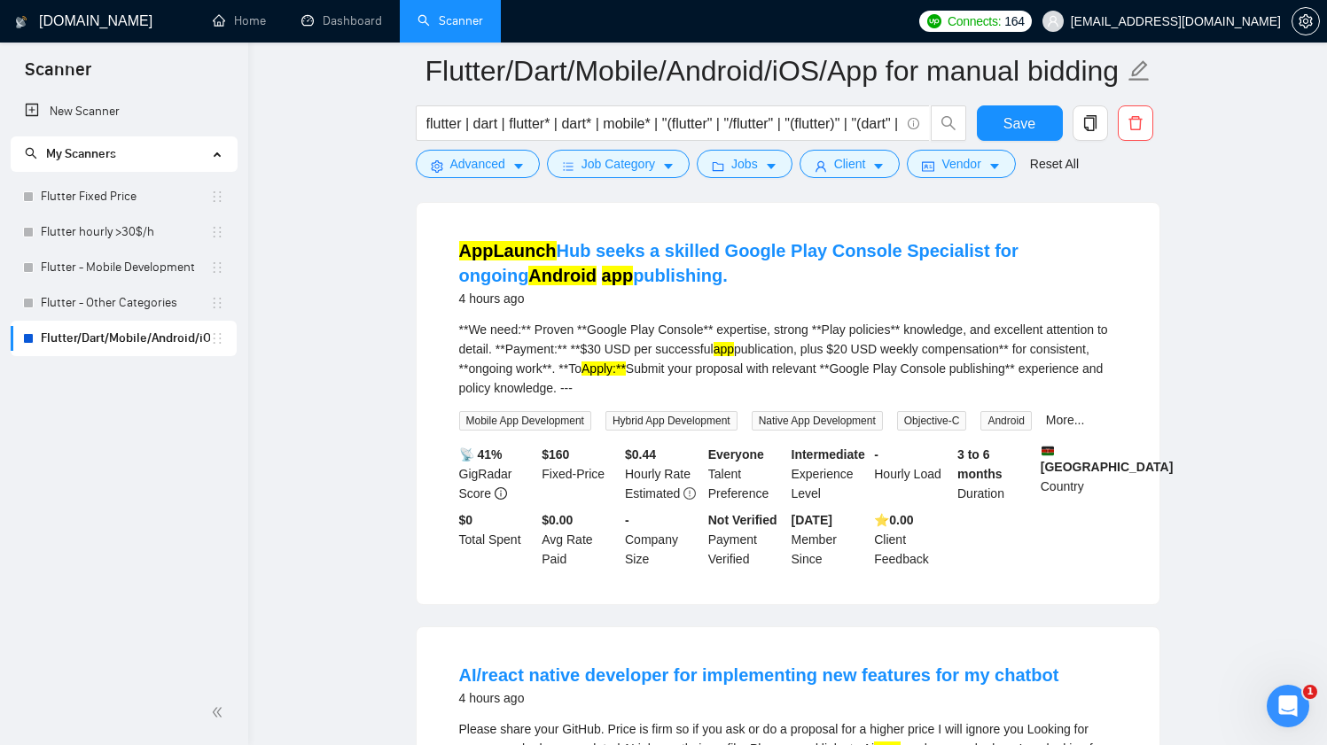
scroll to position [1692, 0]
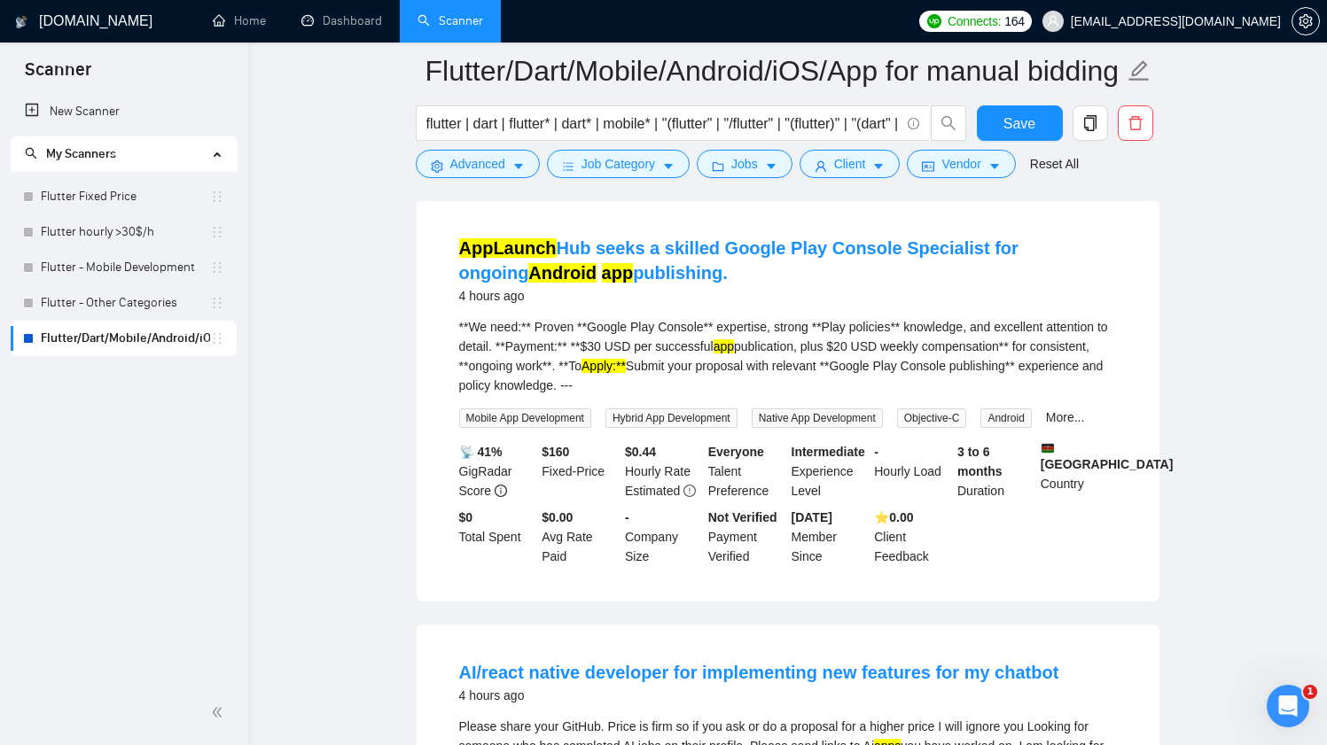
drag, startPoint x: 679, startPoint y: 308, endPoint x: 432, endPoint y: 282, distance: 247.7
click at [432, 282] on div "AppLaunch Hub seeks a skilled Google Play Console Specialist for ongoing Androi…" at bounding box center [788, 400] width 743 height 401
click at [484, 165] on span "Advanced" at bounding box center [477, 163] width 55 height 19
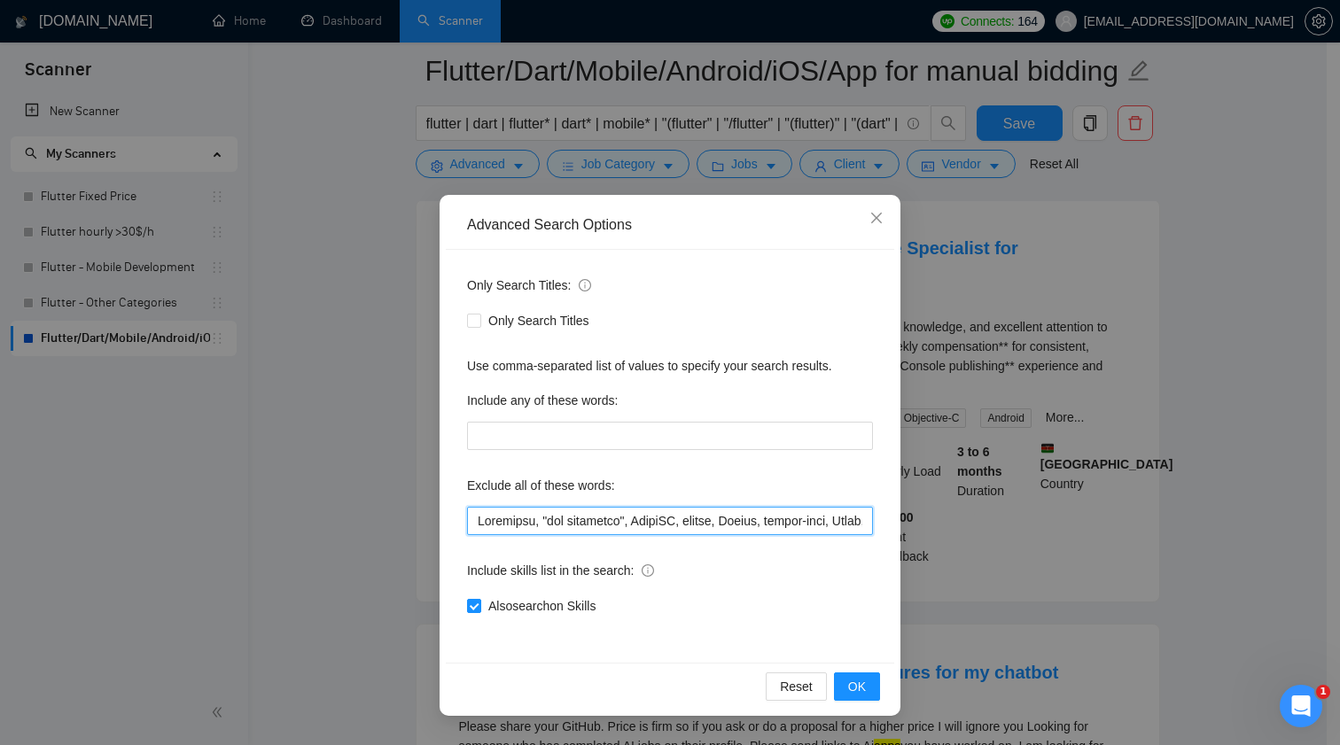
click at [692, 510] on input "text" at bounding box center [670, 521] width 406 height 28
paste input "AppLaunch Hub seeks a skilled Google Play Console Specialist for ongoing Androi…"
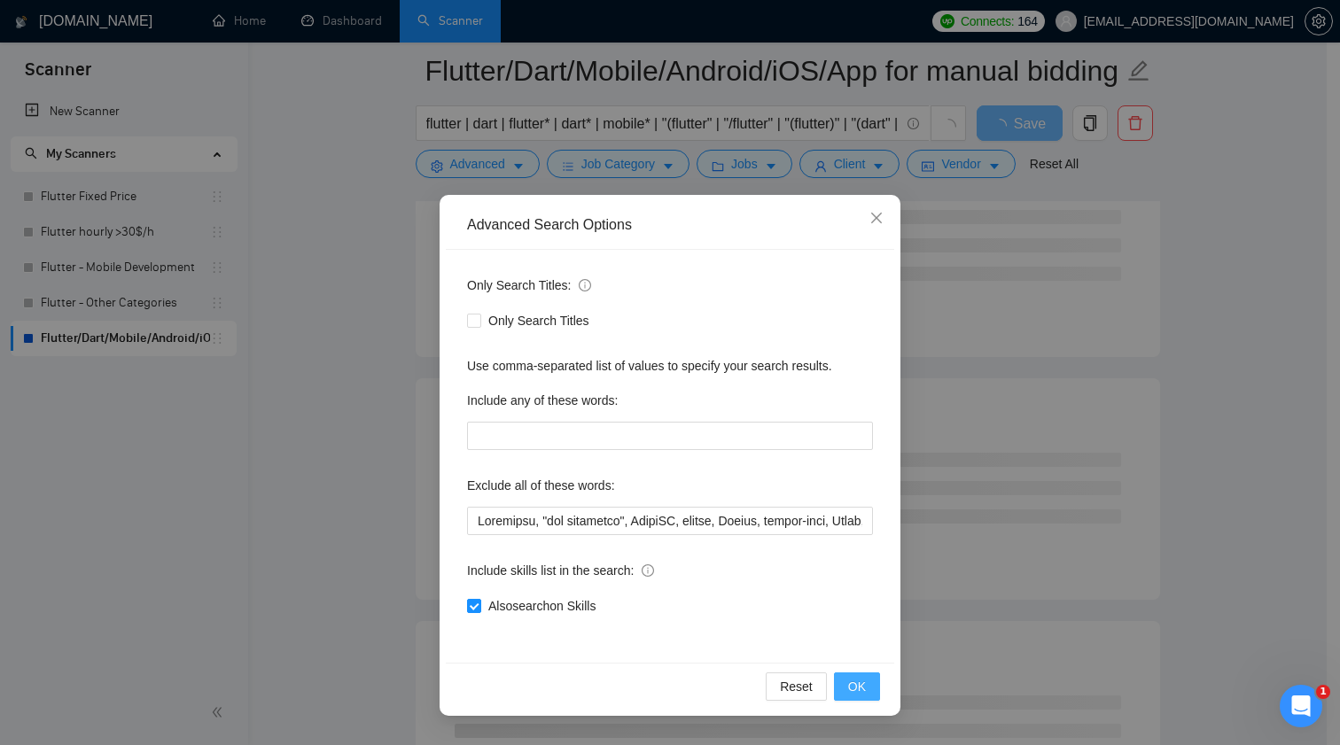
click at [869, 686] on button "OK" at bounding box center [857, 687] width 46 height 28
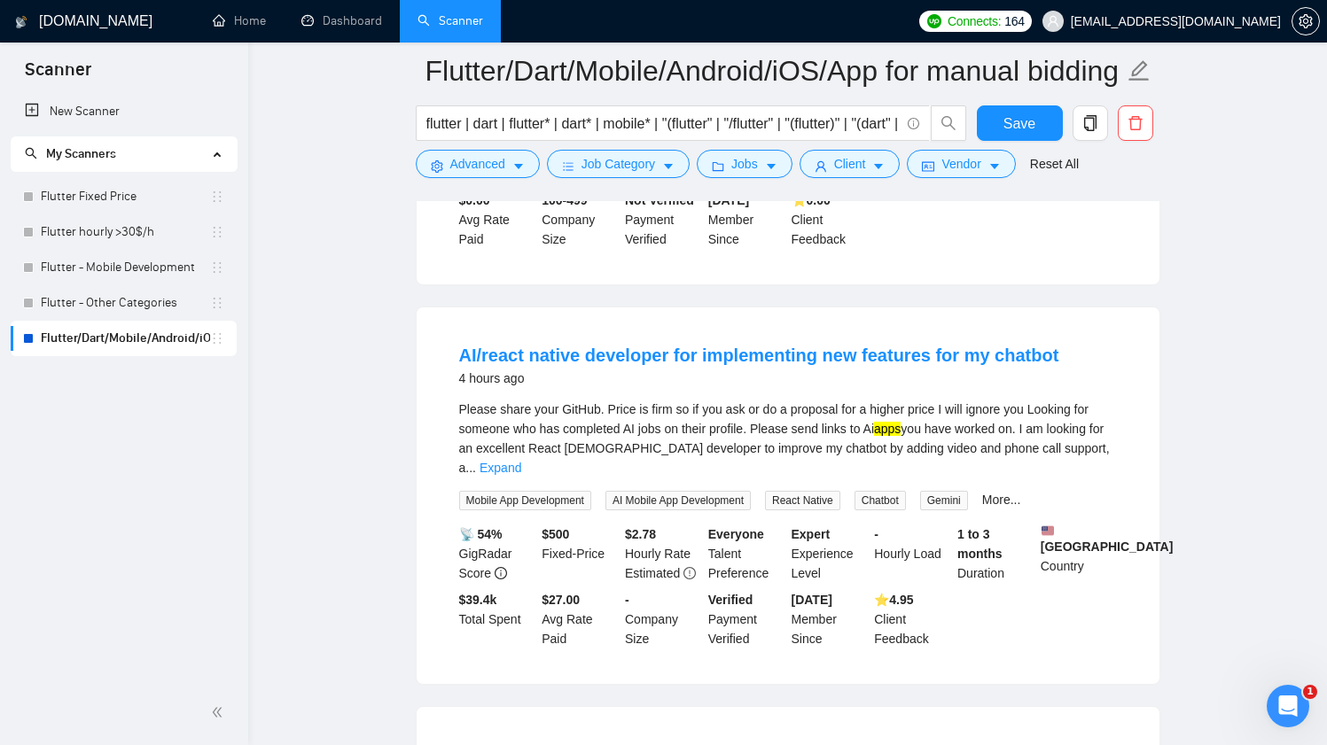
scroll to position [1589, 0]
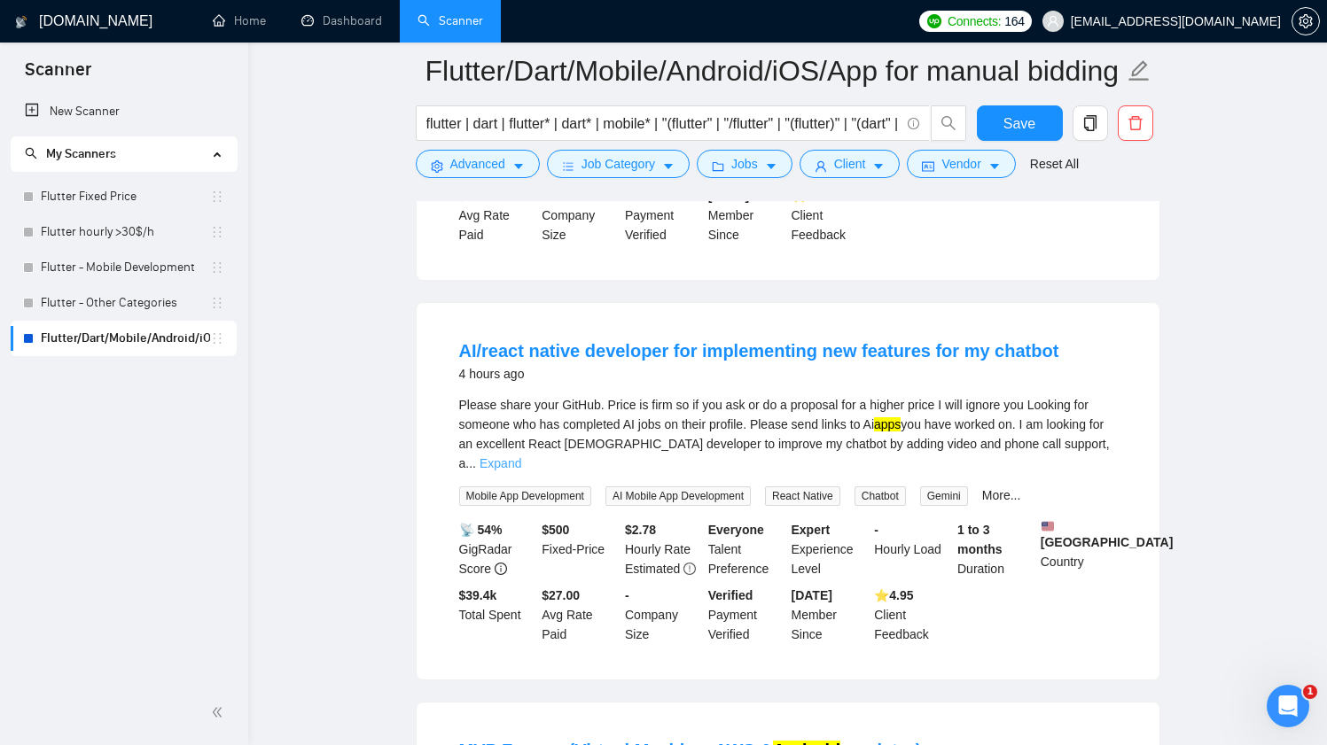
click at [521, 471] on link "Expand" at bounding box center [500, 463] width 42 height 14
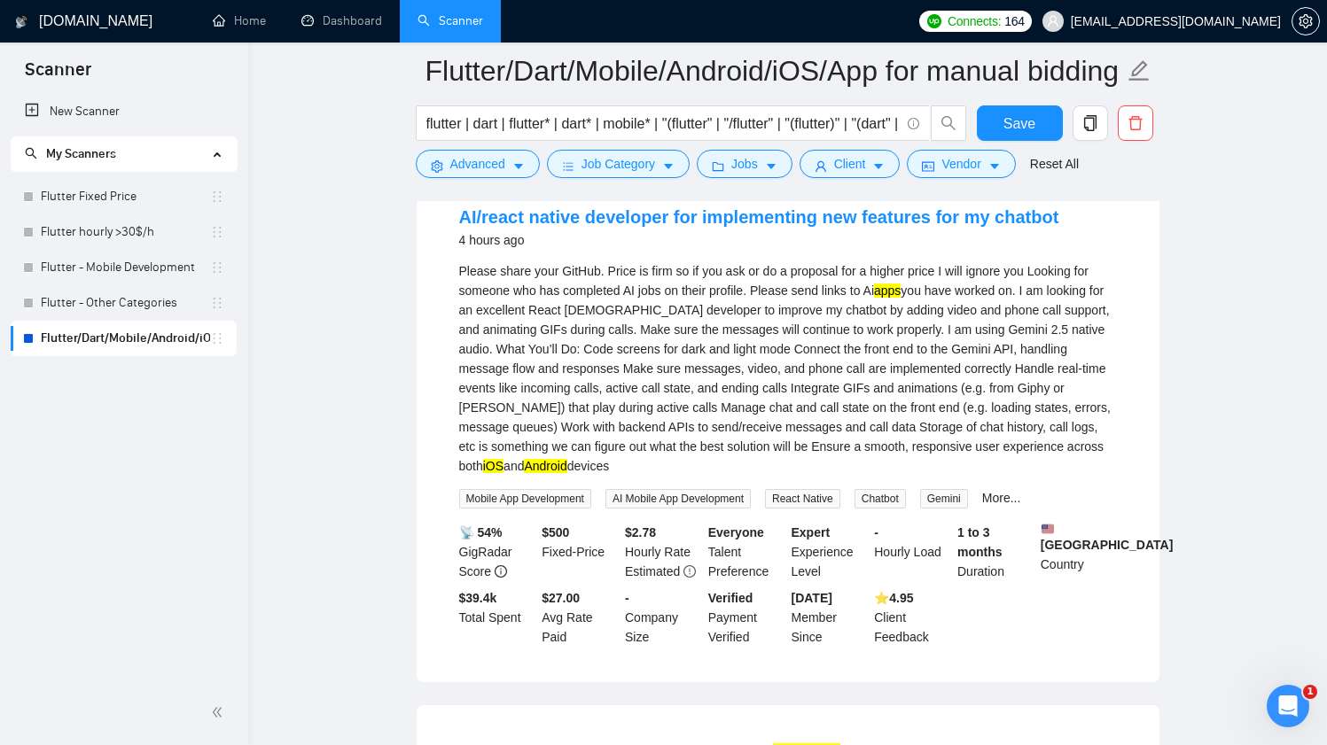
scroll to position [1734, 0]
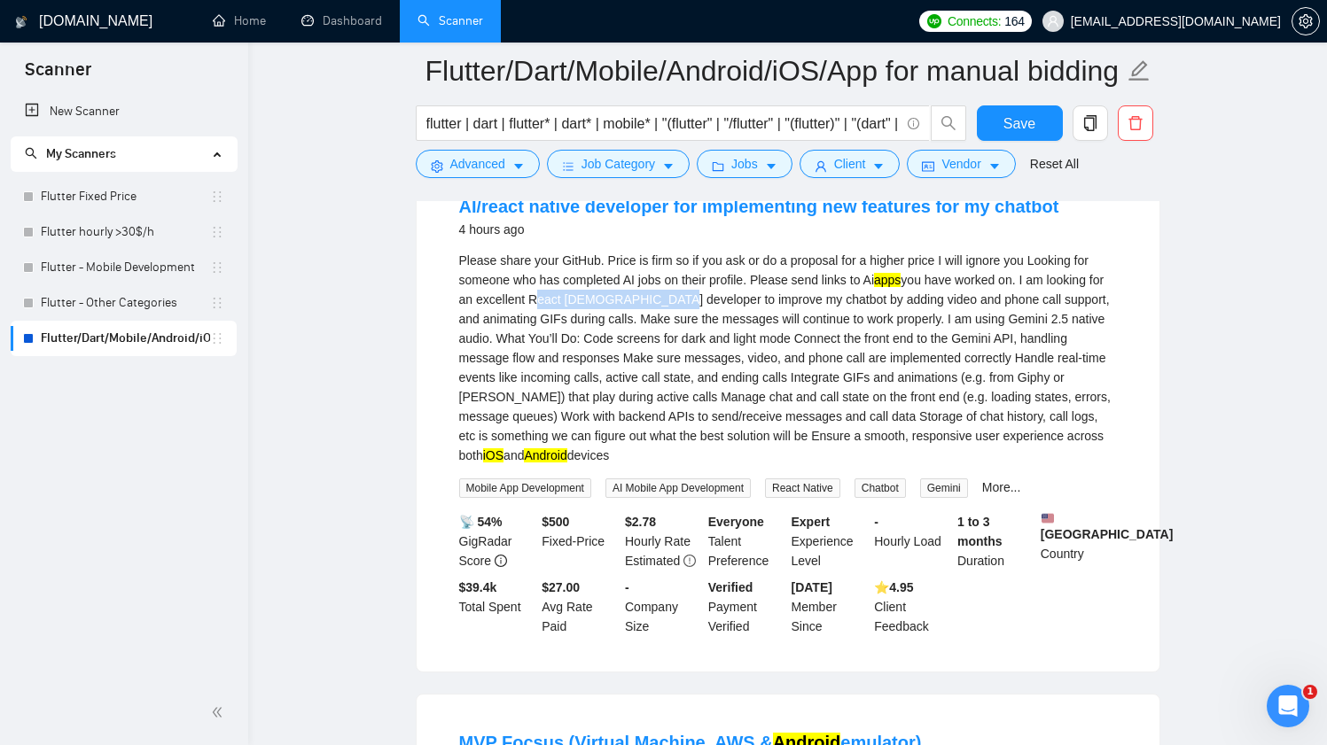
drag, startPoint x: 550, startPoint y: 340, endPoint x: 682, endPoint y: 331, distance: 131.5
click at [682, 331] on div "Please share your GitHub. Price is firm so if you ask or do a proposal for a hi…" at bounding box center [788, 358] width 658 height 214
click at [488, 174] on span "Advanced" at bounding box center [477, 163] width 55 height 19
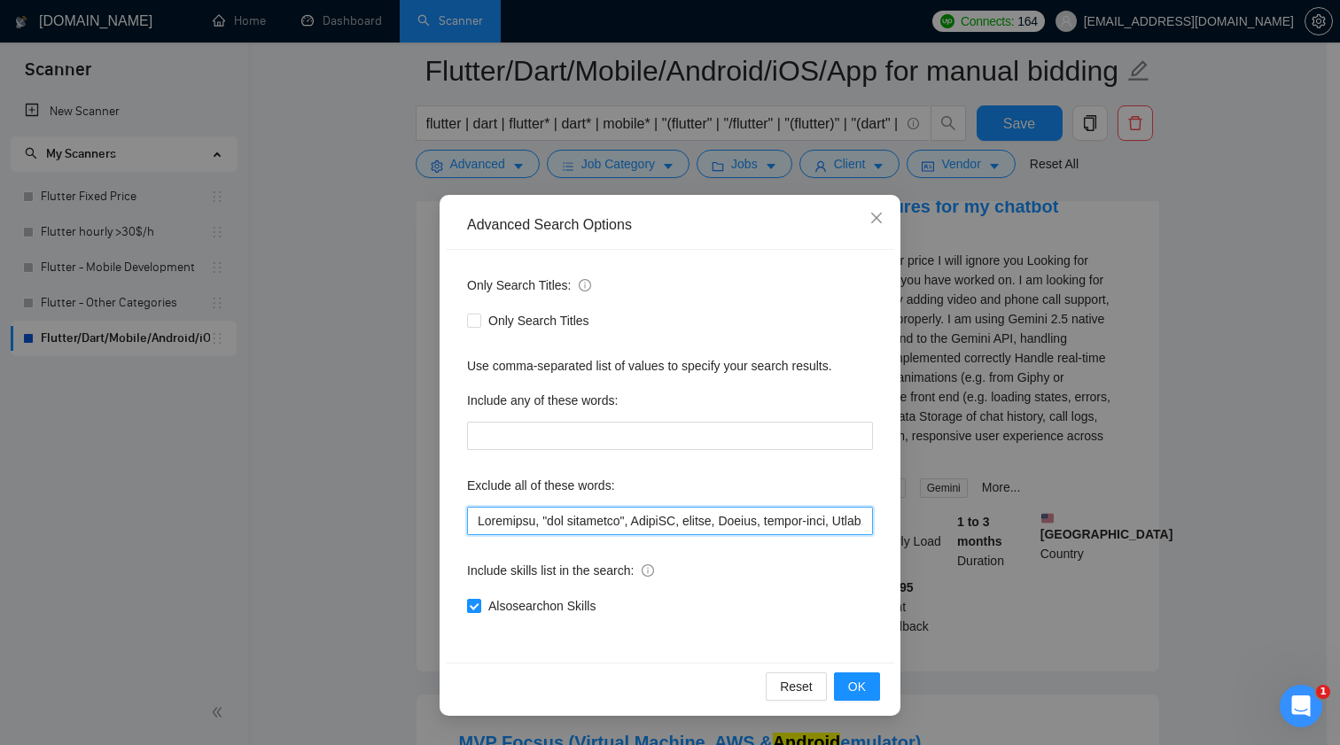
click at [678, 524] on input "text" at bounding box center [670, 521] width 406 height 28
paste input "React [DEMOGRAPHIC_DATA] developer"
click at [866, 685] on button "OK" at bounding box center [857, 687] width 46 height 28
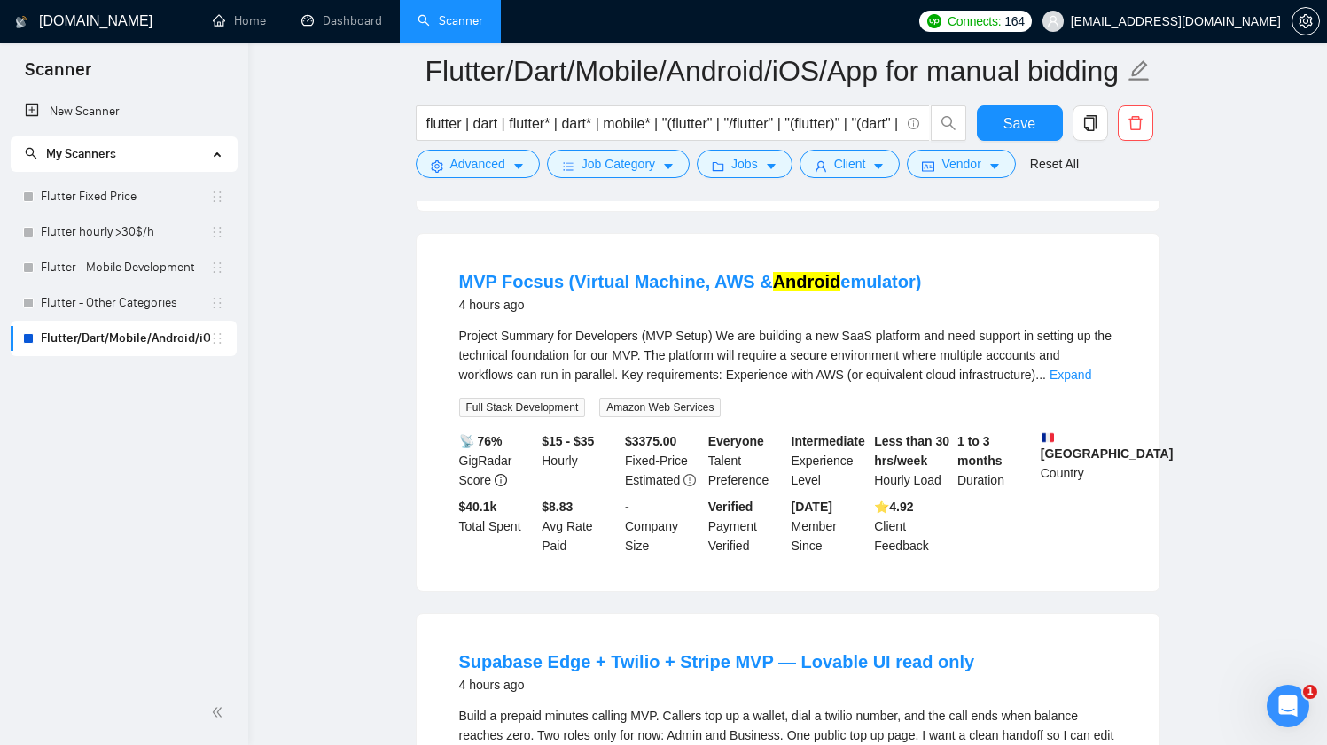
scroll to position [1659, 0]
click at [1082, 381] on link "Expand" at bounding box center [1070, 374] width 42 height 14
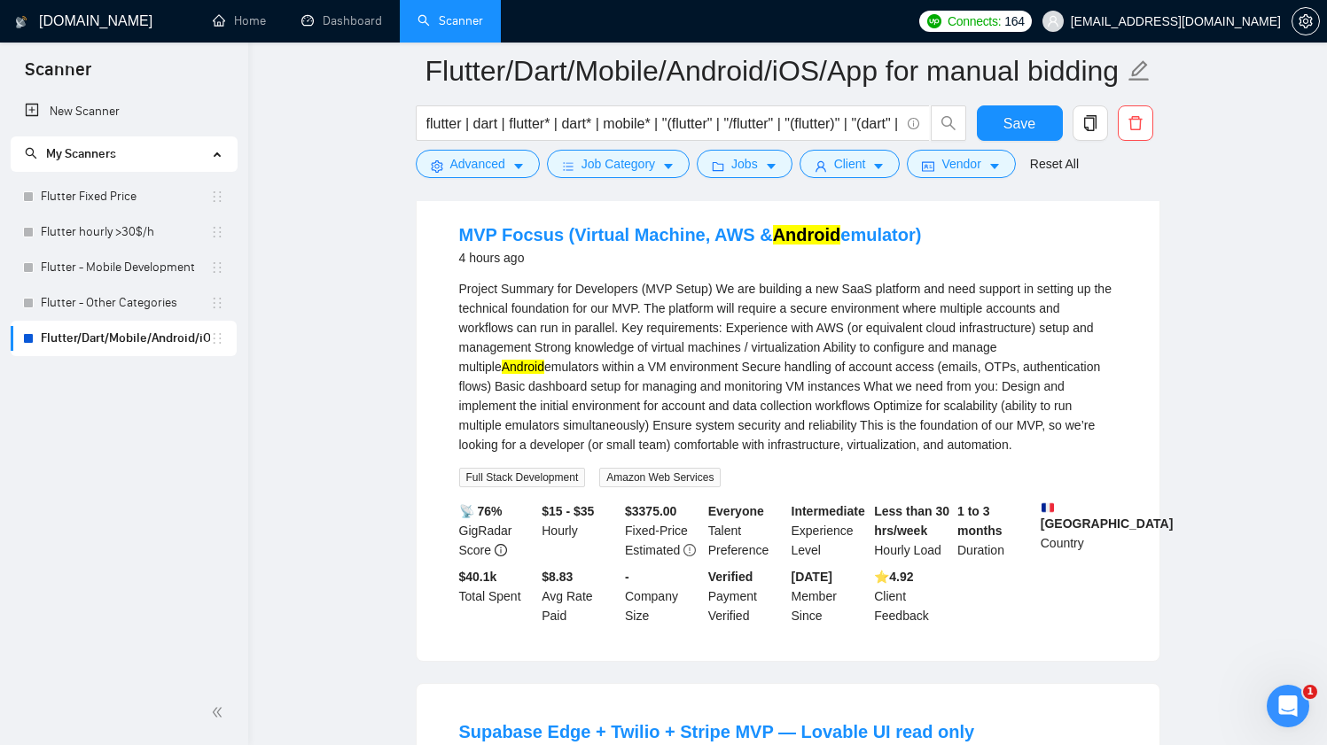
scroll to position [1734, 0]
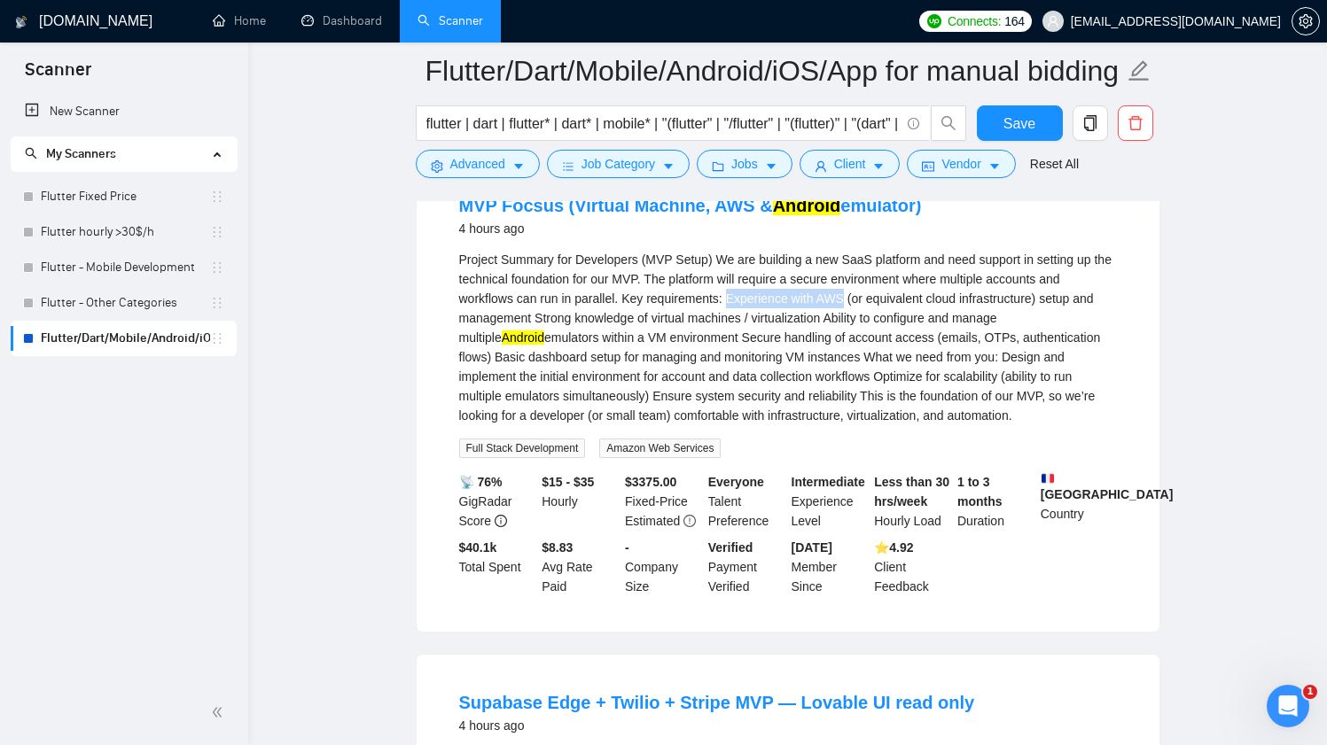
drag, startPoint x: 736, startPoint y: 333, endPoint x: 855, endPoint y: 329, distance: 119.7
click at [855, 329] on div "Project Summary for Developers (MVP Setup) We are building a new SaaS platform …" at bounding box center [788, 337] width 658 height 175
click at [446, 163] on button "Advanced" at bounding box center [478, 164] width 124 height 28
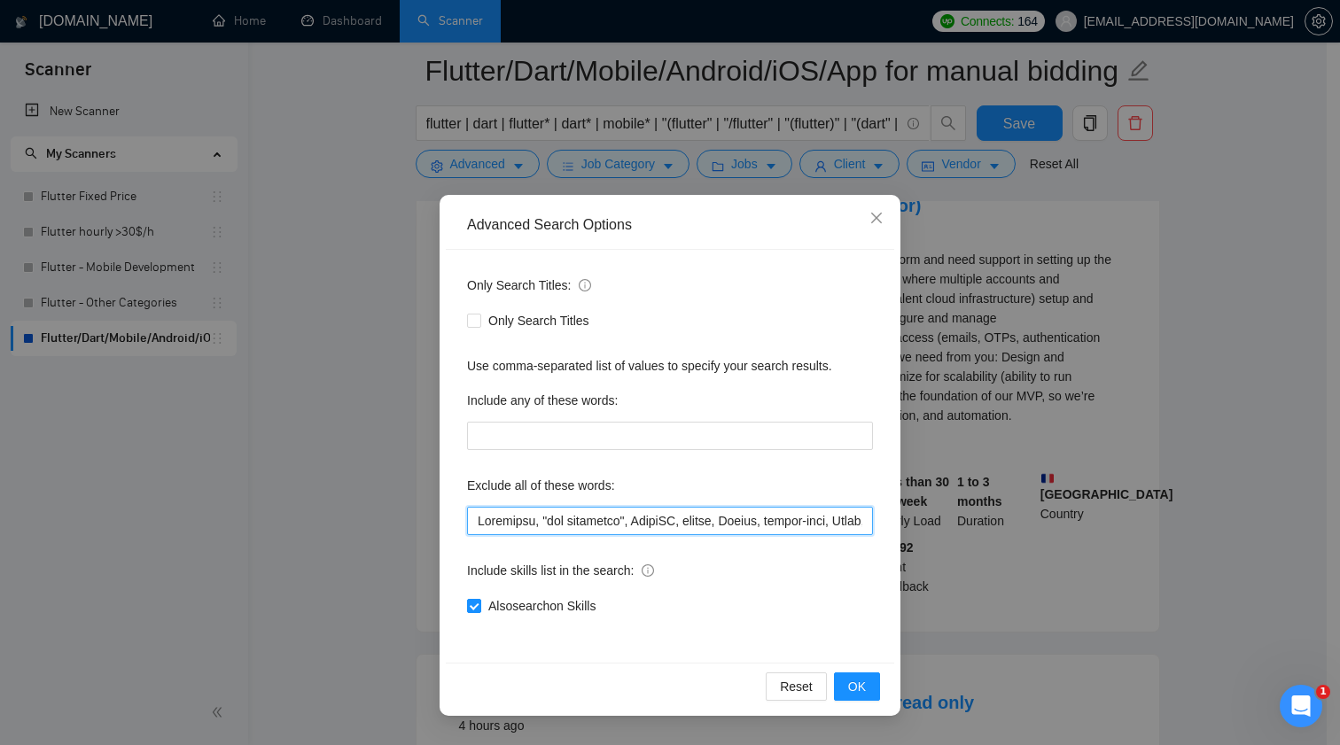
click at [586, 518] on input "text" at bounding box center [670, 521] width 406 height 28
paste input "Experience with AWS"
click at [853, 677] on span "OK" at bounding box center [857, 686] width 18 height 19
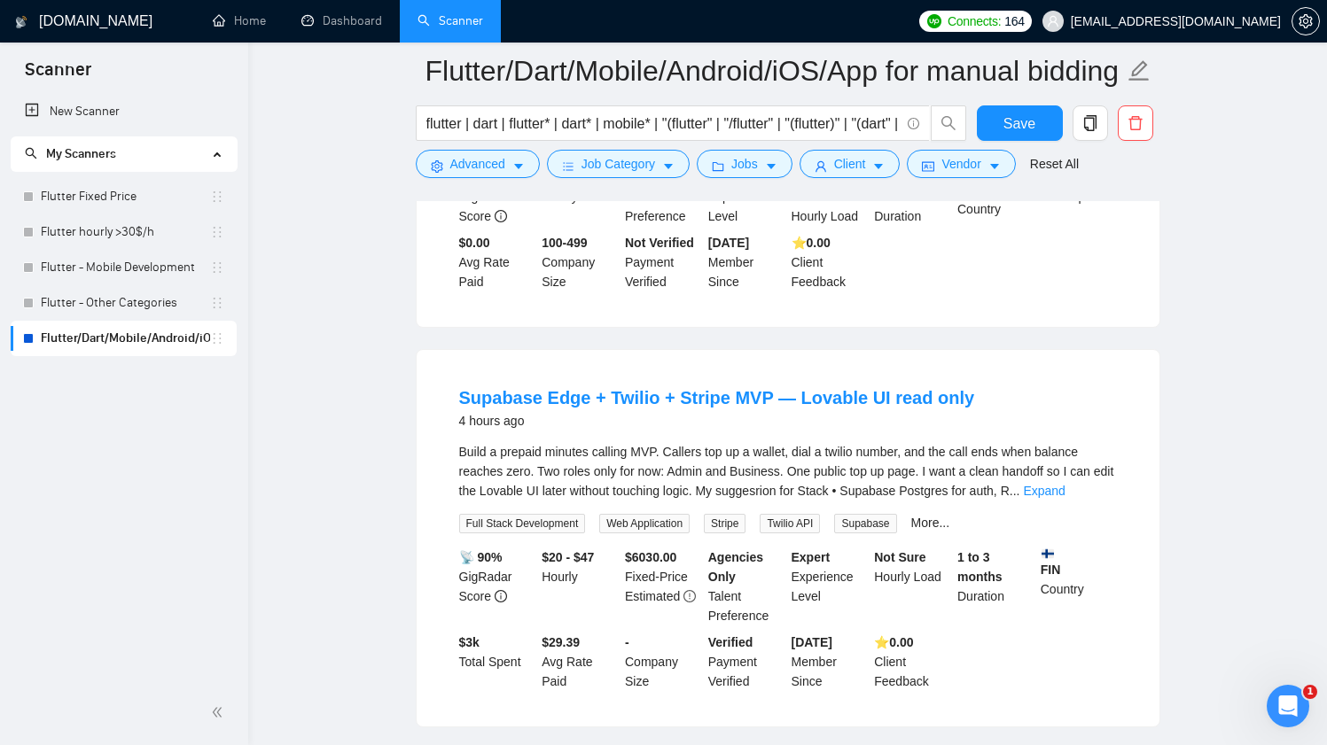
scroll to position [1578, 0]
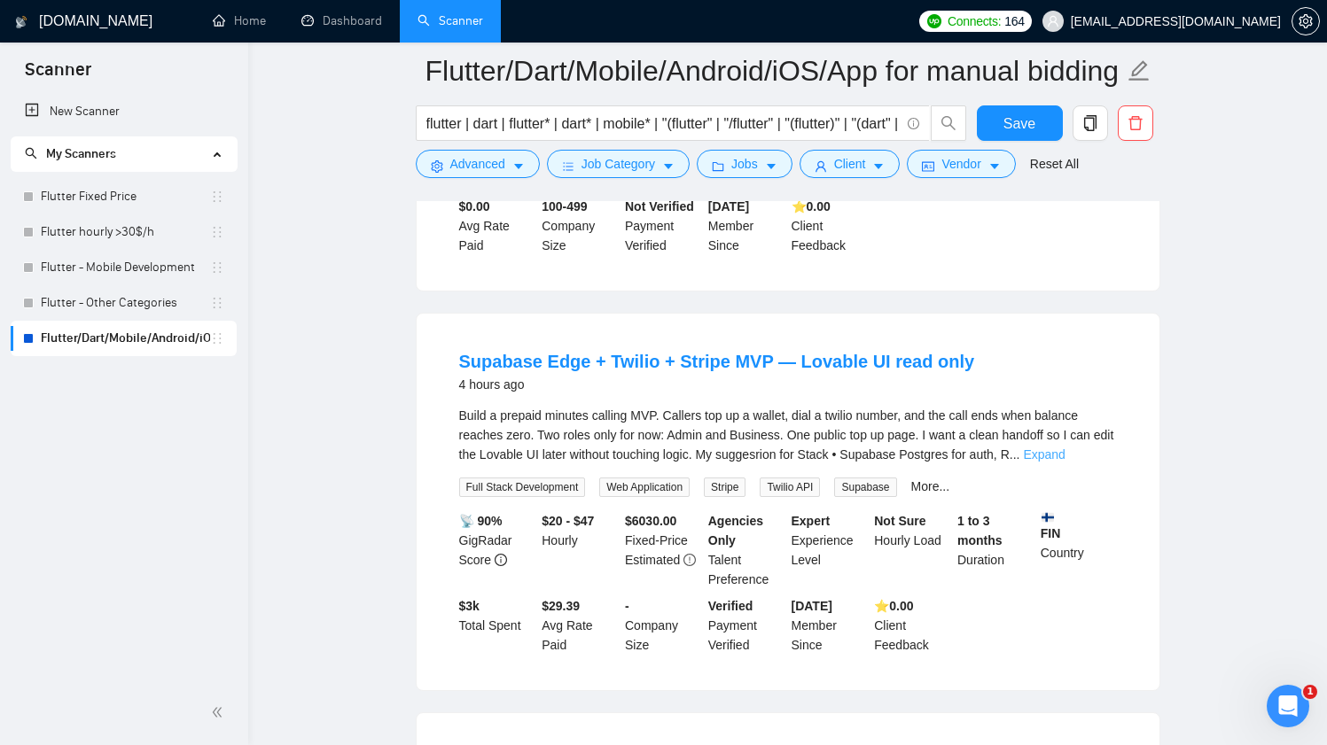
click at [1064, 462] on link "Expand" at bounding box center [1044, 455] width 42 height 14
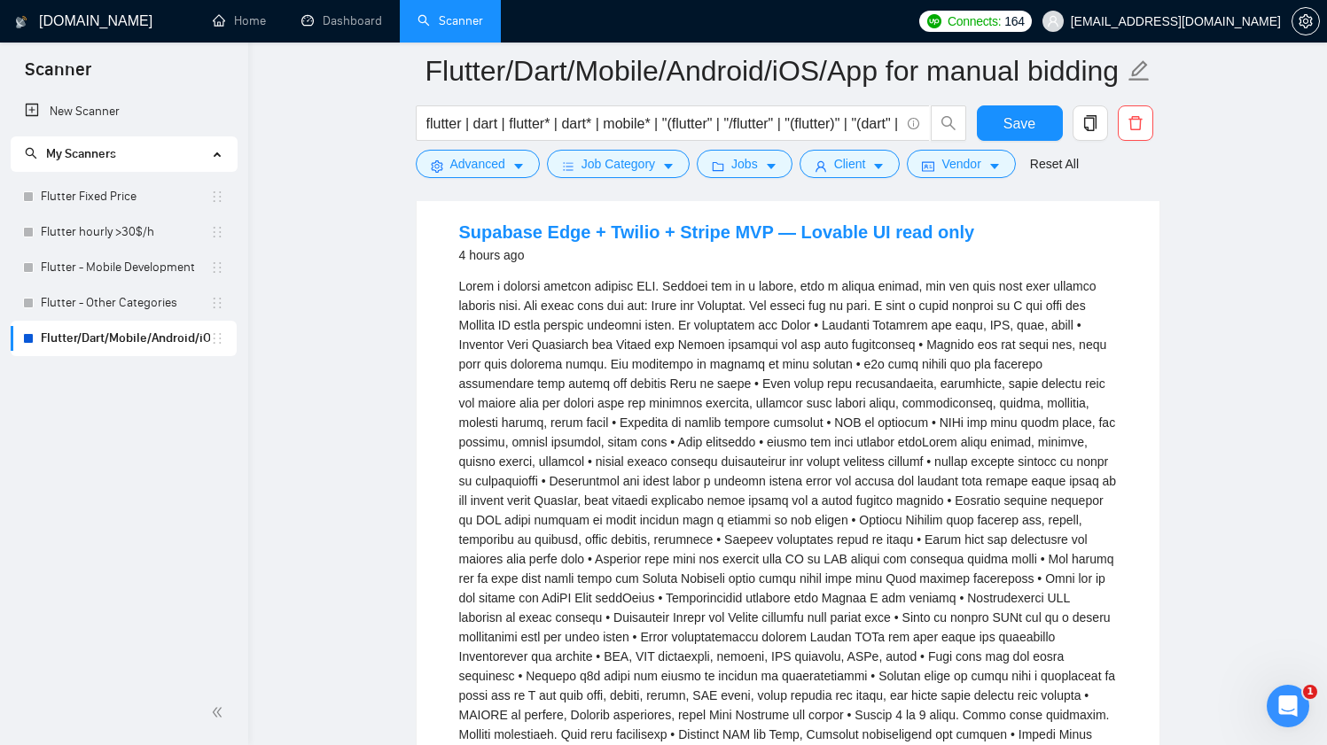
scroll to position [1708, 0]
drag, startPoint x: 503, startPoint y: 362, endPoint x: 521, endPoint y: 362, distance: 18.6
click at [521, 362] on div "apply 1. Briefly explain how you will enforce idempotency and billable minute r…" at bounding box center [788, 559] width 658 height 565
drag, startPoint x: 505, startPoint y: 362, endPoint x: 565, endPoint y: 362, distance: 60.3
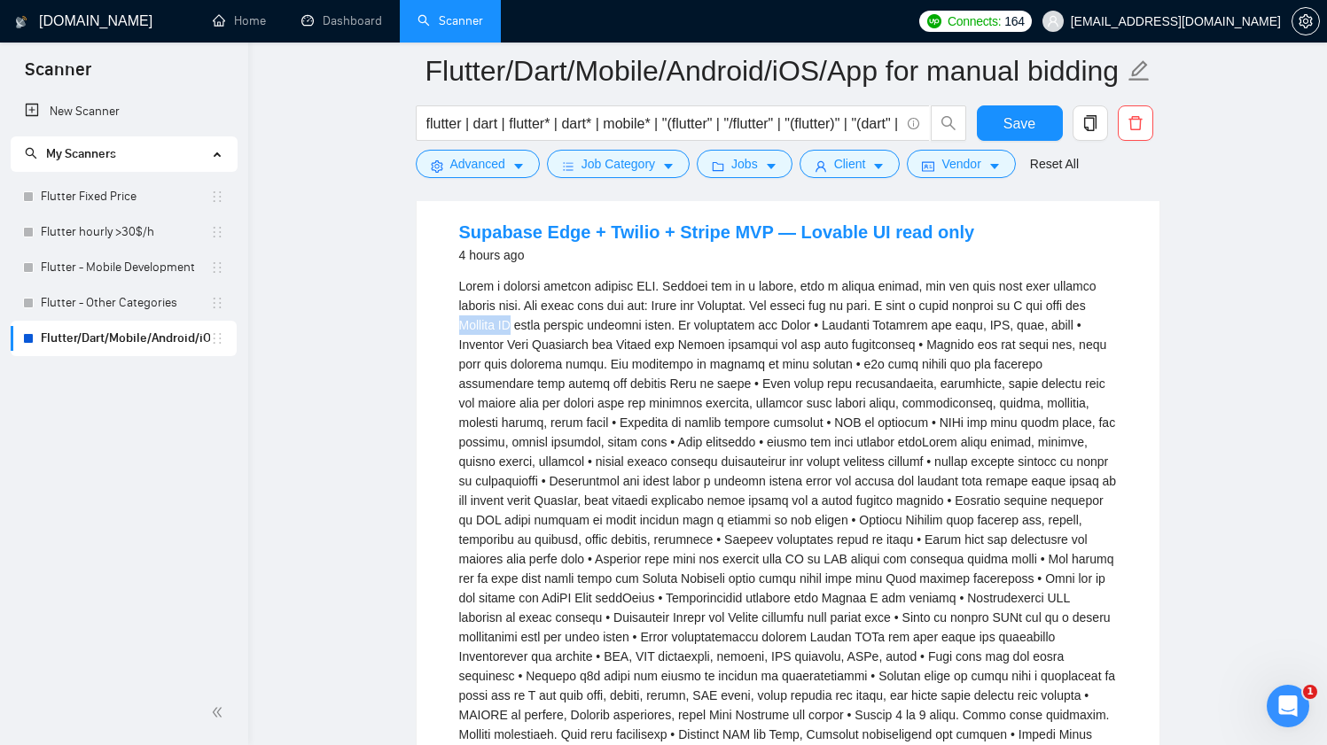
click at [566, 362] on div "apply 1. Briefly explain how you will enforce idempotency and billable minute r…" at bounding box center [788, 559] width 658 height 565
click at [495, 160] on span "Advanced" at bounding box center [477, 163] width 55 height 19
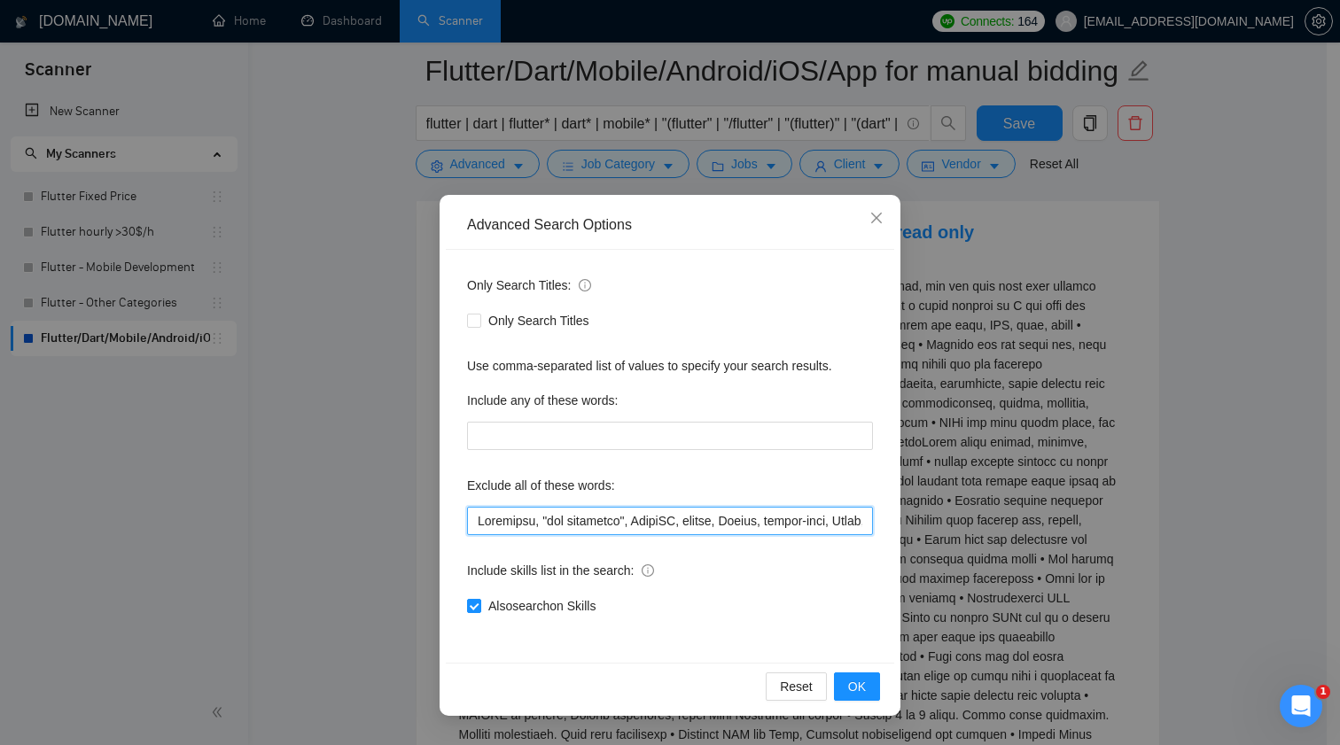
click at [619, 525] on input "text" at bounding box center [670, 521] width 406 height 28
paste input "Lovable UI"
click at [874, 691] on button "OK" at bounding box center [857, 687] width 46 height 28
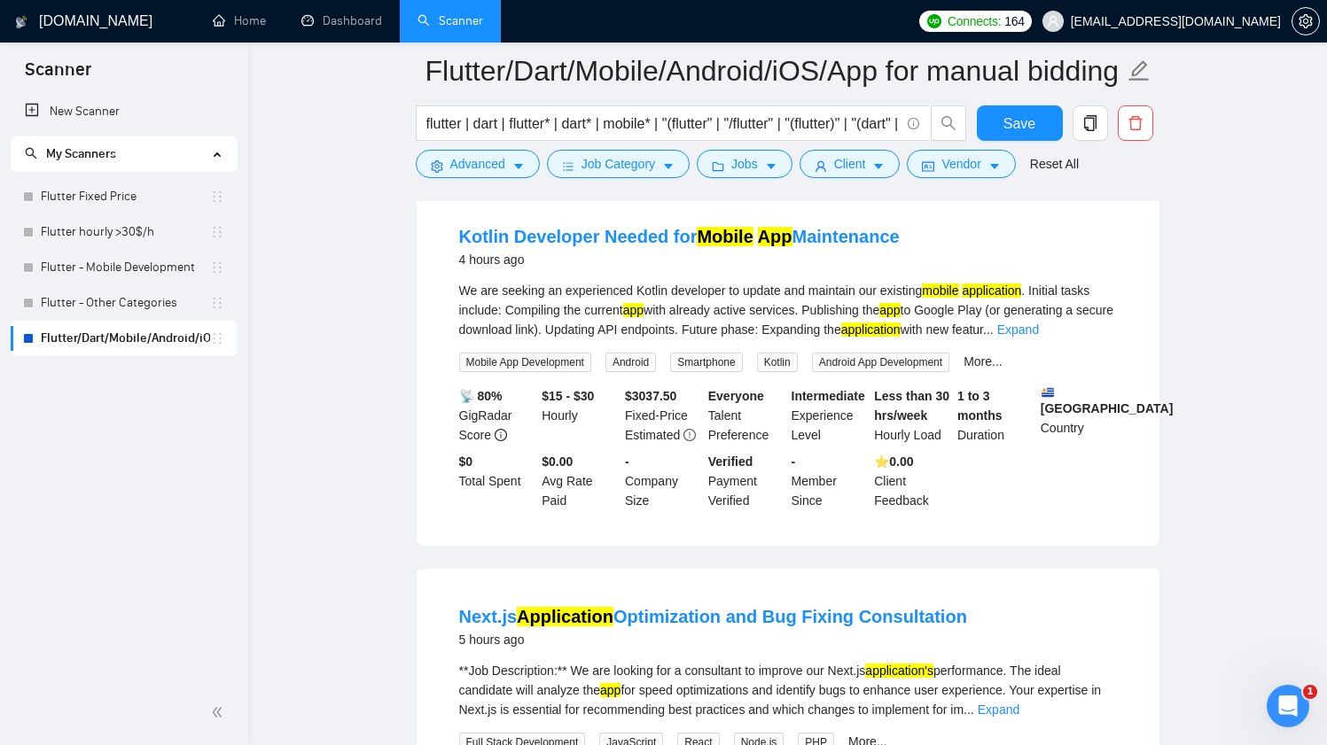
scroll to position [1703, 0]
drag, startPoint x: 641, startPoint y: 329, endPoint x: 734, endPoint y: 324, distance: 93.2
click at [734, 324] on div "We are seeking an experienced Kotlin developer to update and maintain our exist…" at bounding box center [788, 310] width 658 height 58
click at [497, 168] on span "Advanced" at bounding box center [477, 163] width 55 height 19
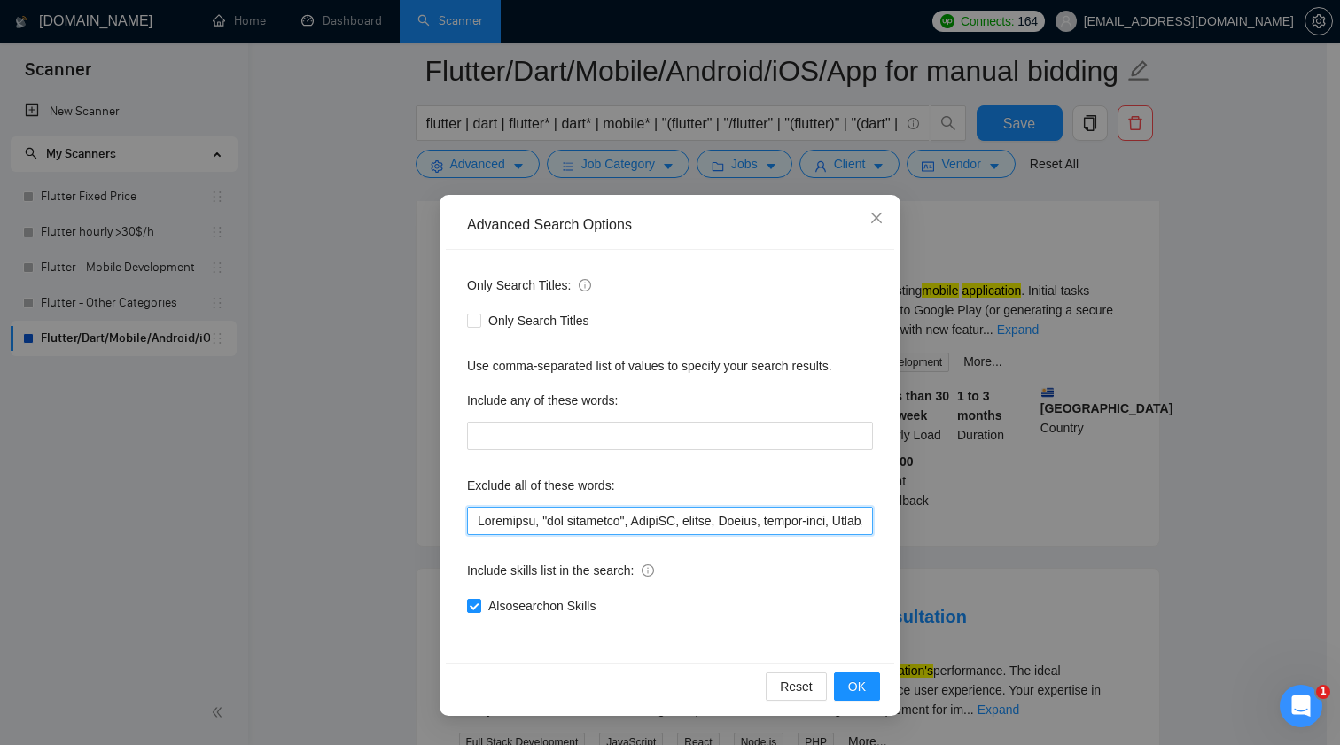
click at [627, 513] on input "text" at bounding box center [670, 521] width 406 height 28
paste input "Kotlin developer"
type input "Expensify, "wix developer", ComfyUI, python, Framer, design-only, Ionic, POS, "…"
click at [869, 689] on button "OK" at bounding box center [857, 687] width 46 height 28
